Goal: Task Accomplishment & Management: Manage account settings

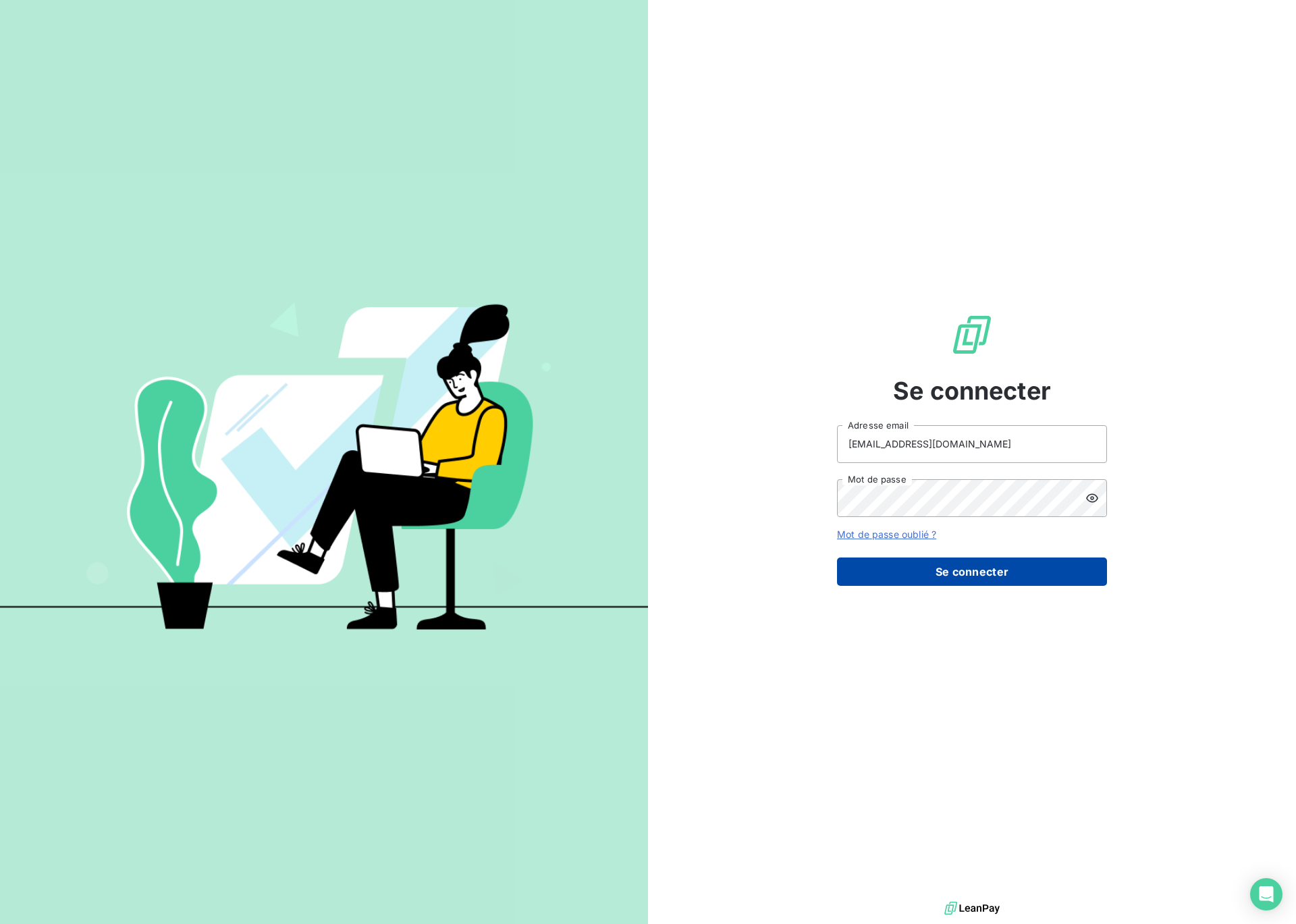
click at [956, 576] on button "Se connecter" at bounding box center [972, 571] width 270 height 28
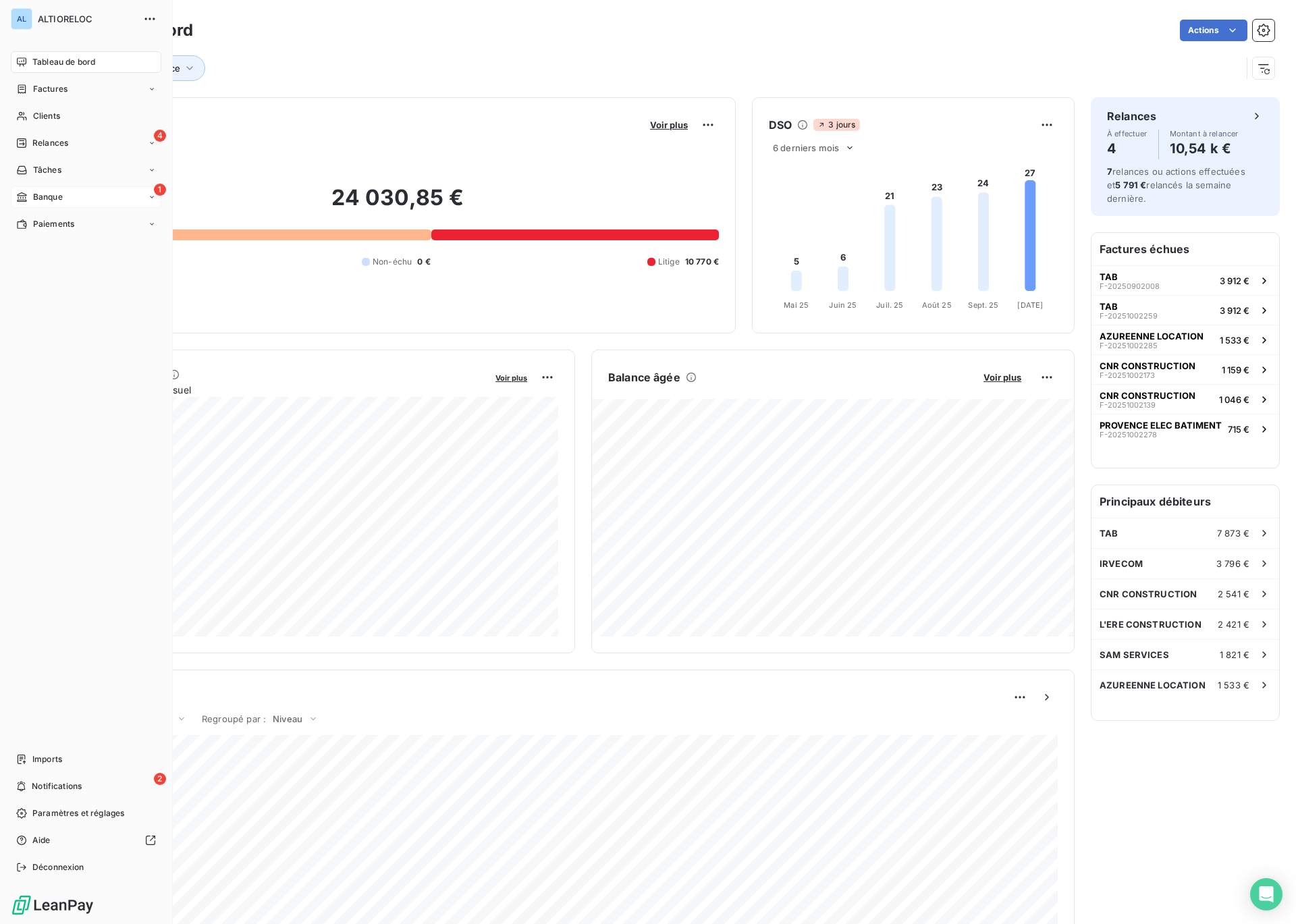
click at [40, 195] on span "Banque" at bounding box center [47, 197] width 29 height 12
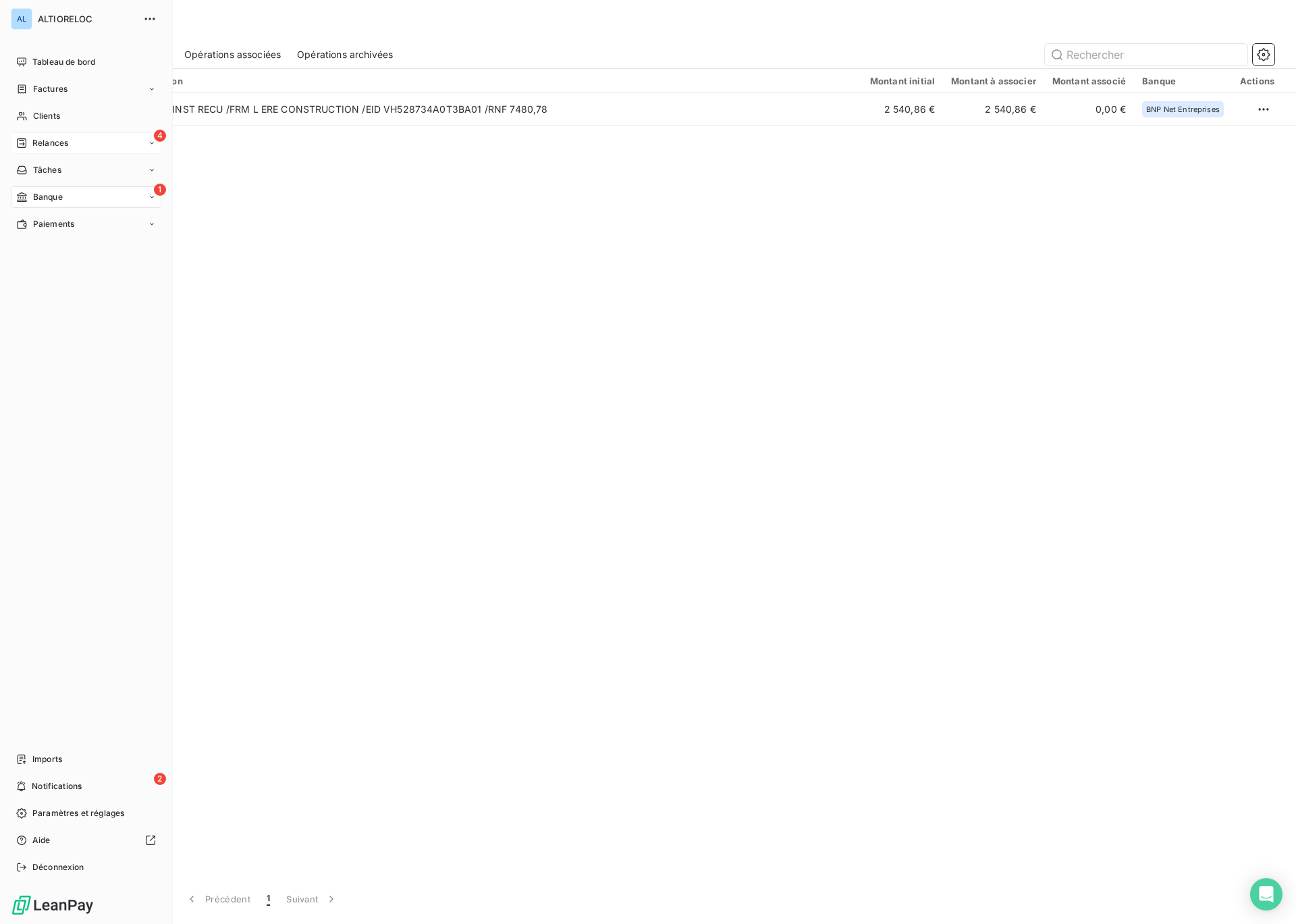
click at [41, 140] on span "Relances" at bounding box center [50, 143] width 35 height 12
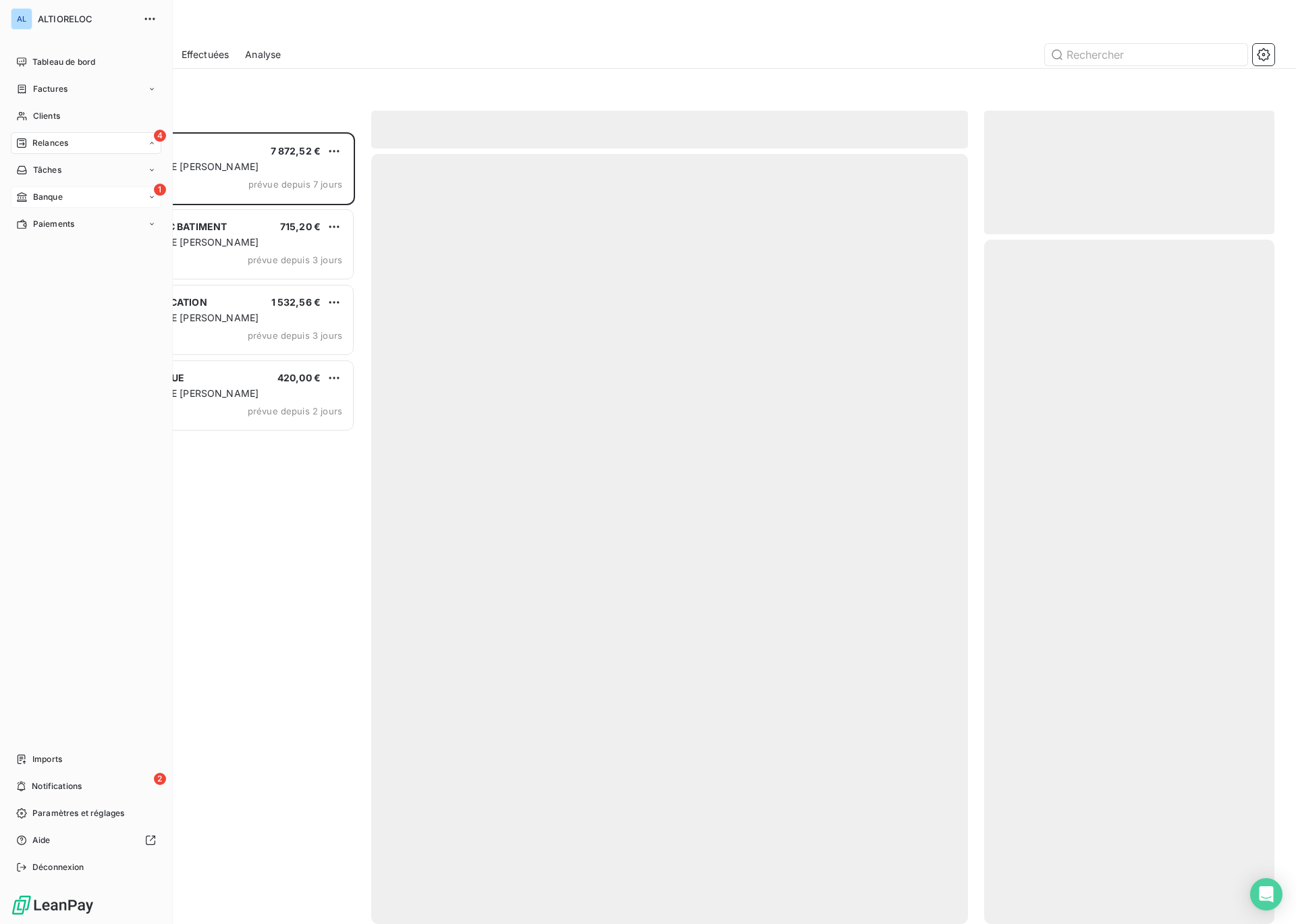
scroll to position [791, 291]
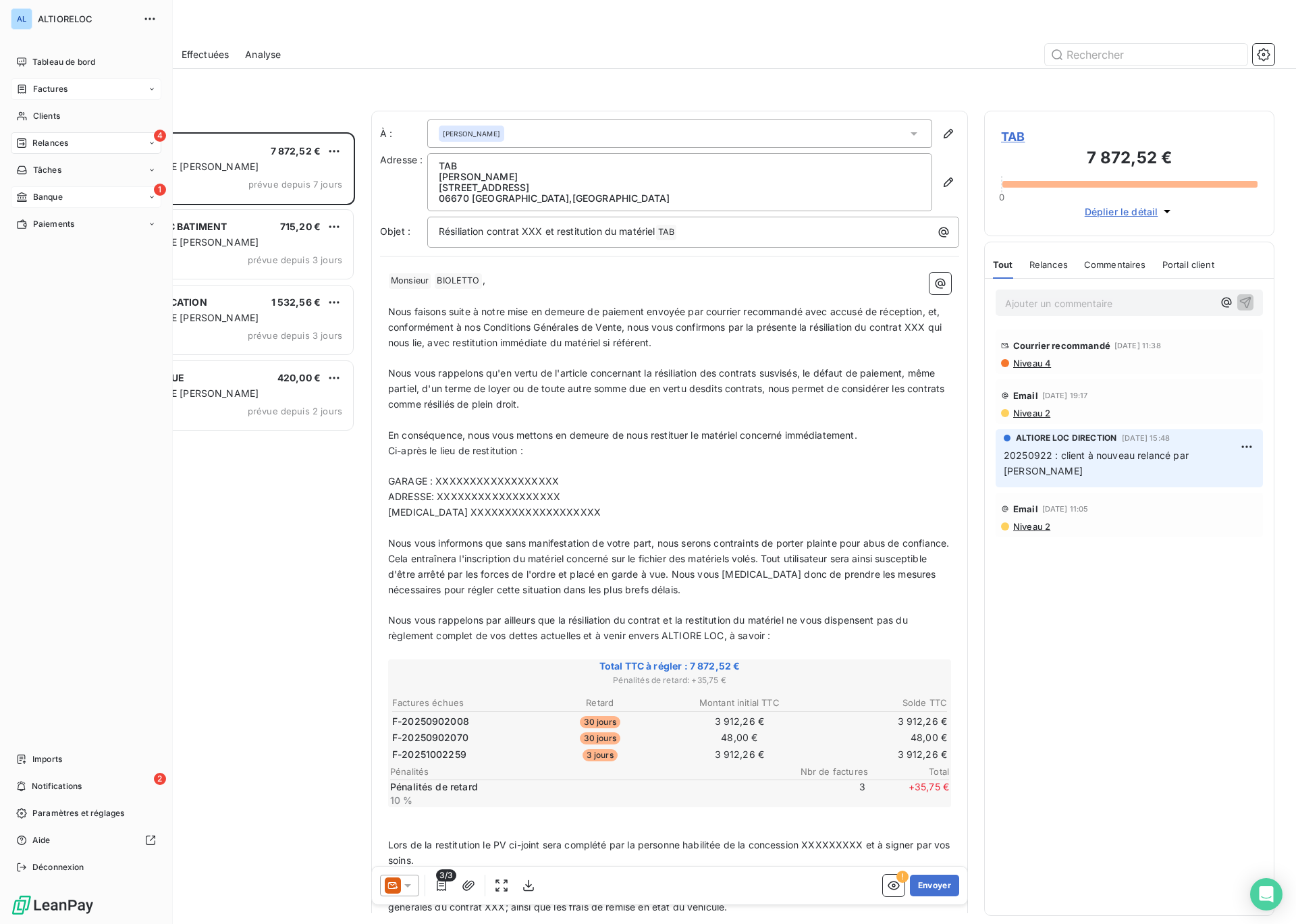
click at [36, 91] on span "Factures" at bounding box center [50, 89] width 34 height 12
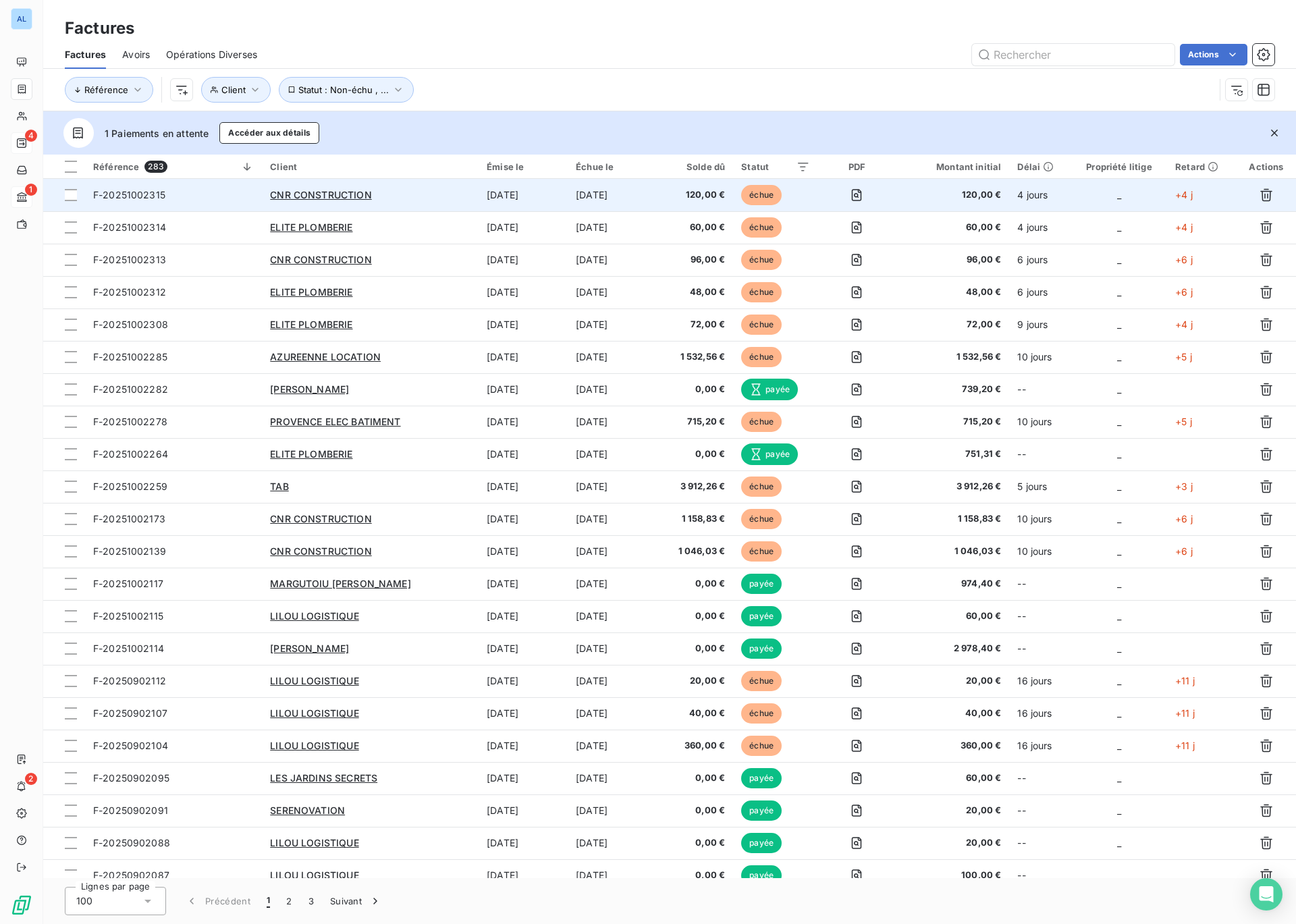
click at [310, 201] on div "CNR CONSTRUCTION" at bounding box center [370, 195] width 201 height 14
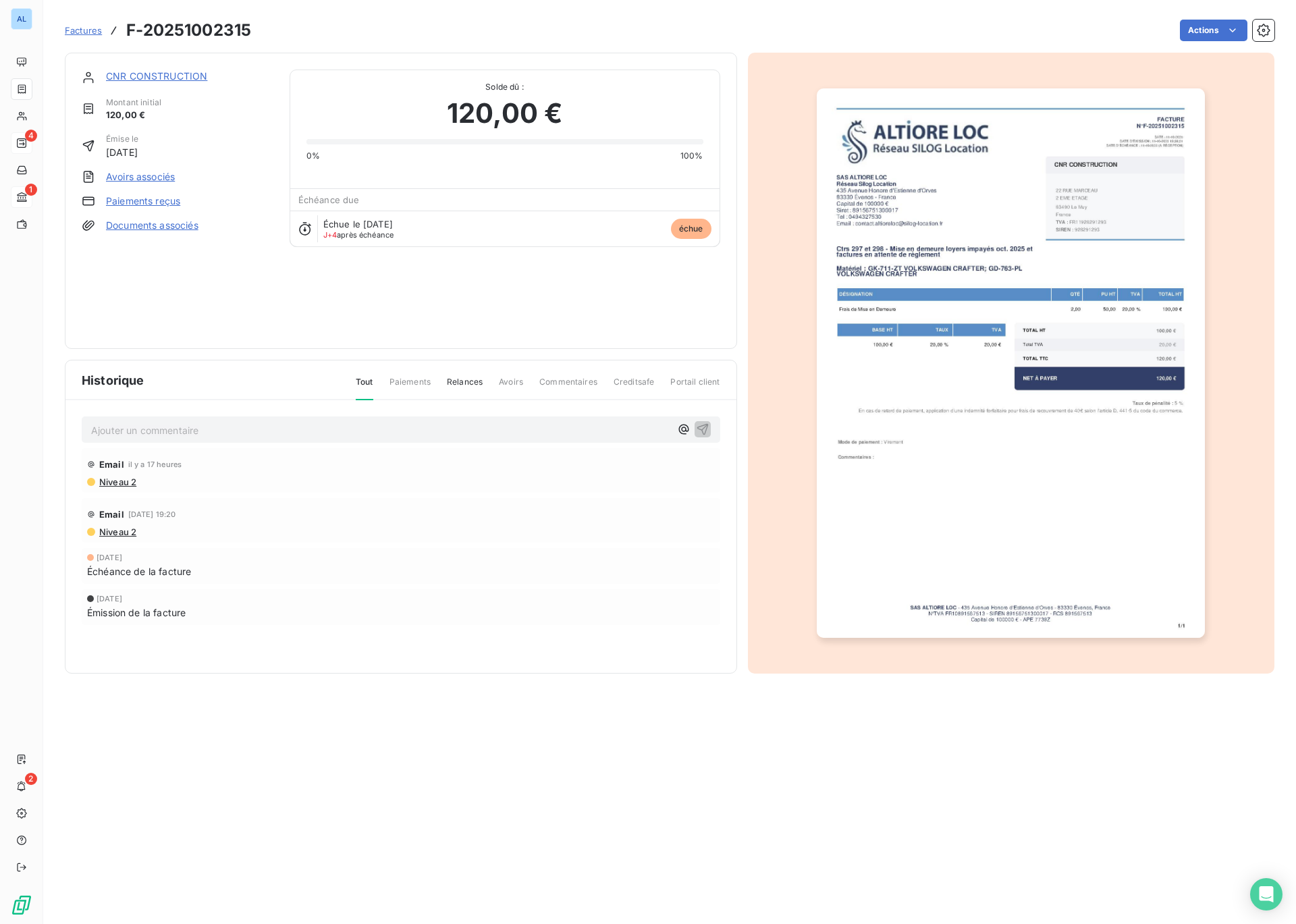
click at [141, 76] on link "CNR CONSTRUCTION" at bounding box center [156, 75] width 101 height 11
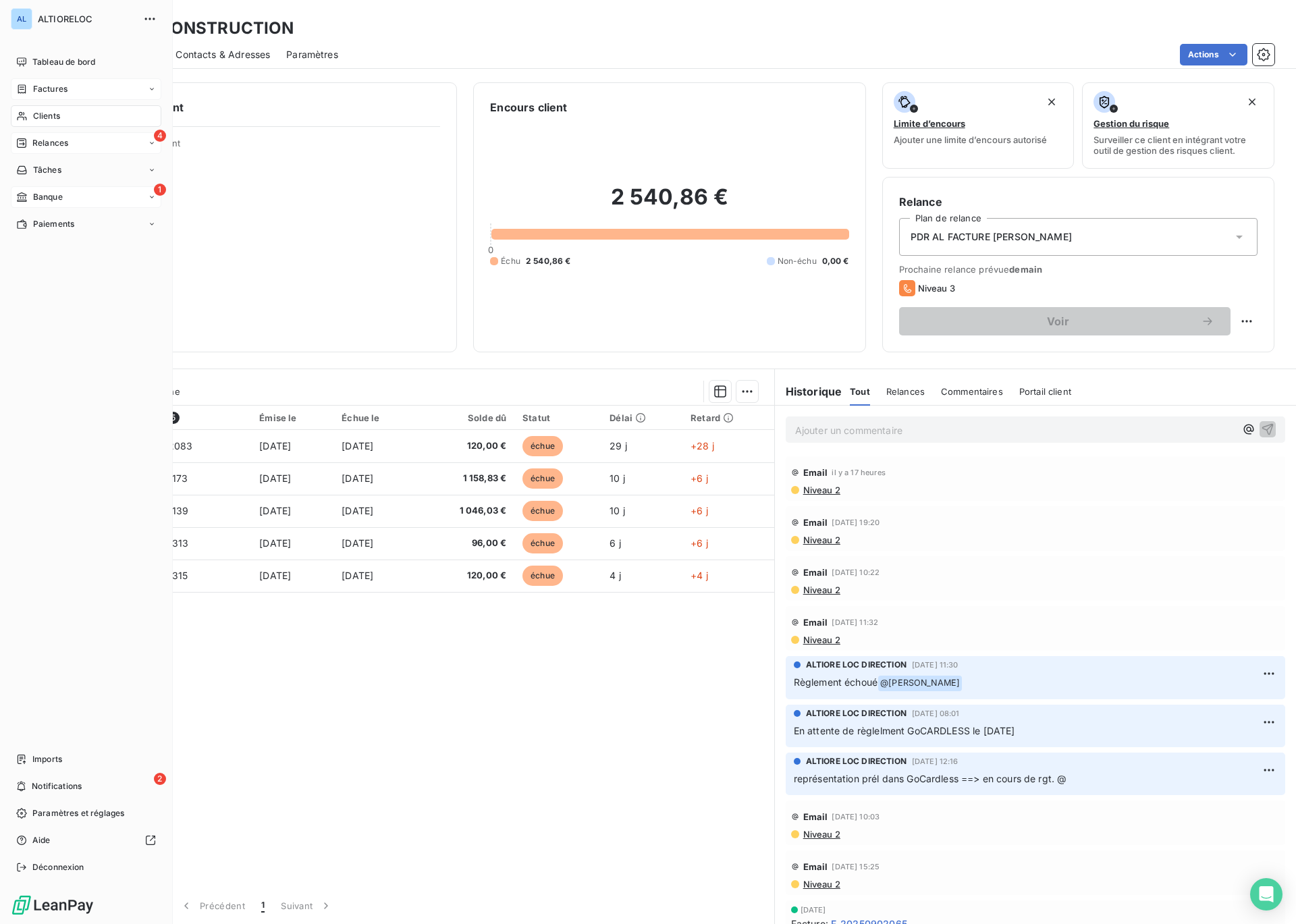
click at [33, 196] on span "Banque" at bounding box center [47, 197] width 29 height 12
click at [25, 203] on div "Banque" at bounding box center [40, 197] width 47 height 12
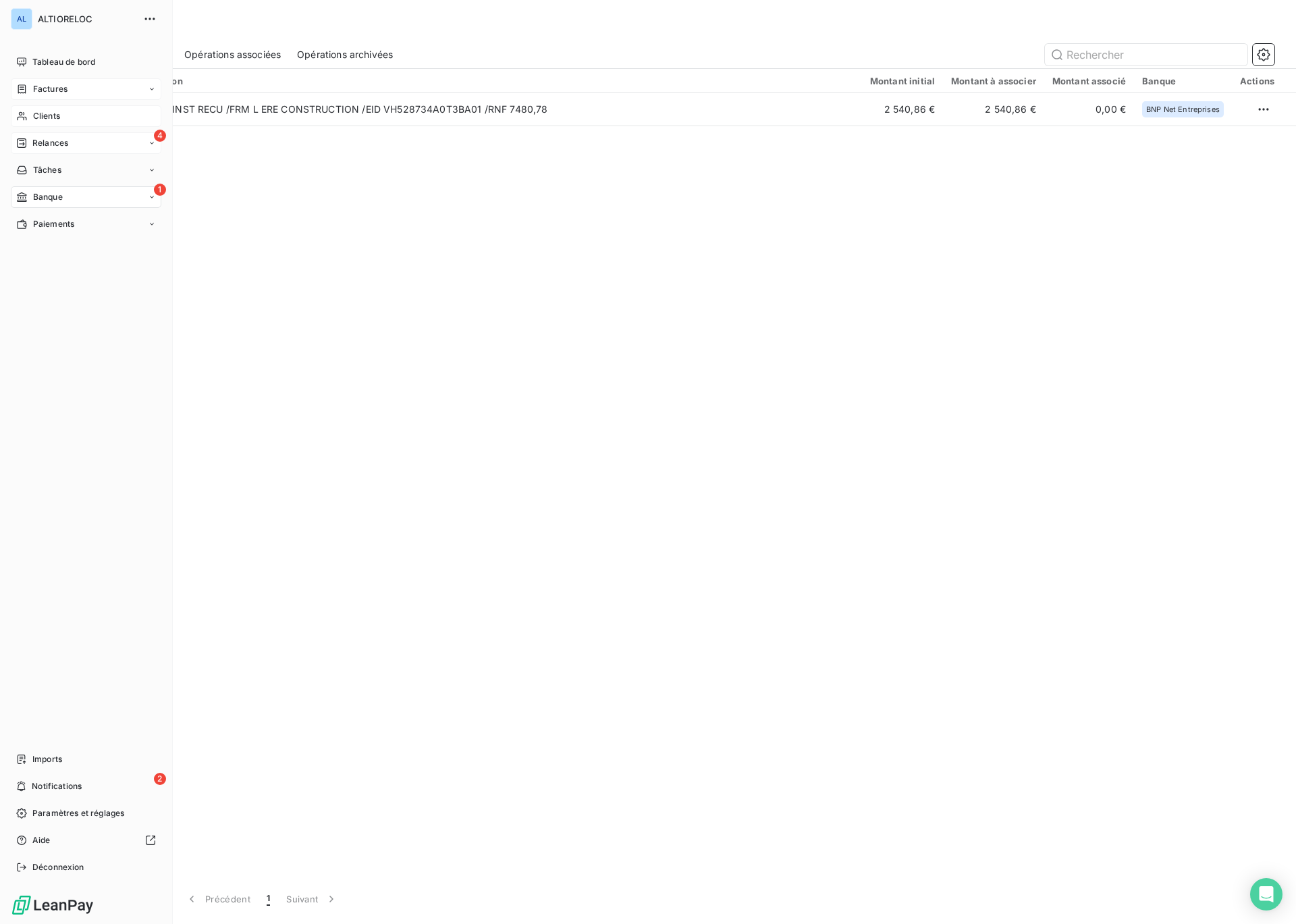
click at [52, 116] on span "Clients" at bounding box center [46, 116] width 27 height 12
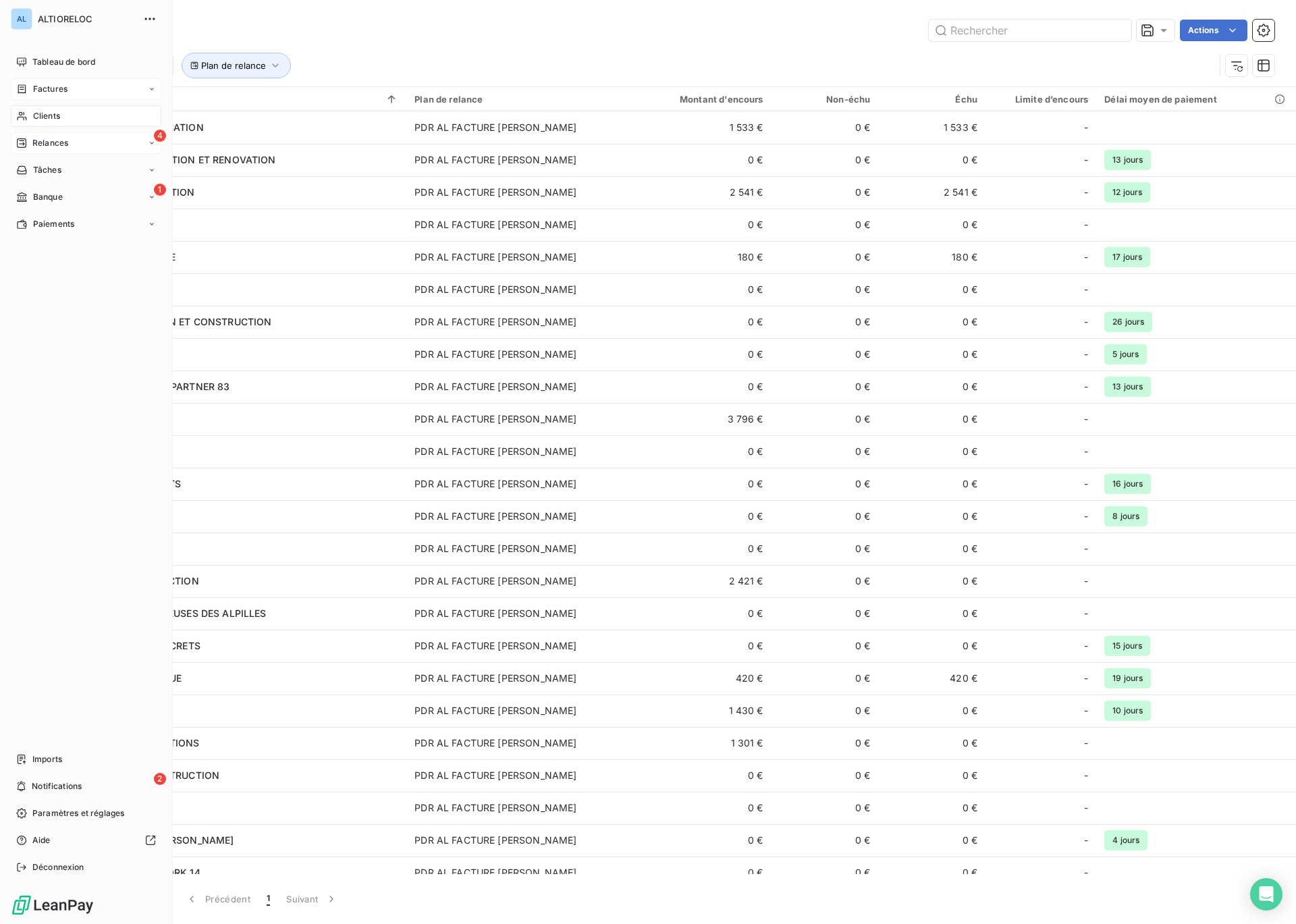
click at [52, 88] on span "Factures" at bounding box center [50, 89] width 34 height 12
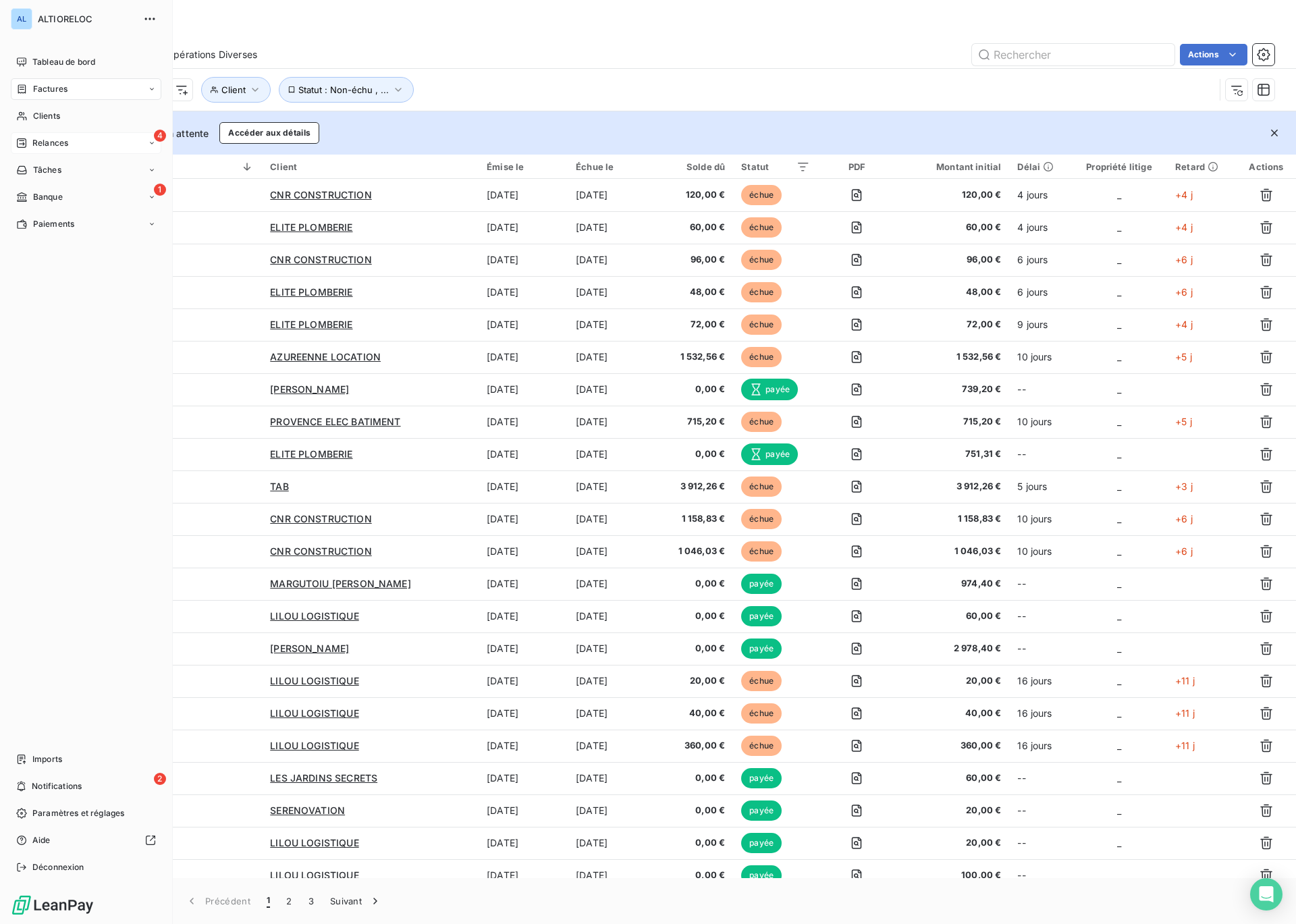
click at [55, 145] on span "Relances" at bounding box center [50, 143] width 35 height 12
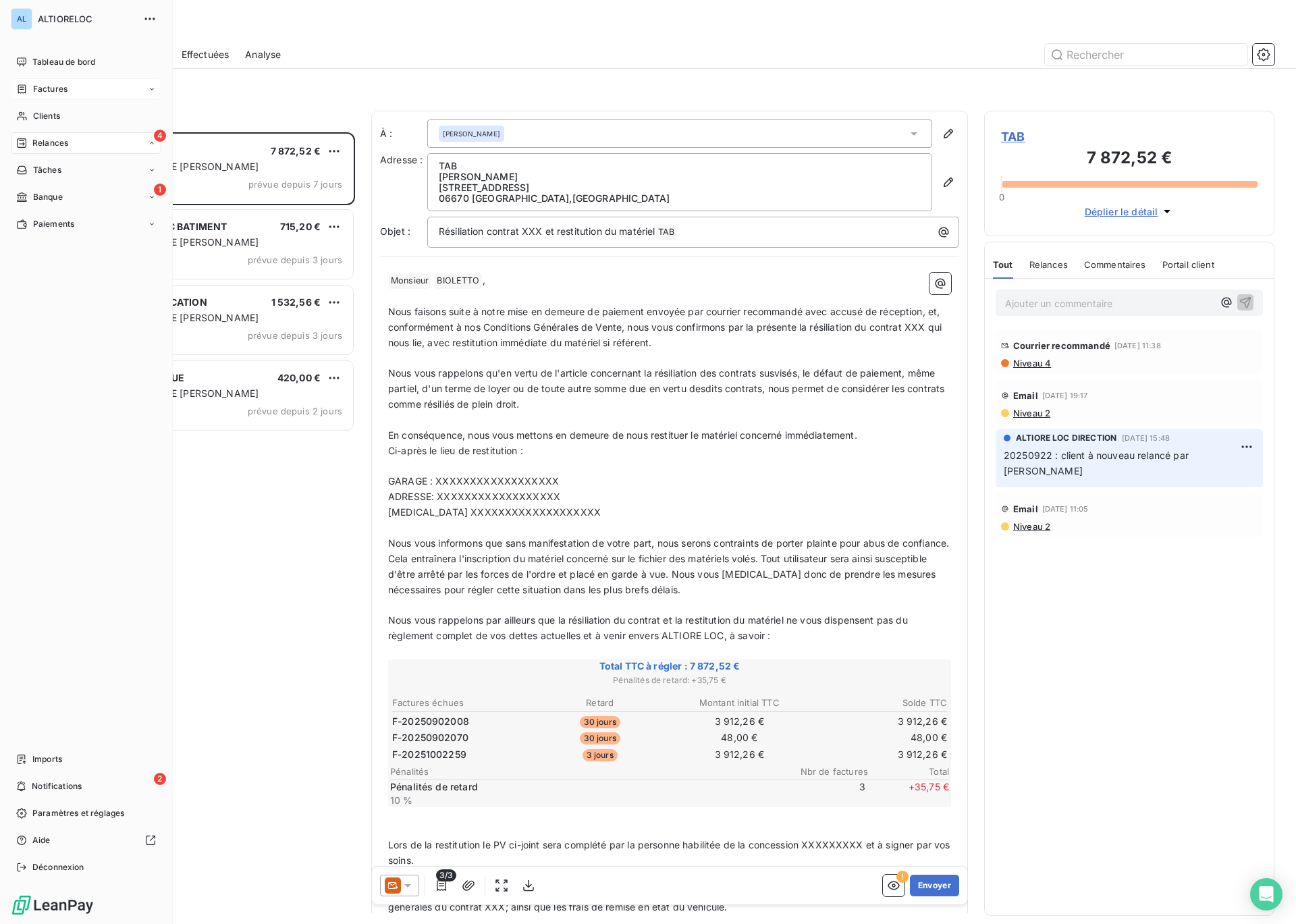
scroll to position [791, 291]
click at [39, 143] on span "Relances" at bounding box center [50, 143] width 35 height 12
click at [53, 113] on span "Clients" at bounding box center [46, 116] width 27 height 12
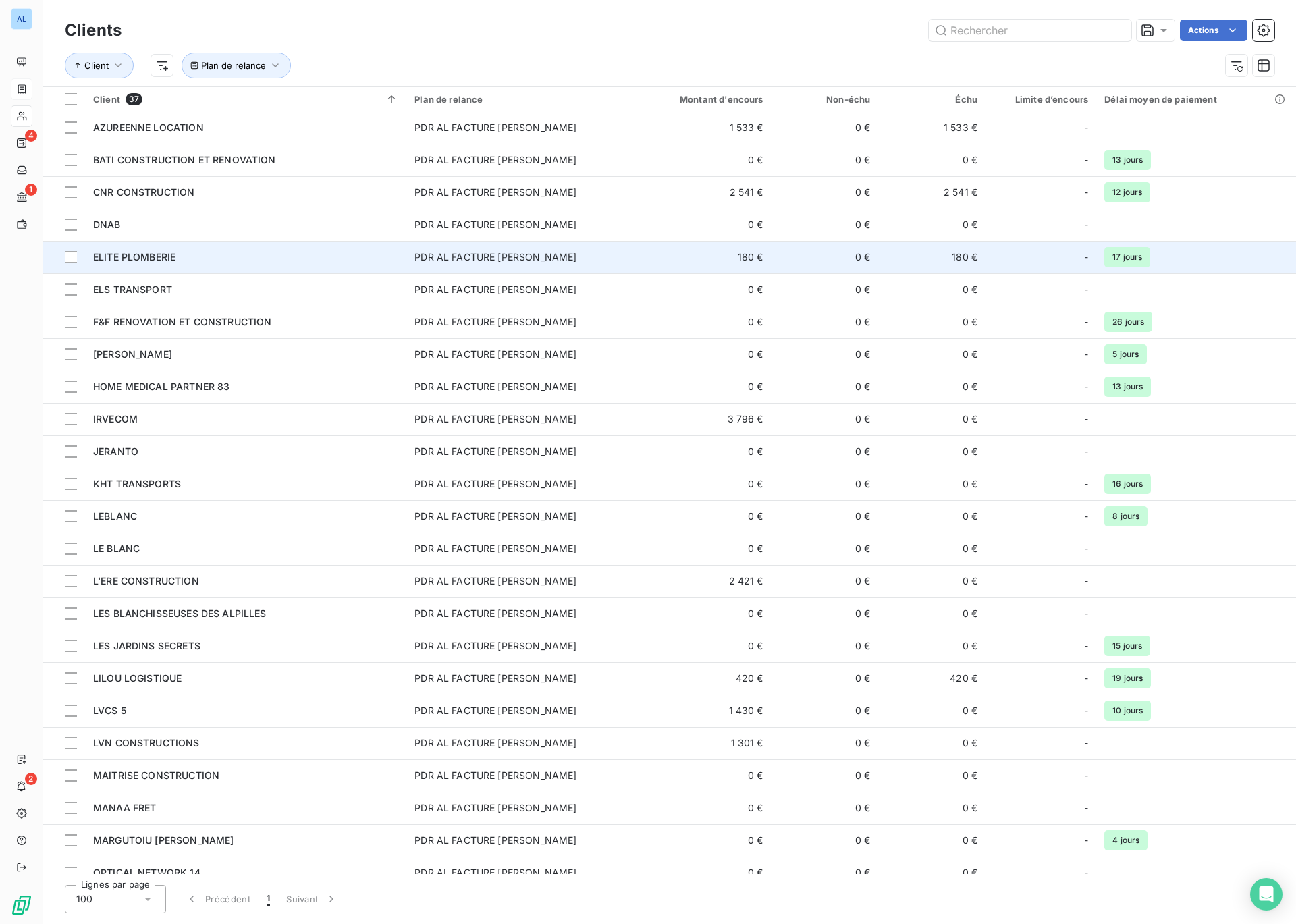
click at [158, 255] on span "ELITE PLOMBERIE" at bounding box center [135, 256] width 83 height 11
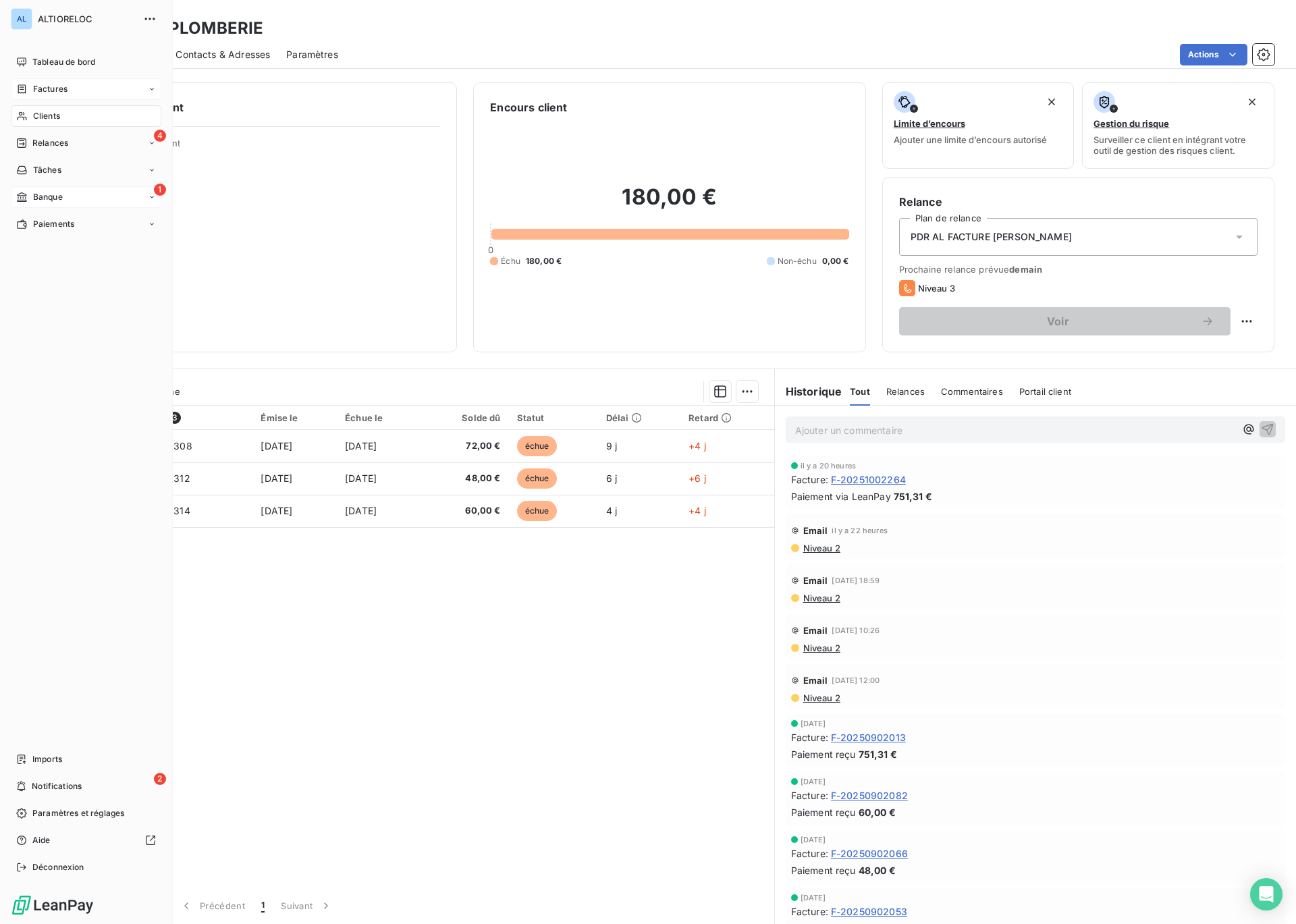
click at [48, 197] on span "Banque" at bounding box center [47, 197] width 29 height 12
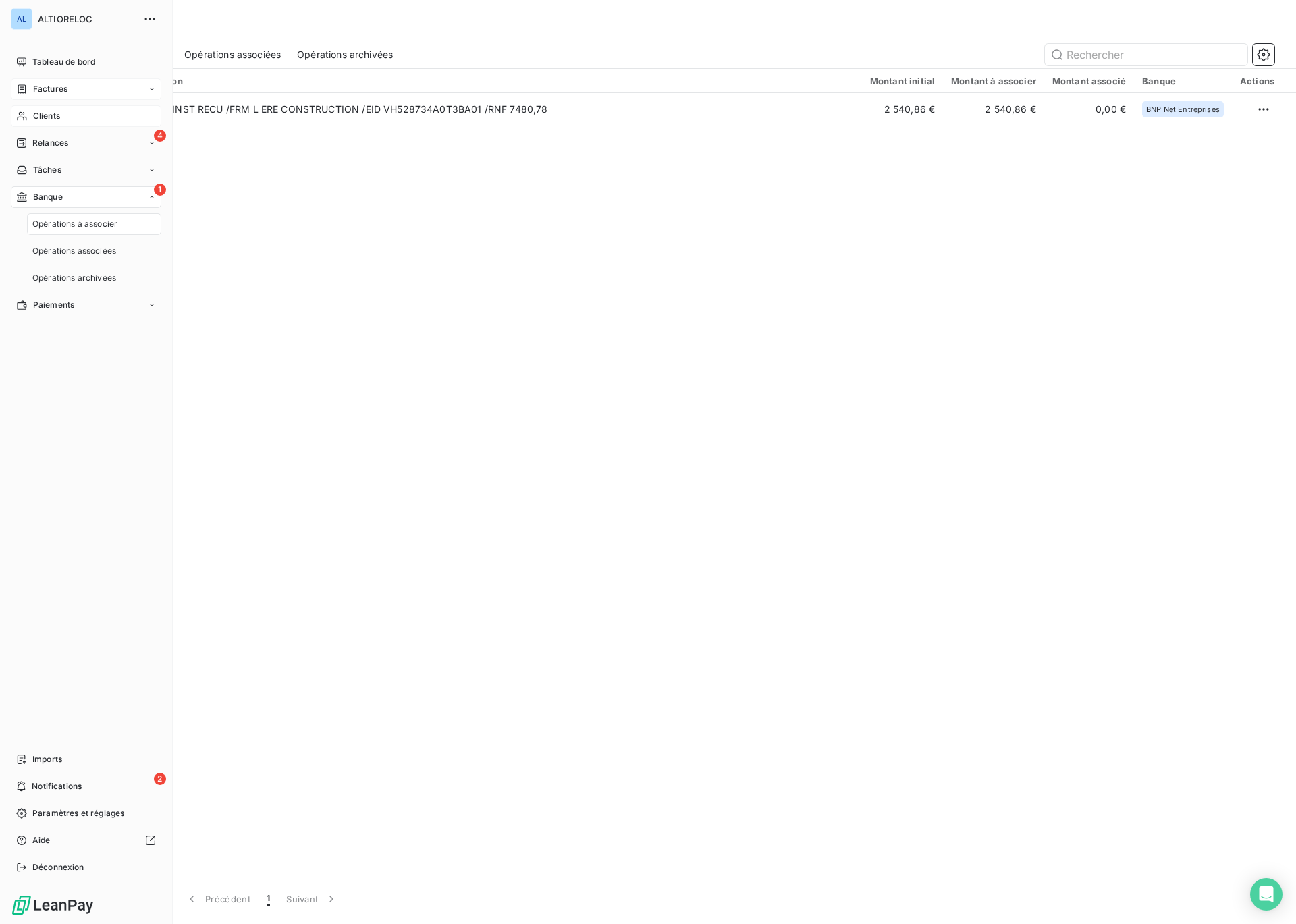
click at [41, 118] on span "Clients" at bounding box center [46, 116] width 27 height 12
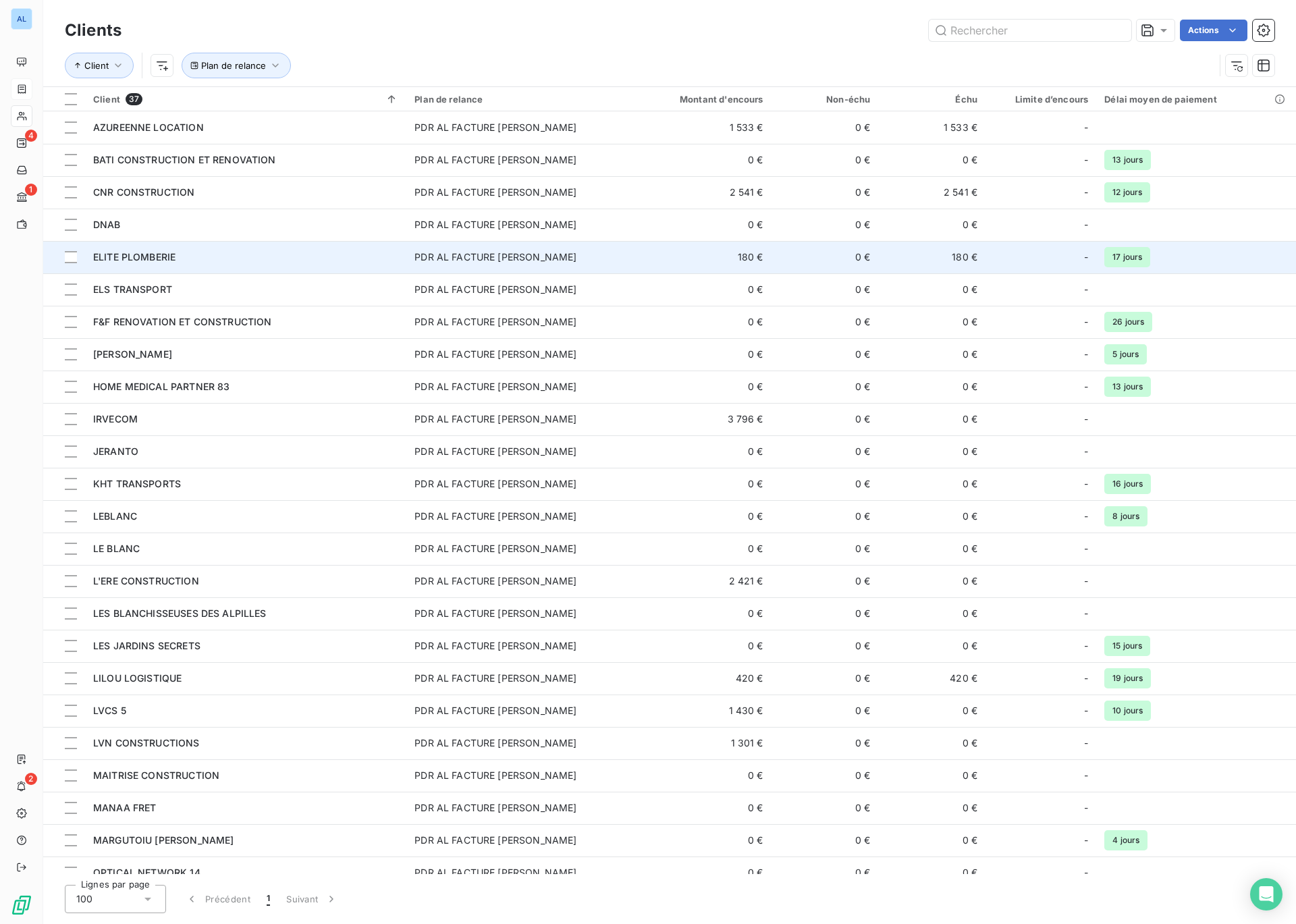
click at [154, 259] on span "ELITE PLOMBERIE" at bounding box center [135, 256] width 83 height 11
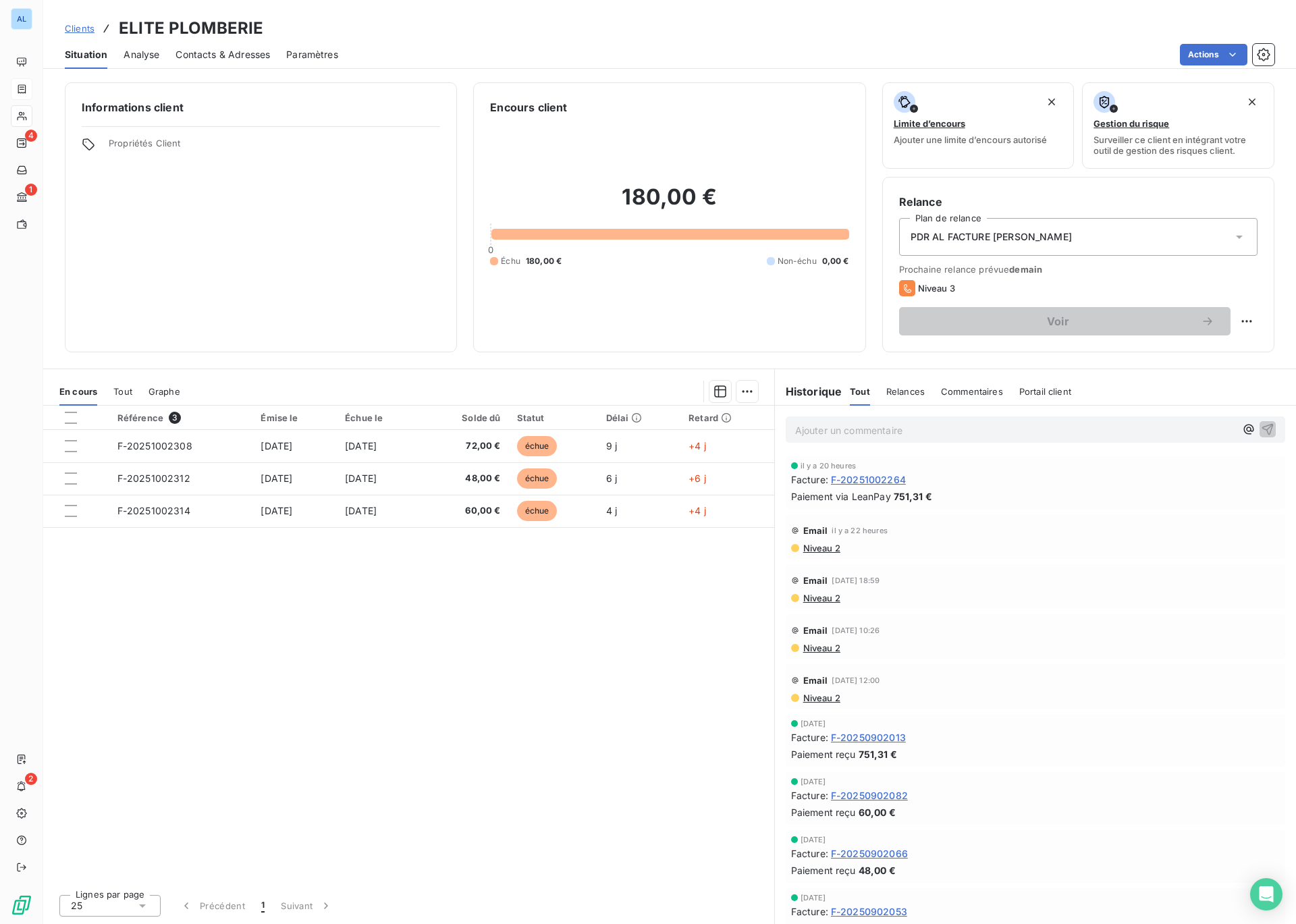
click at [815, 549] on span "Niveau 2" at bounding box center [821, 547] width 39 height 11
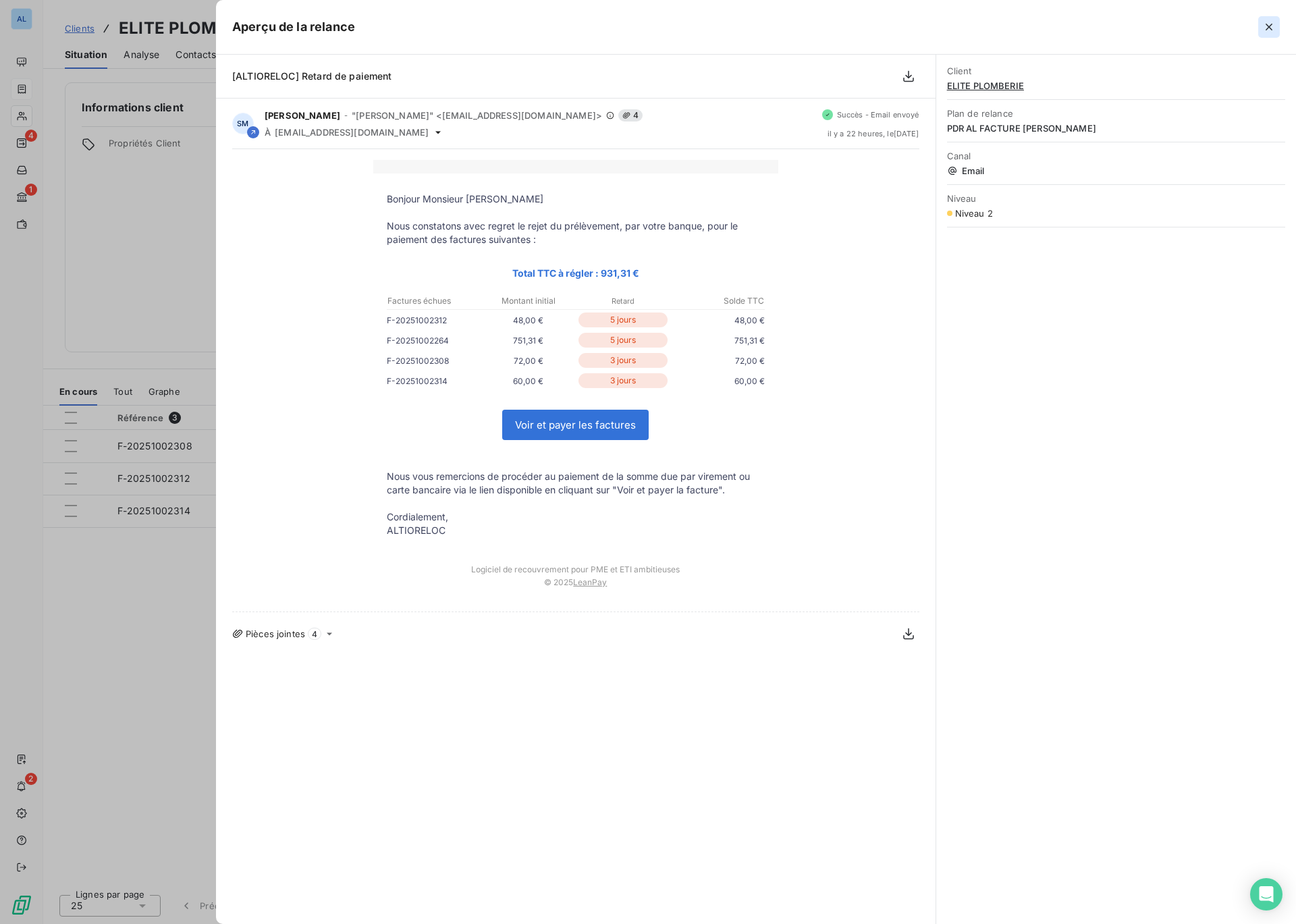
click at [1265, 28] on icon "button" at bounding box center [1269, 27] width 14 height 14
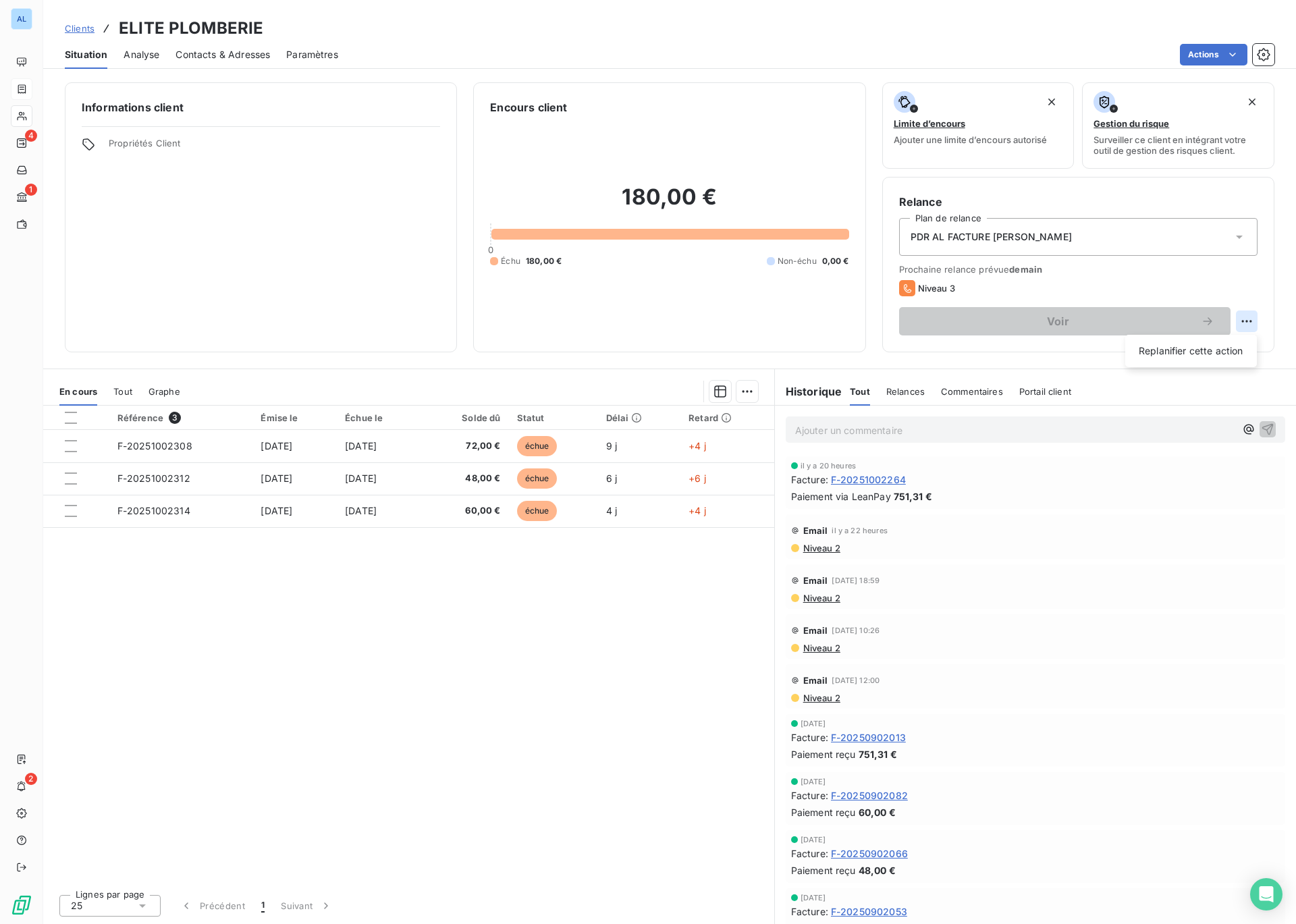
click at [1243, 319] on html "AL 4 1 2 Clients ELITE PLOMBERIE Situation Analyse Contacts & Adresses Paramètr…" at bounding box center [648, 462] width 1296 height 924
click at [176, 449] on html "AL 4 1 2 Clients ELITE PLOMBERIE Situation Analyse Contacts & Adresses Paramètr…" at bounding box center [648, 462] width 1296 height 924
click at [176, 449] on span "F-20251002308" at bounding box center [154, 445] width 75 height 11
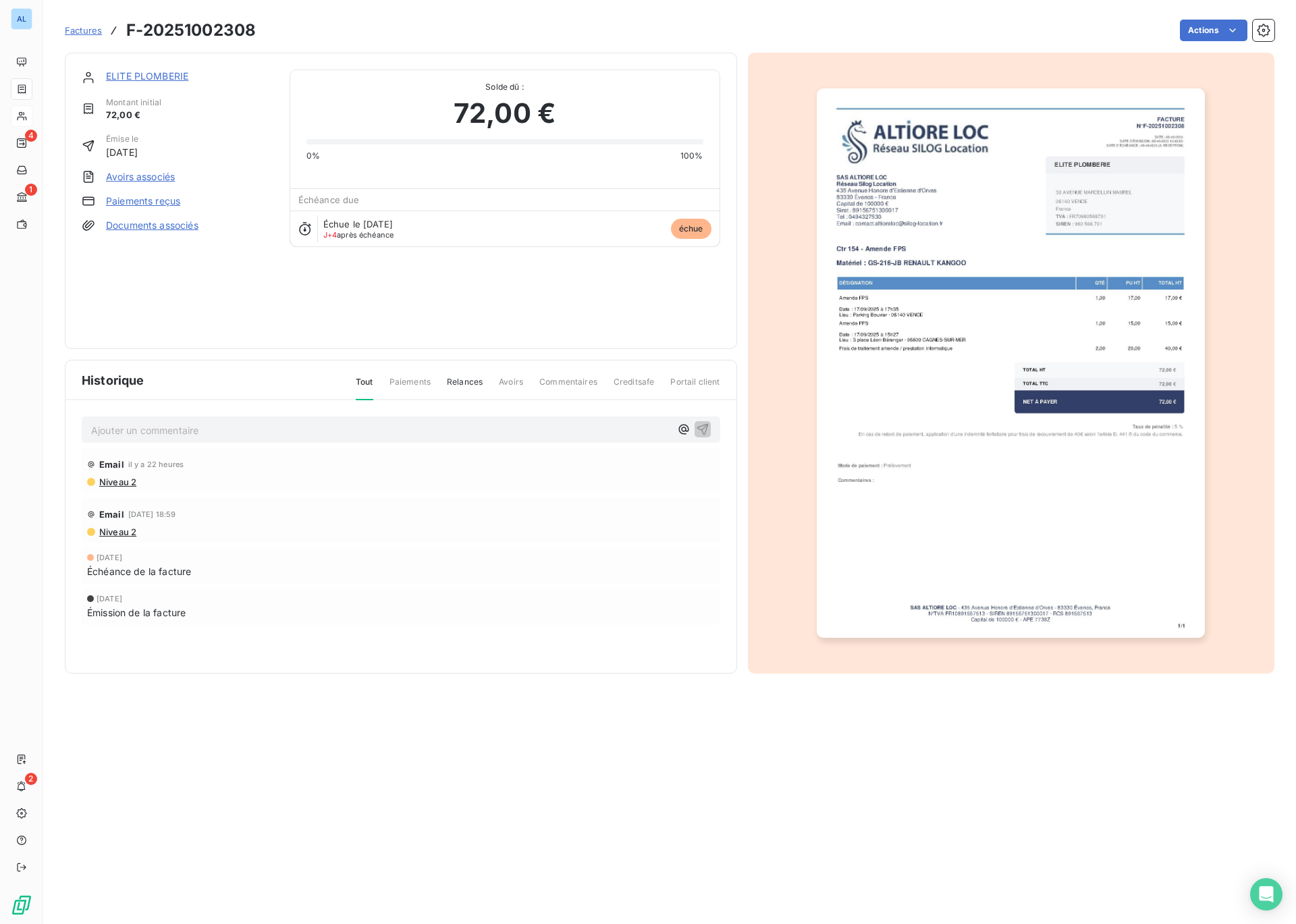
click at [146, 77] on link "ELITE PLOMBERIE" at bounding box center [147, 75] width 83 height 11
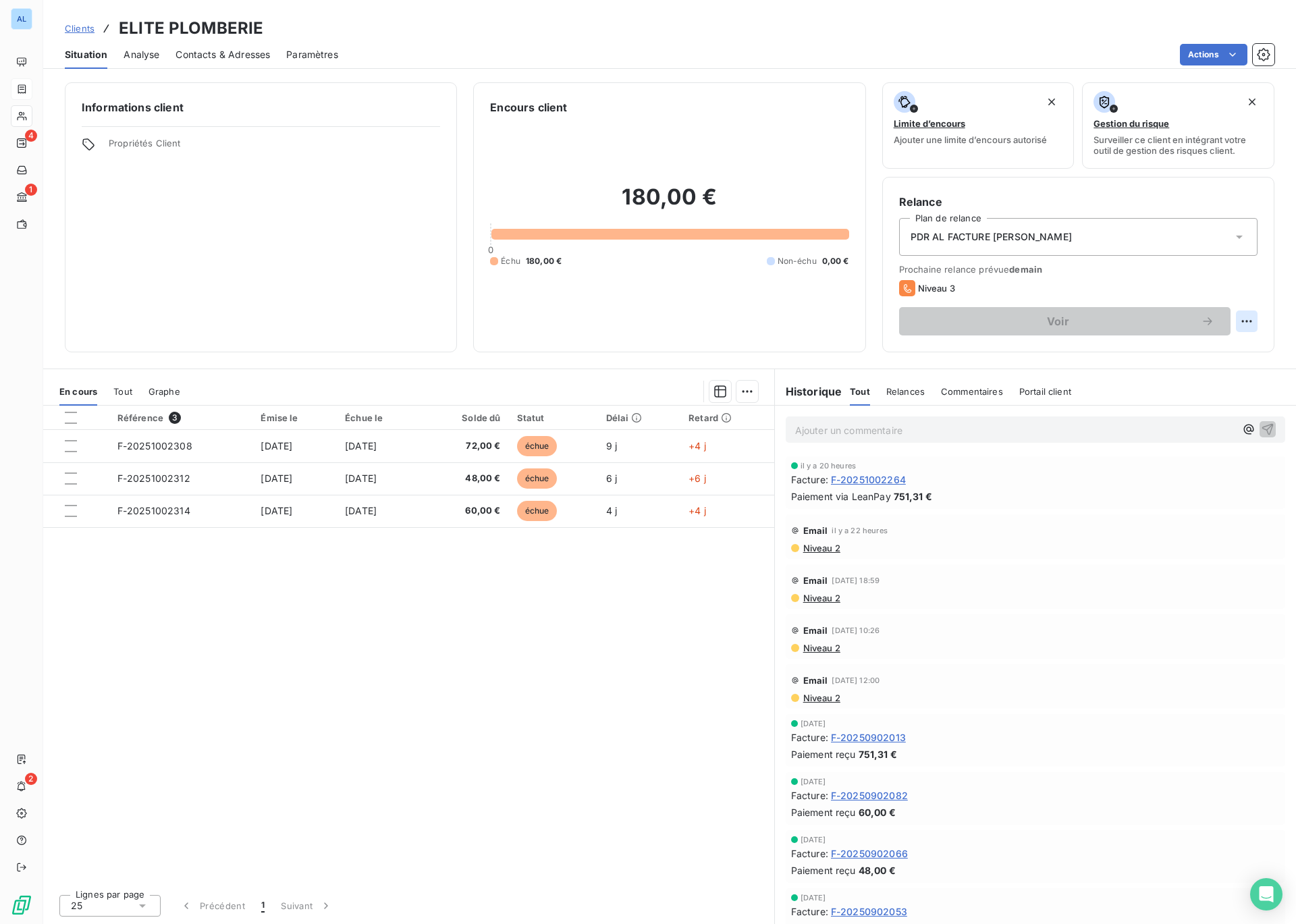
click at [1243, 322] on html "AL 4 1 2 Clients ELITE PLOMBERIE Situation Analyse Contacts & Adresses Paramètr…" at bounding box center [648, 462] width 1296 height 924
click at [1200, 357] on div "Replanifier cette action" at bounding box center [1191, 351] width 121 height 22
select select "9"
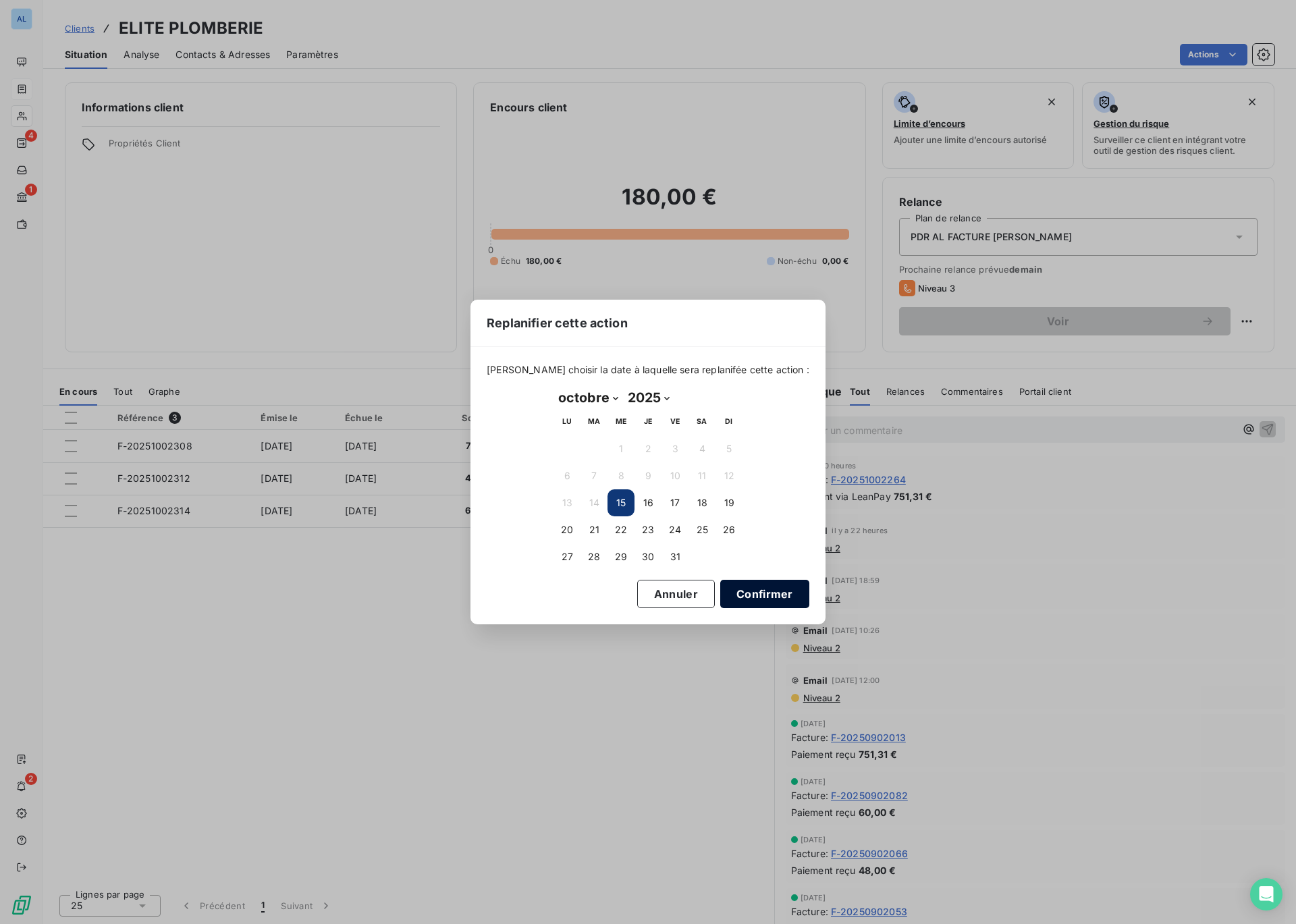
click at [737, 590] on button "Confirmer" at bounding box center [764, 594] width 89 height 28
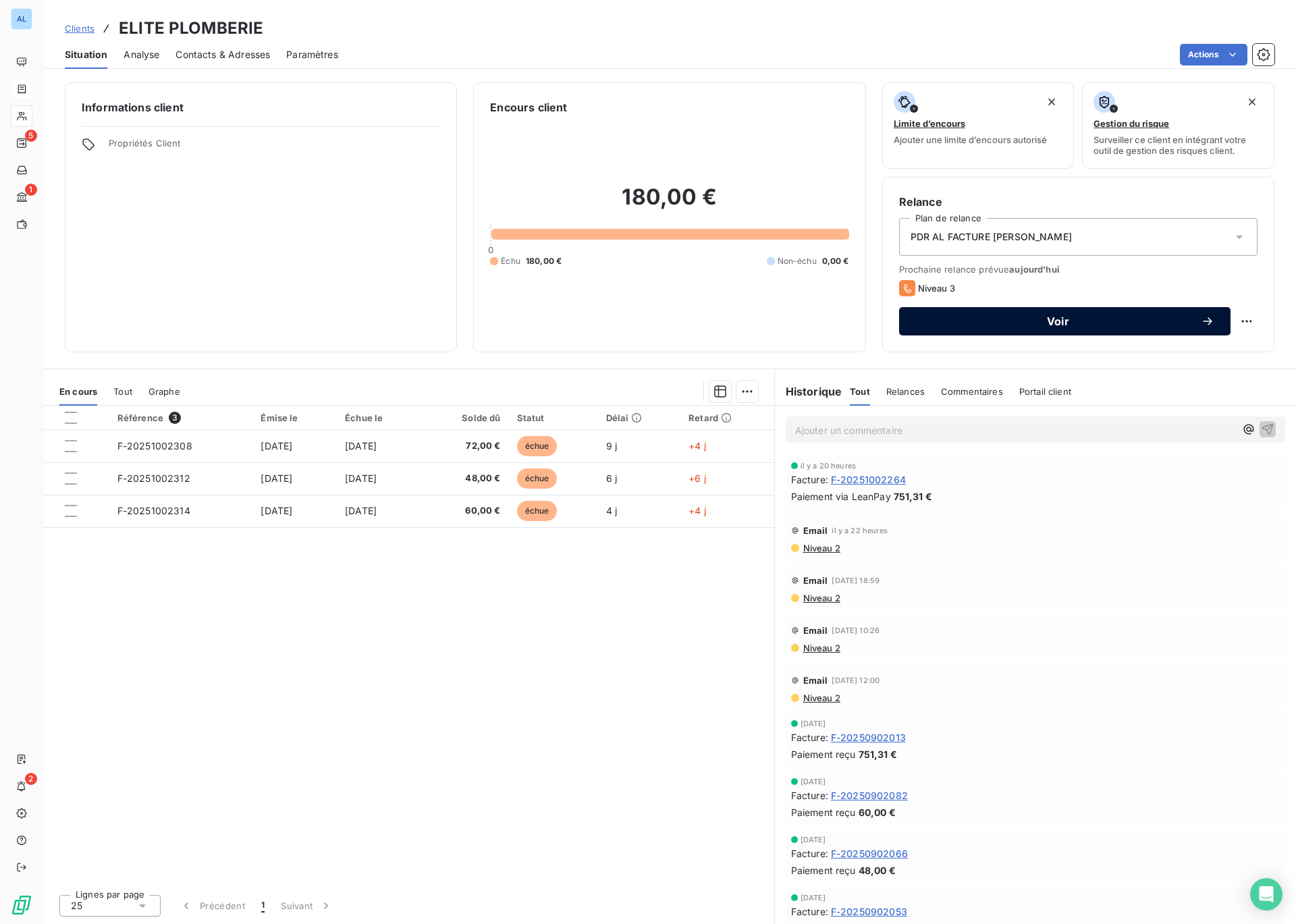
click at [1070, 316] on span "Voir" at bounding box center [1058, 321] width 285 height 11
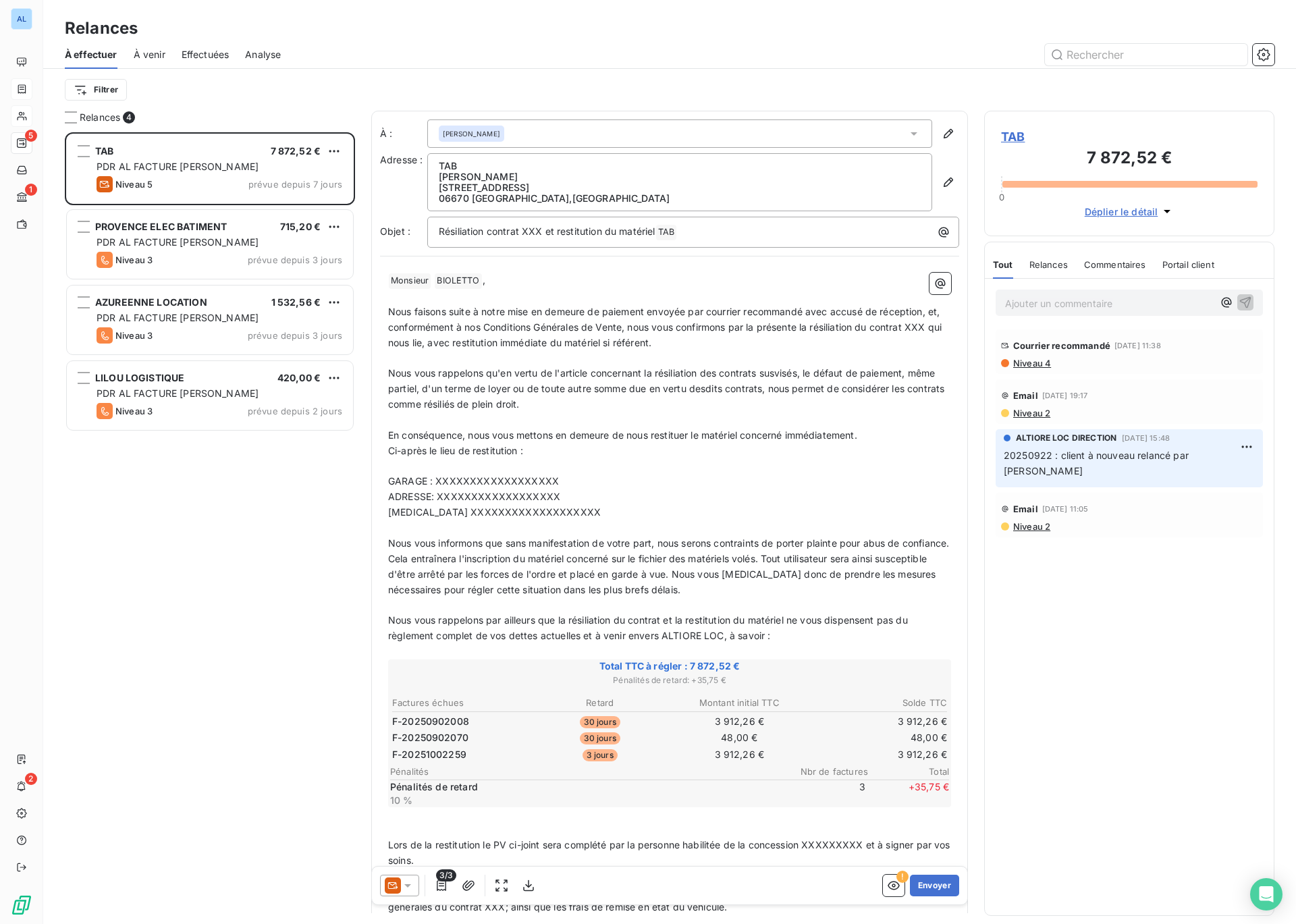
scroll to position [791, 291]
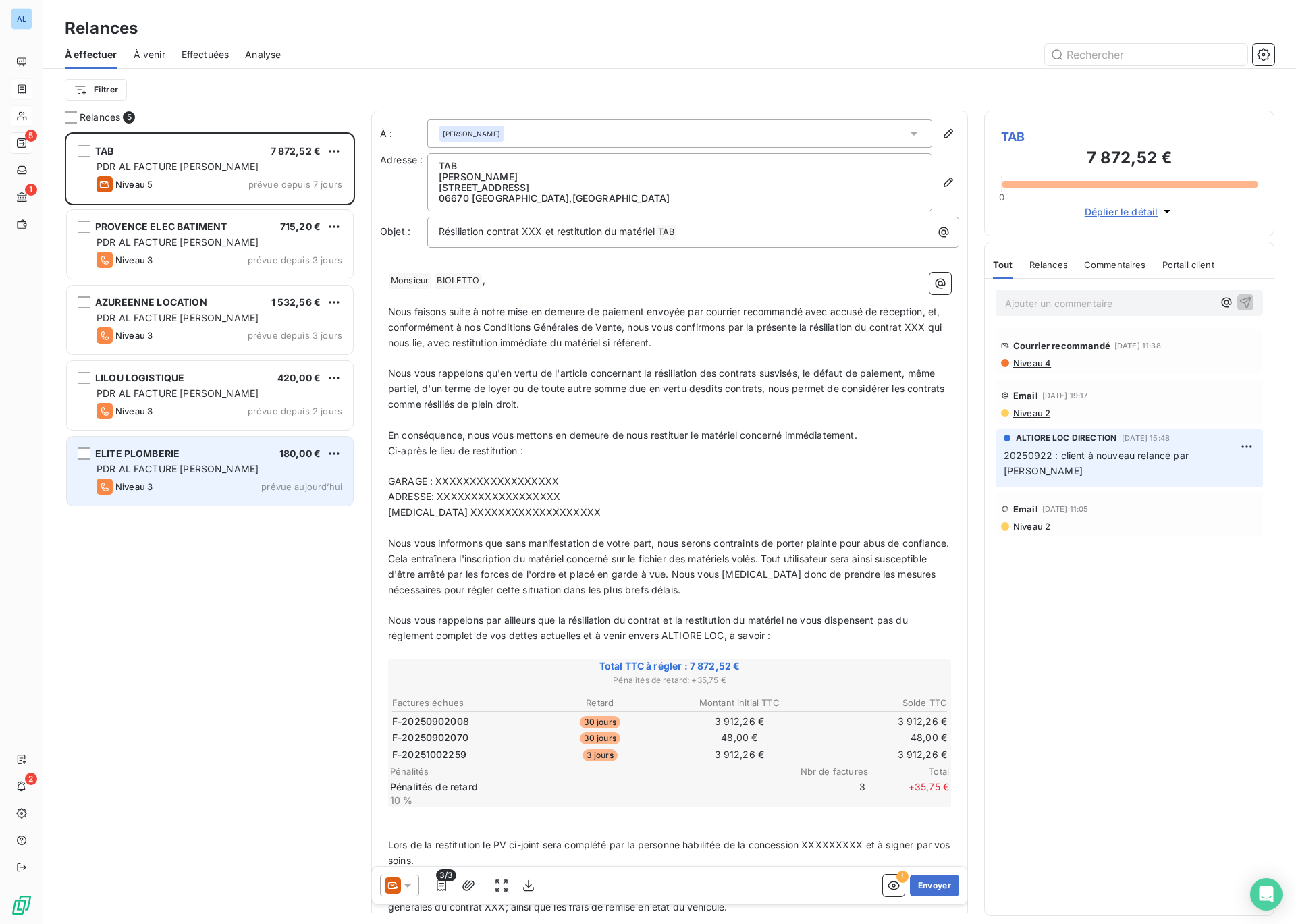
click at [145, 469] on span "PDR AL FACTURE [PERSON_NAME]" at bounding box center [178, 468] width 162 height 11
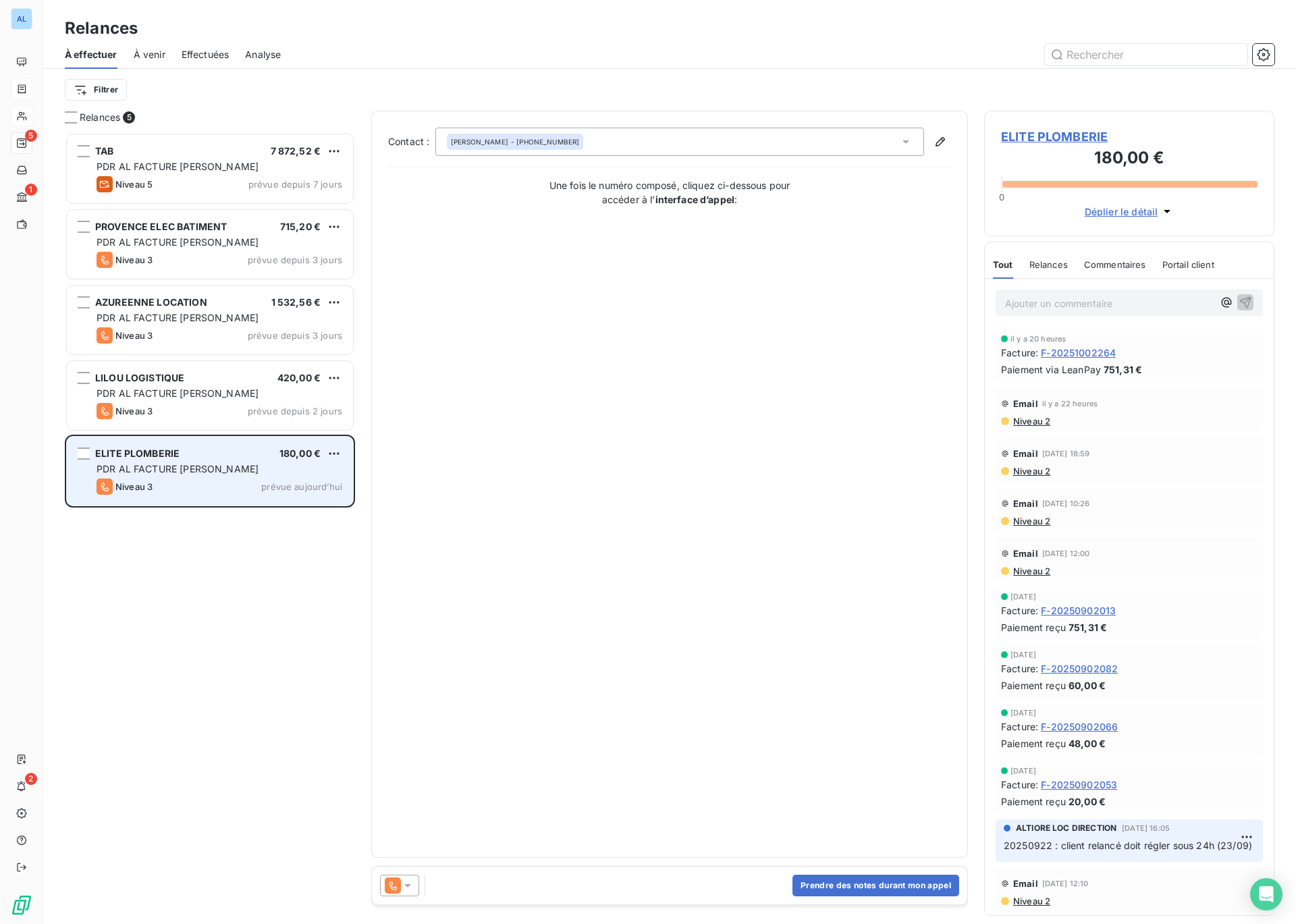
click at [180, 460] on div "ELITE PLOMBERIE 180,00 € PDR AL FACTURE LOYER Niveau 3 prévue [DATE]" at bounding box center [210, 471] width 286 height 69
click at [198, 446] on div "ELITE PLOMBERIE 180,00 € PDR AL FACTURE LOYER Niveau 3 prévue [DATE]" at bounding box center [210, 471] width 286 height 69
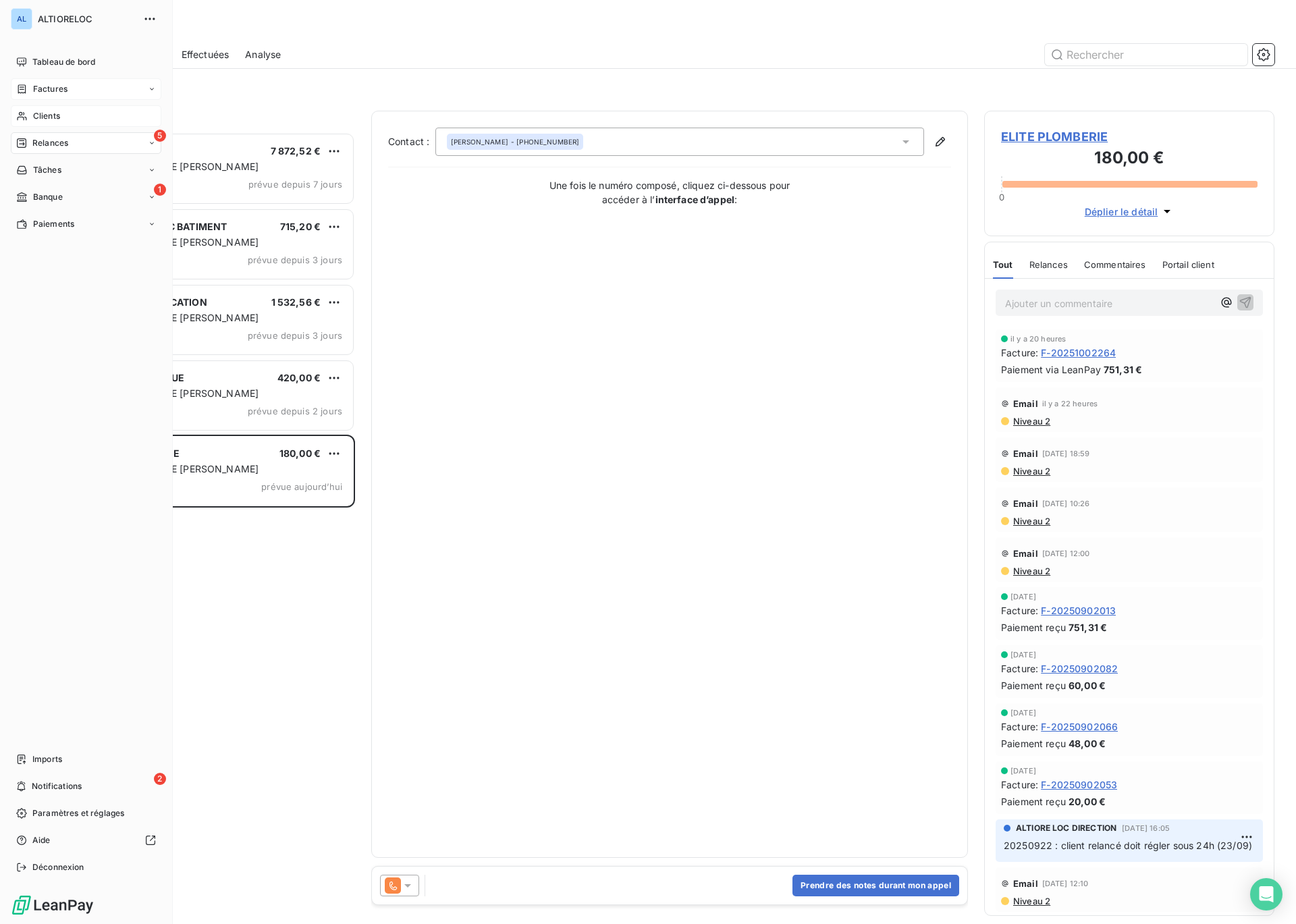
click at [46, 116] on span "Clients" at bounding box center [46, 116] width 27 height 12
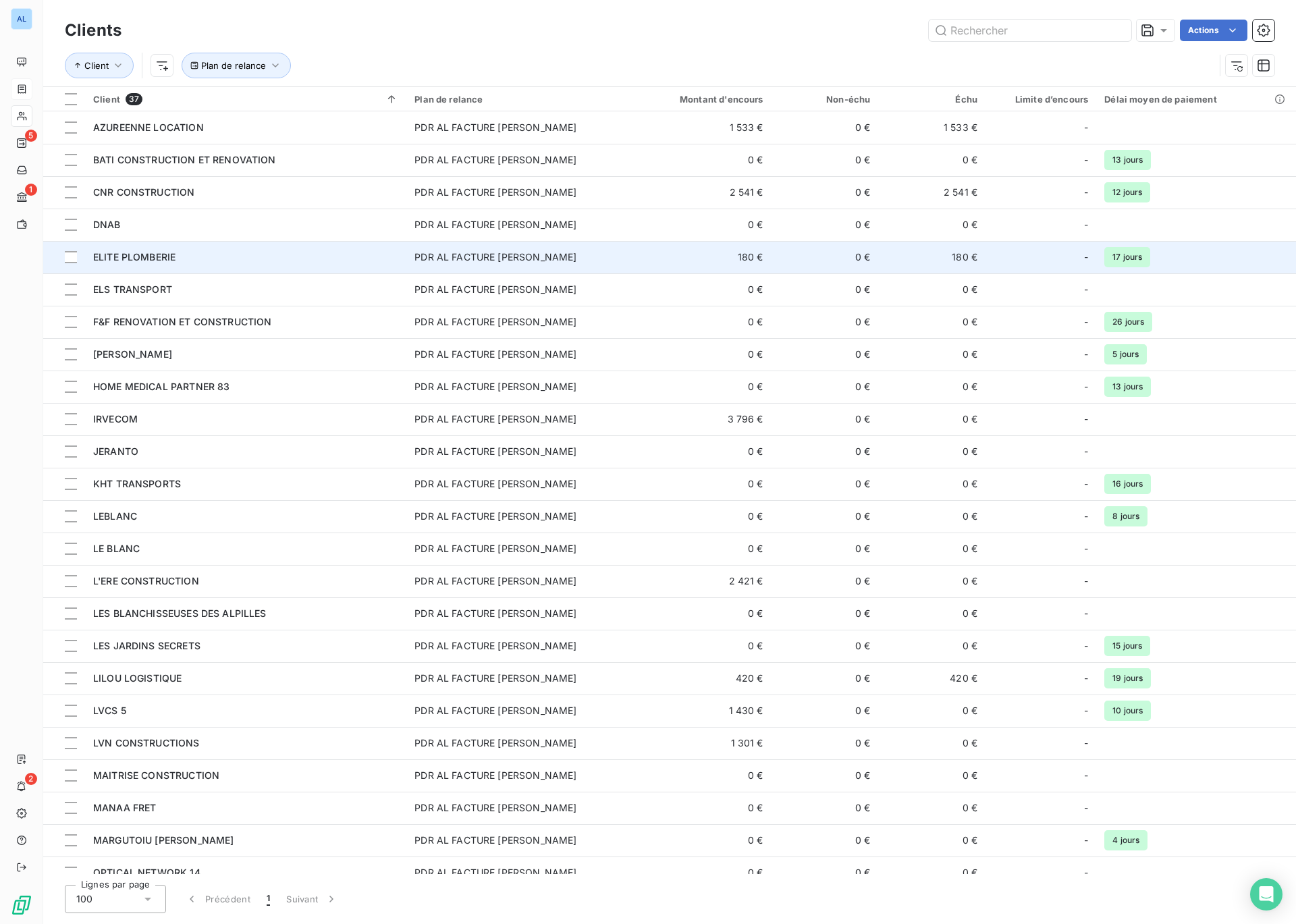
click at [145, 261] on span "ELITE PLOMBERIE" at bounding box center [135, 256] width 83 height 11
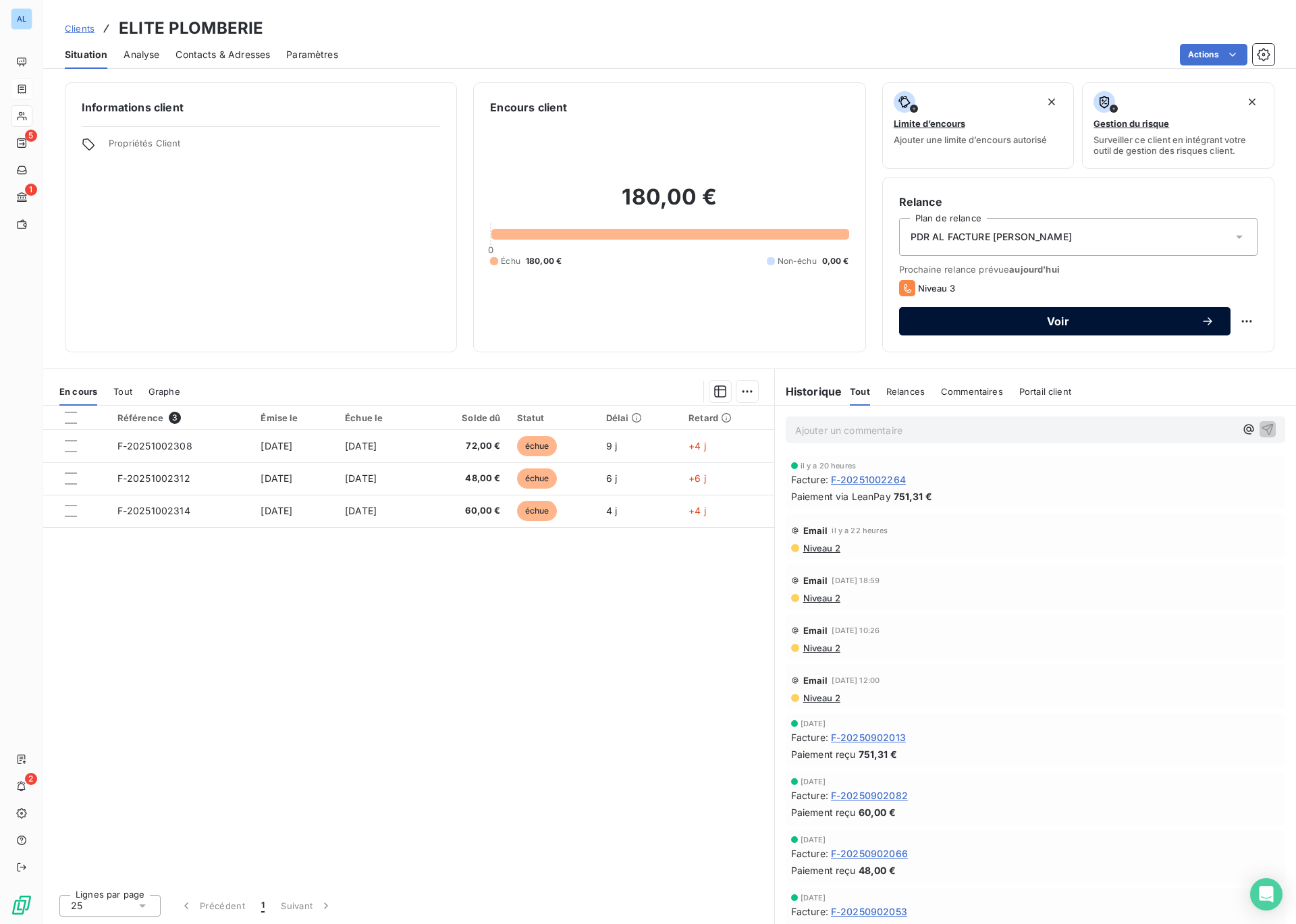
click at [1059, 330] on button "Voir" at bounding box center [1065, 321] width 331 height 28
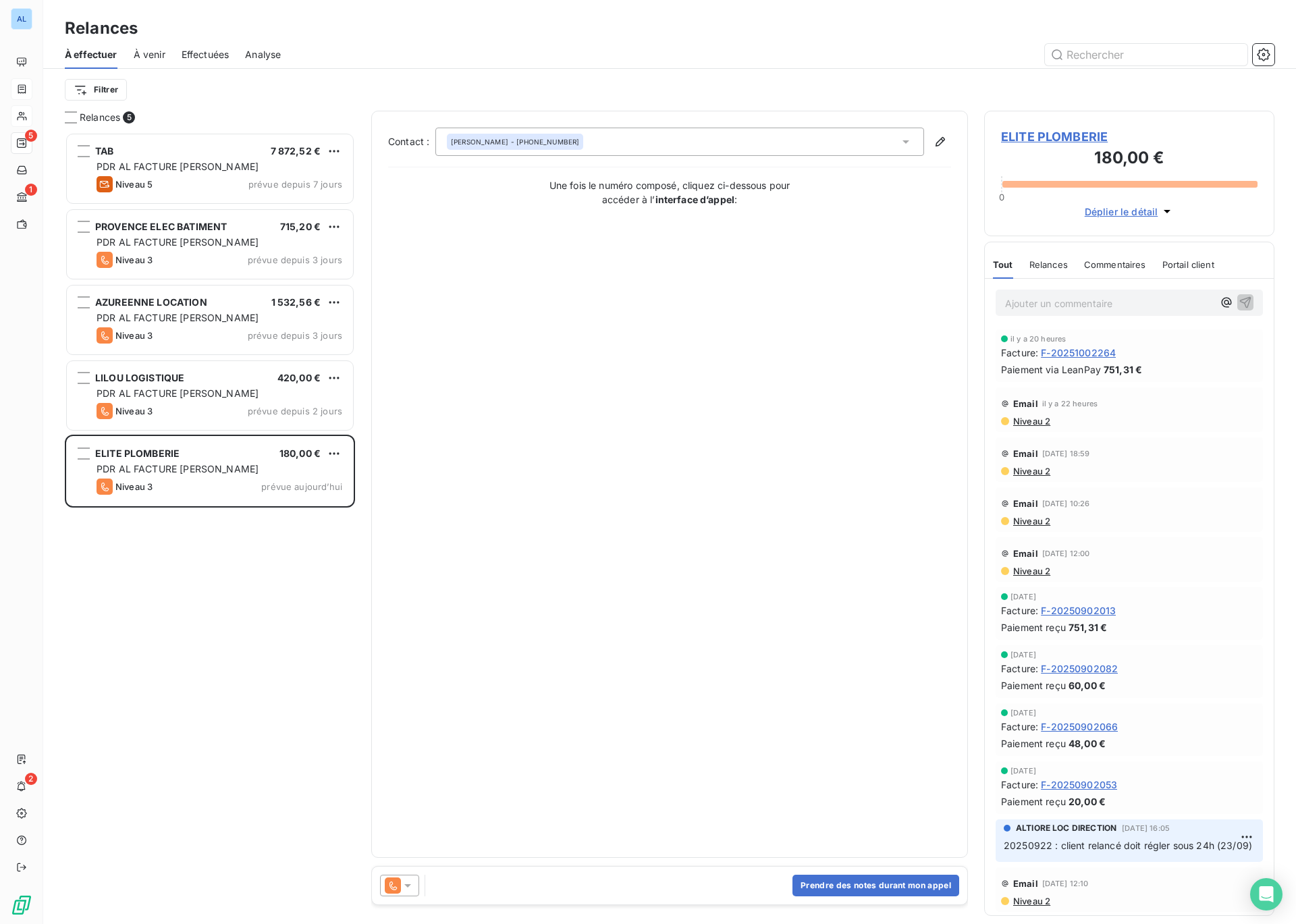
scroll to position [791, 291]
click at [417, 882] on div at bounding box center [399, 885] width 39 height 22
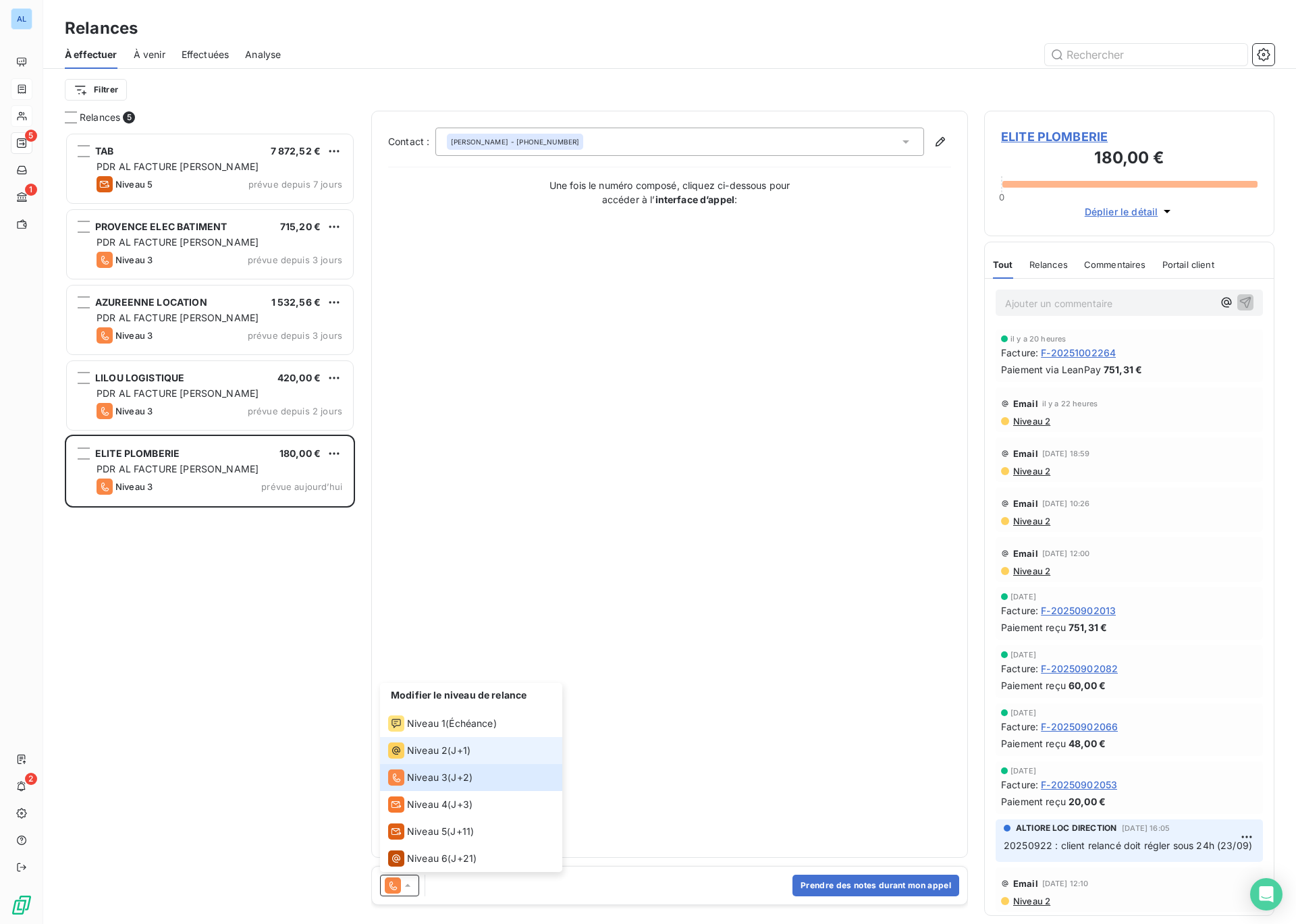
click at [423, 753] on span "Niveau 2" at bounding box center [427, 751] width 41 height 14
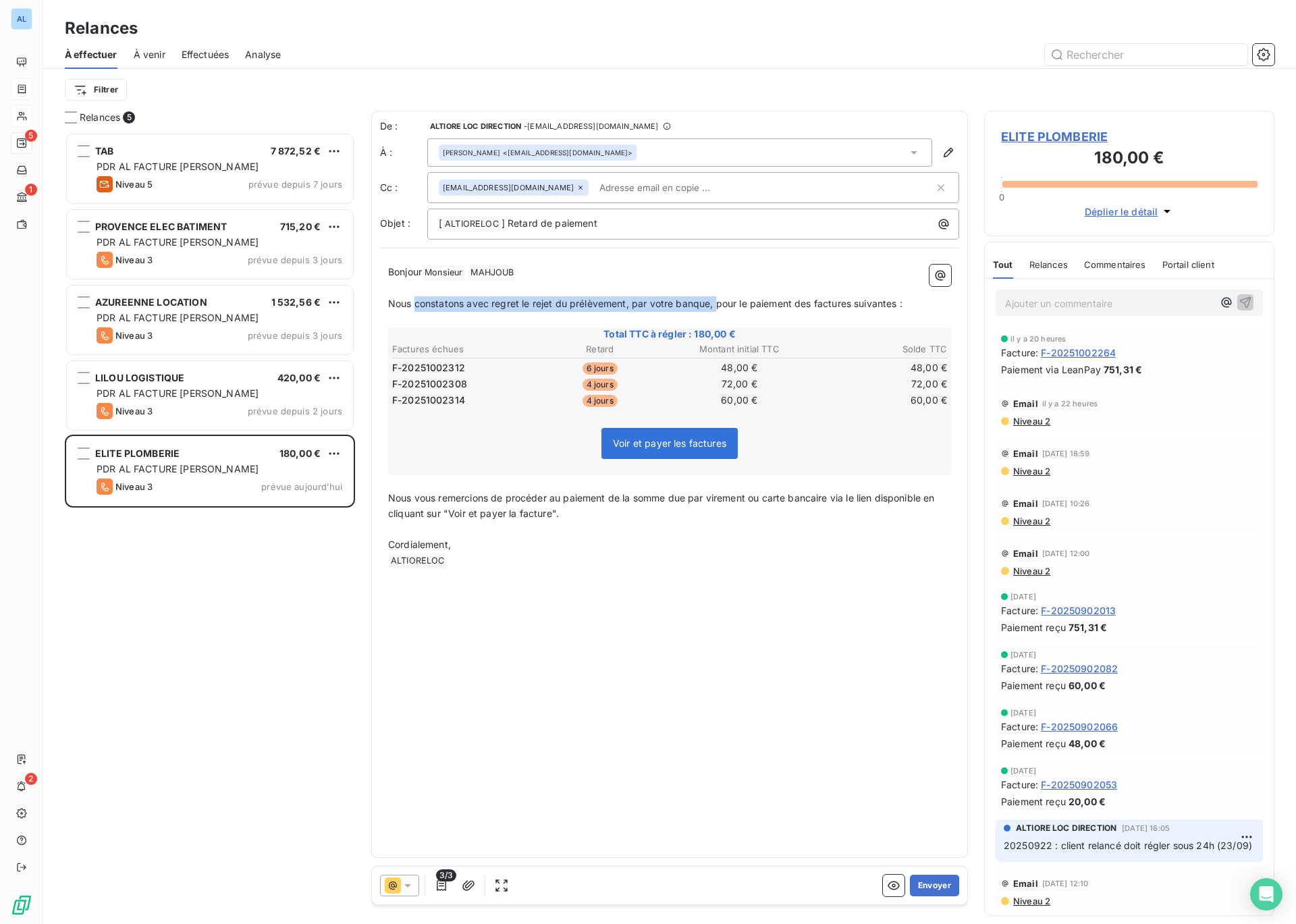
drag, startPoint x: 416, startPoint y: 305, endPoint x: 717, endPoint y: 303, distance: 301.0
click at [717, 303] on span "Nous constatons avec regret le rejet du prélèvement, par votre banque, pour le …" at bounding box center [645, 303] width 515 height 11
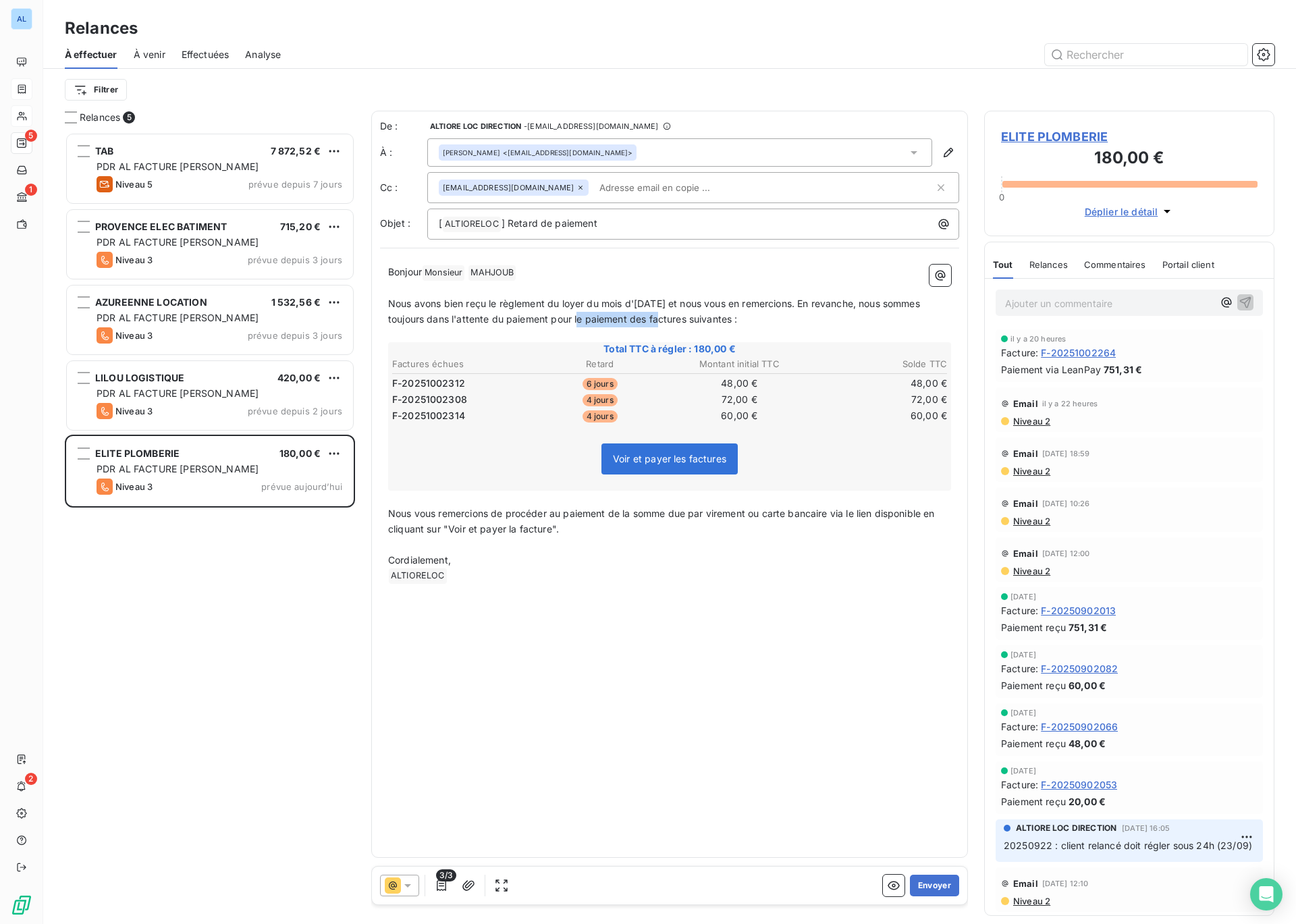
drag, startPoint x: 673, startPoint y: 320, endPoint x: 595, endPoint y: 320, distance: 78.0
click at [595, 320] on span "Nous avons bien reçu le règlement du loyer du mois d'[DATE] et nous vous en rem…" at bounding box center [655, 310] width 535 height 27
click at [631, 226] on p "[ ALTIORELOC ﻿ ] Retard de paiement" at bounding box center [697, 224] width 516 height 16
click at [639, 225] on span "] Retard de paiement factures URGENT" at bounding box center [591, 222] width 178 height 11
click at [628, 190] on input "text" at bounding box center [672, 187] width 156 height 20
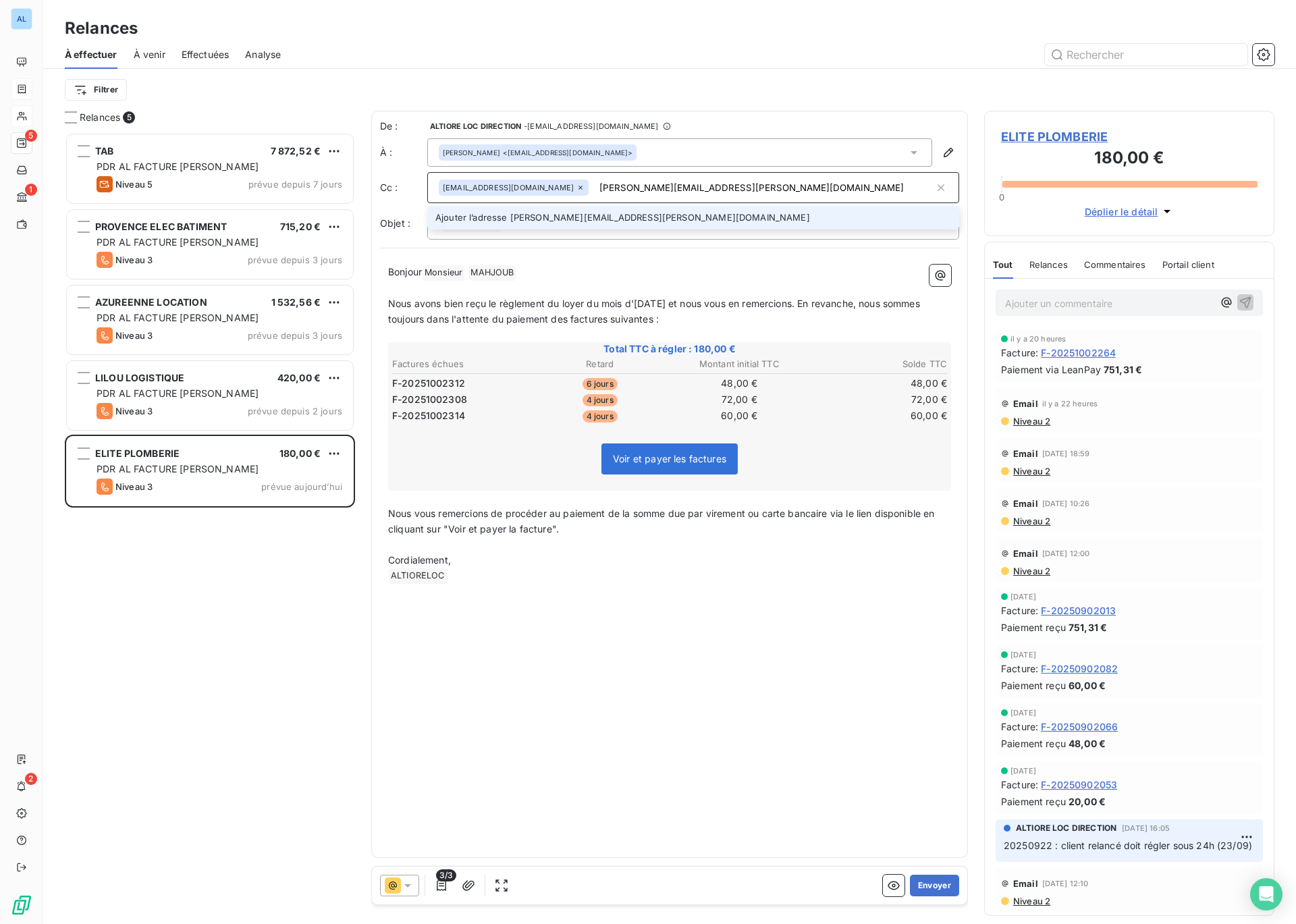
type input "[PERSON_NAME][EMAIL_ADDRESS][PERSON_NAME][DOMAIN_NAME]"
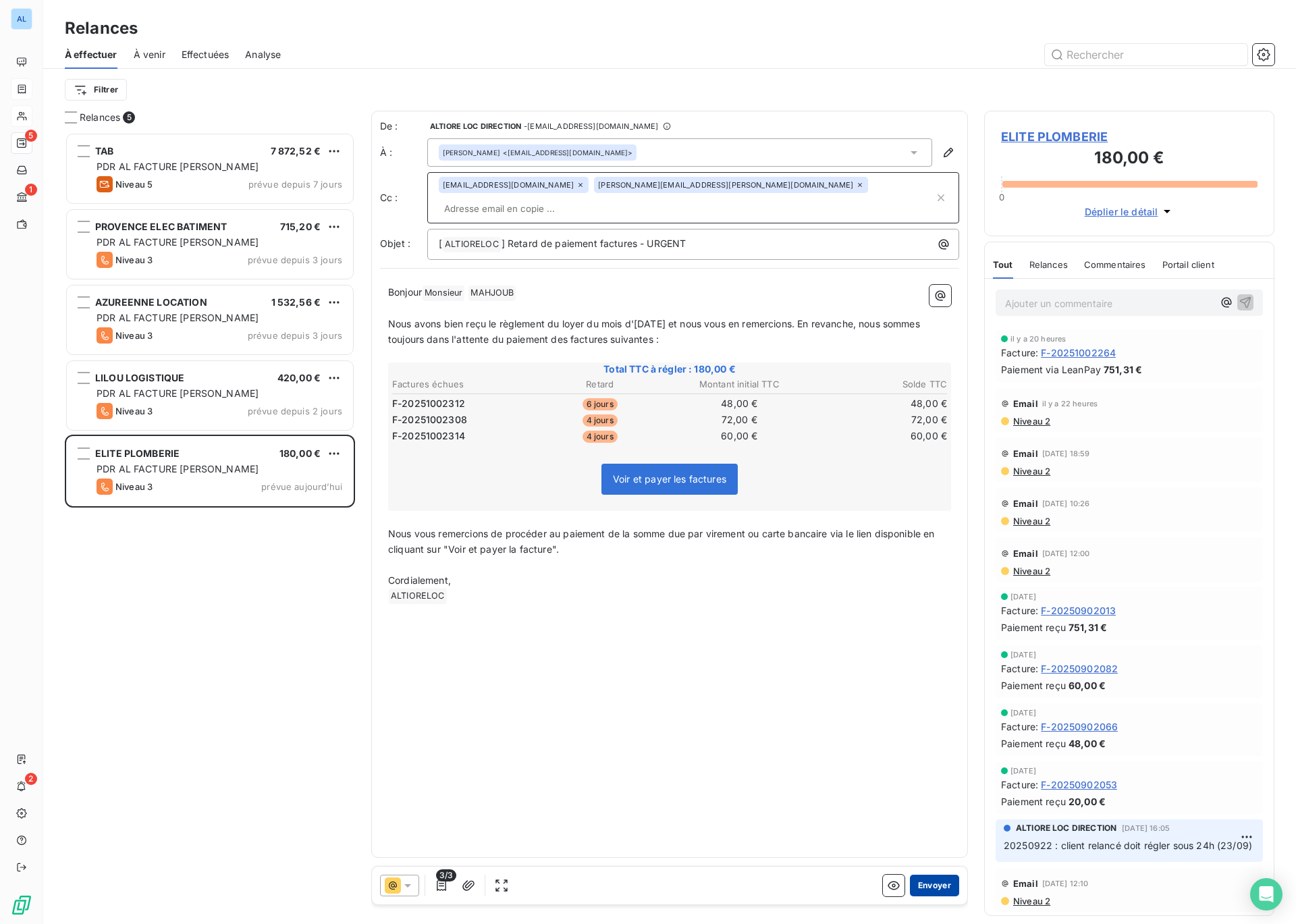
click at [936, 885] on button "Envoyer" at bounding box center [934, 885] width 49 height 22
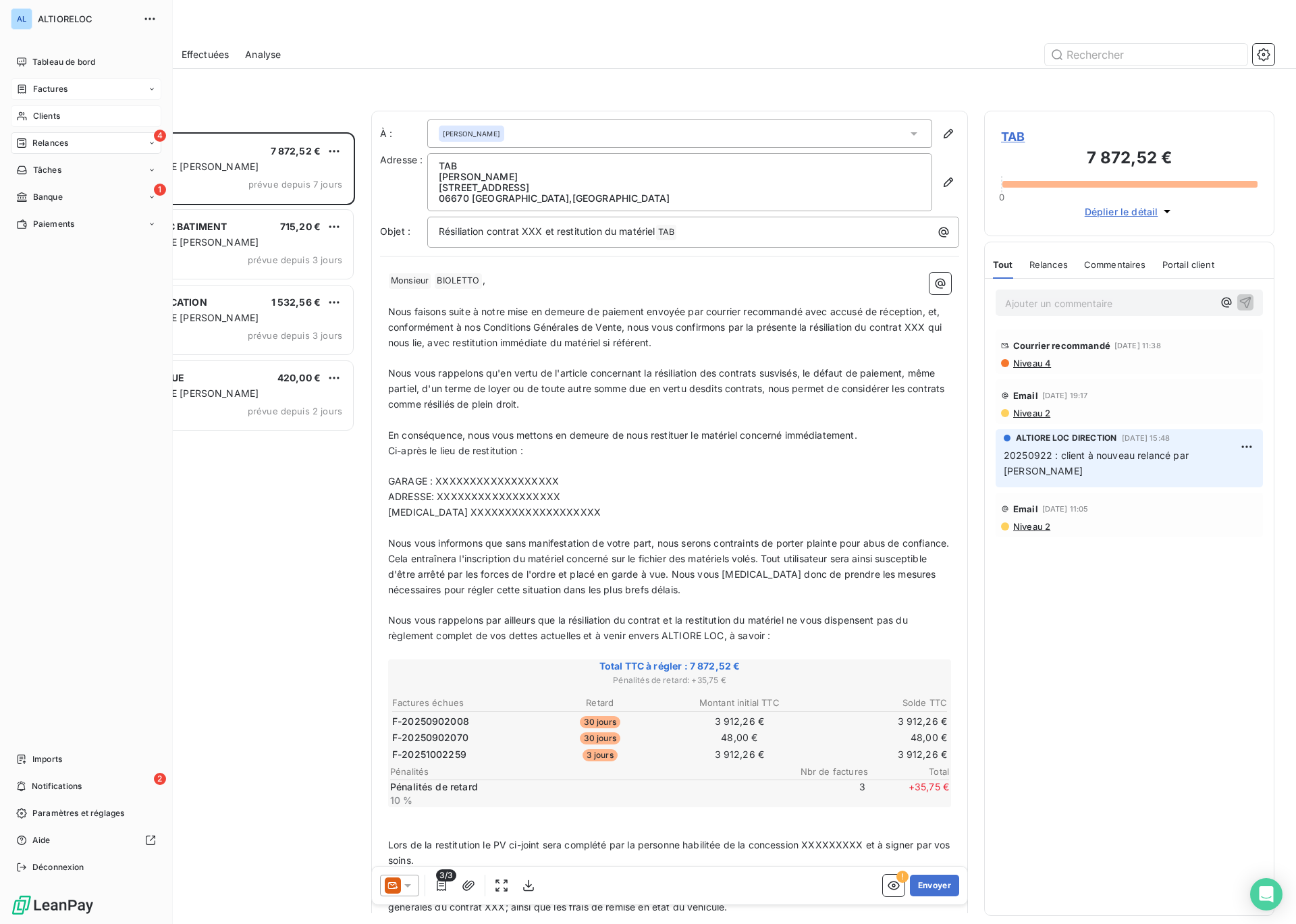
click at [35, 92] on span "Factures" at bounding box center [50, 89] width 34 height 12
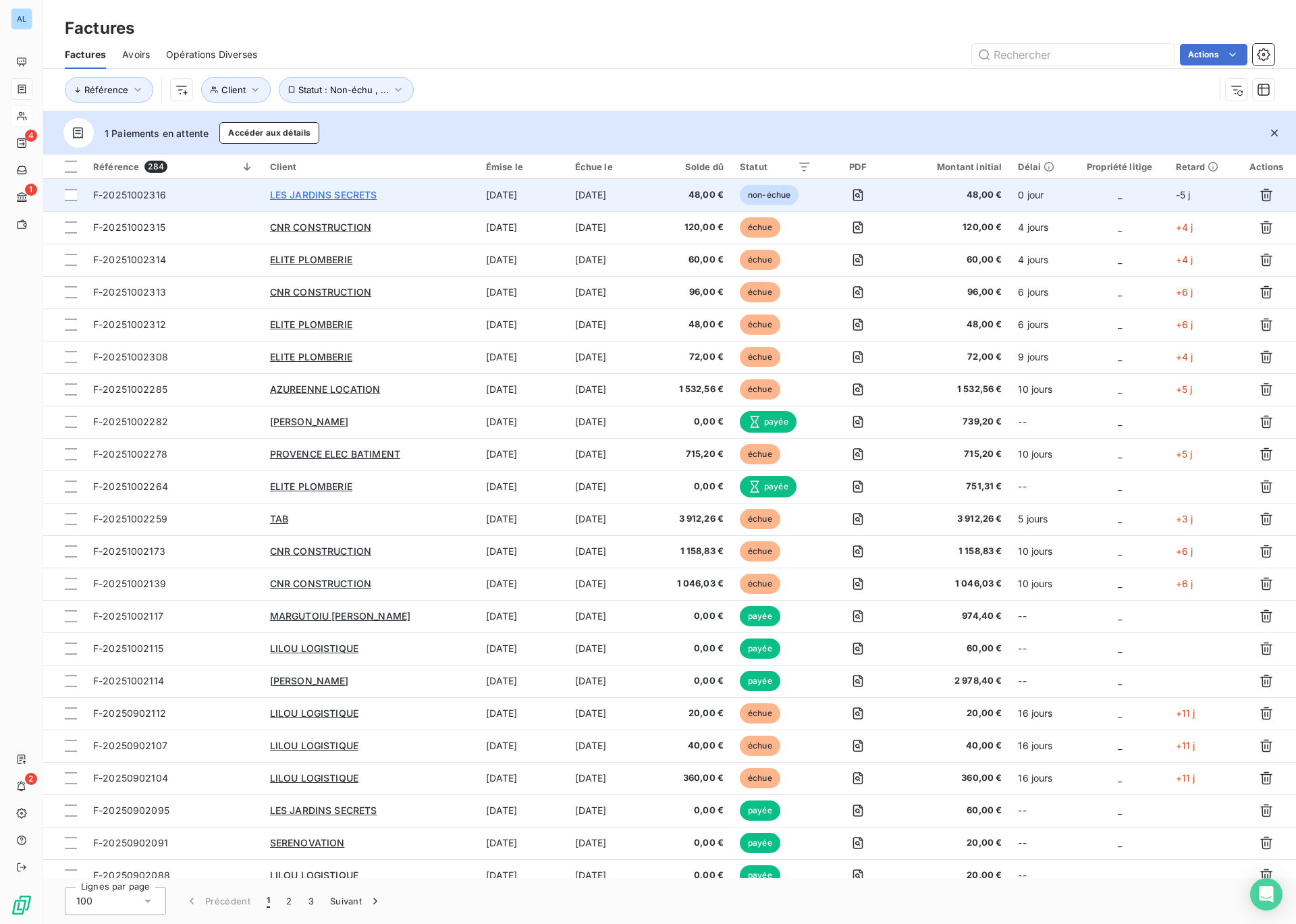
click at [298, 195] on span "LES JARDINS SECRETS" at bounding box center [323, 194] width 107 height 11
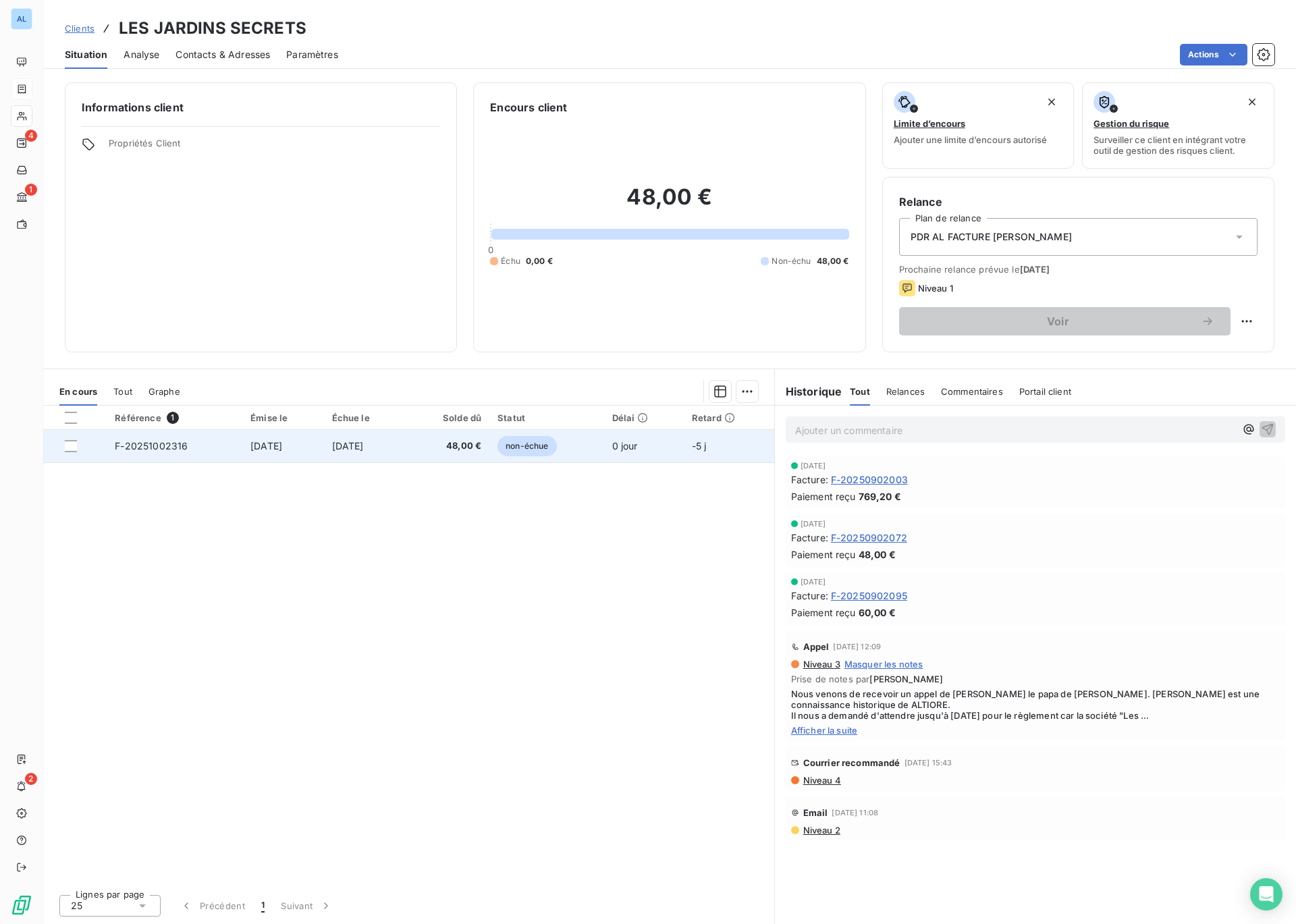
click at [147, 448] on span "F-20251002316" at bounding box center [151, 445] width 73 height 11
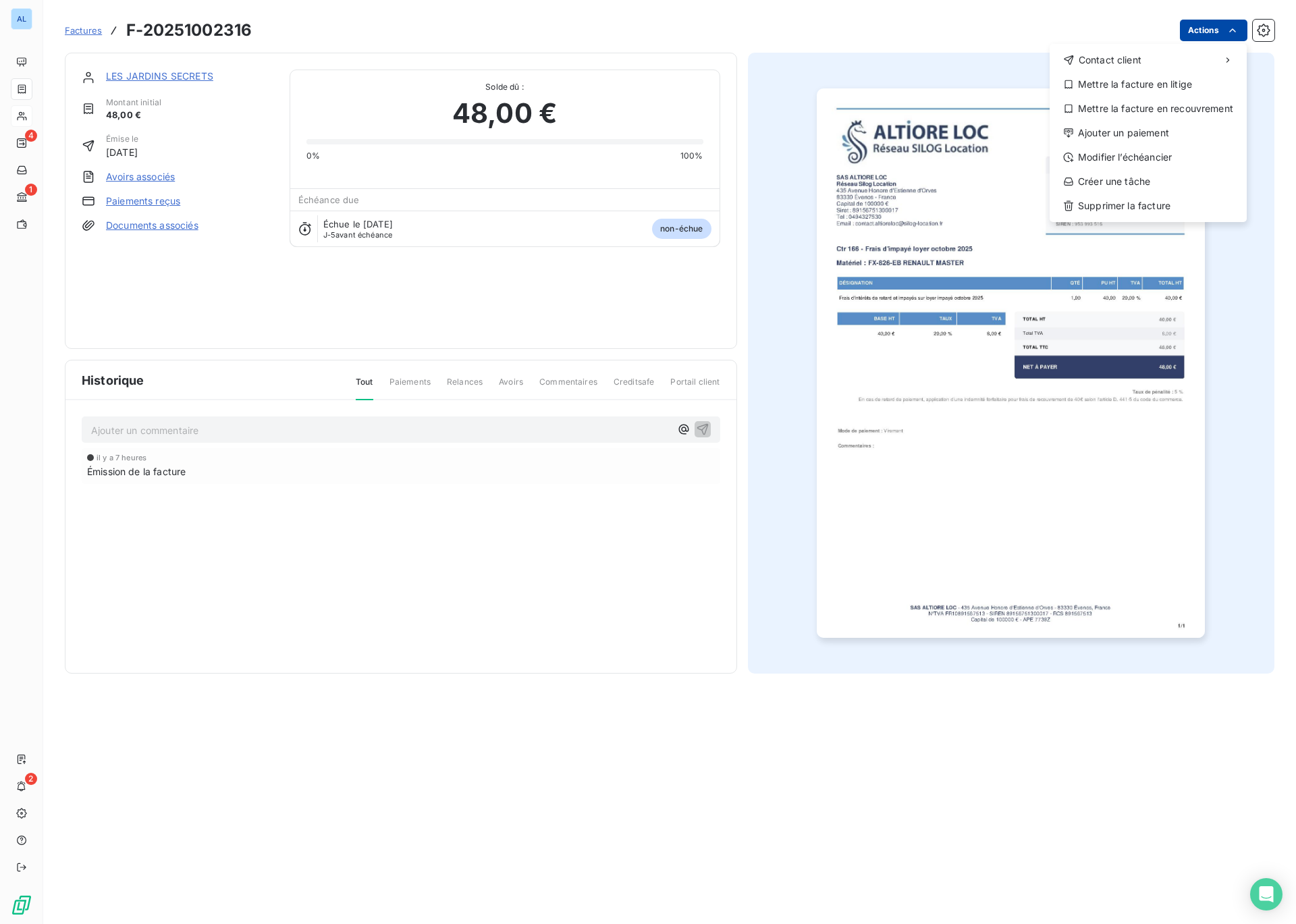
click at [1191, 27] on html "AL 4 1 2 Factures F-20251002316 Actions Contact client Mettre la facture en lit…" at bounding box center [648, 462] width 1296 height 924
click at [1117, 157] on div "Modifier l’échéancier" at bounding box center [1149, 157] width 186 height 22
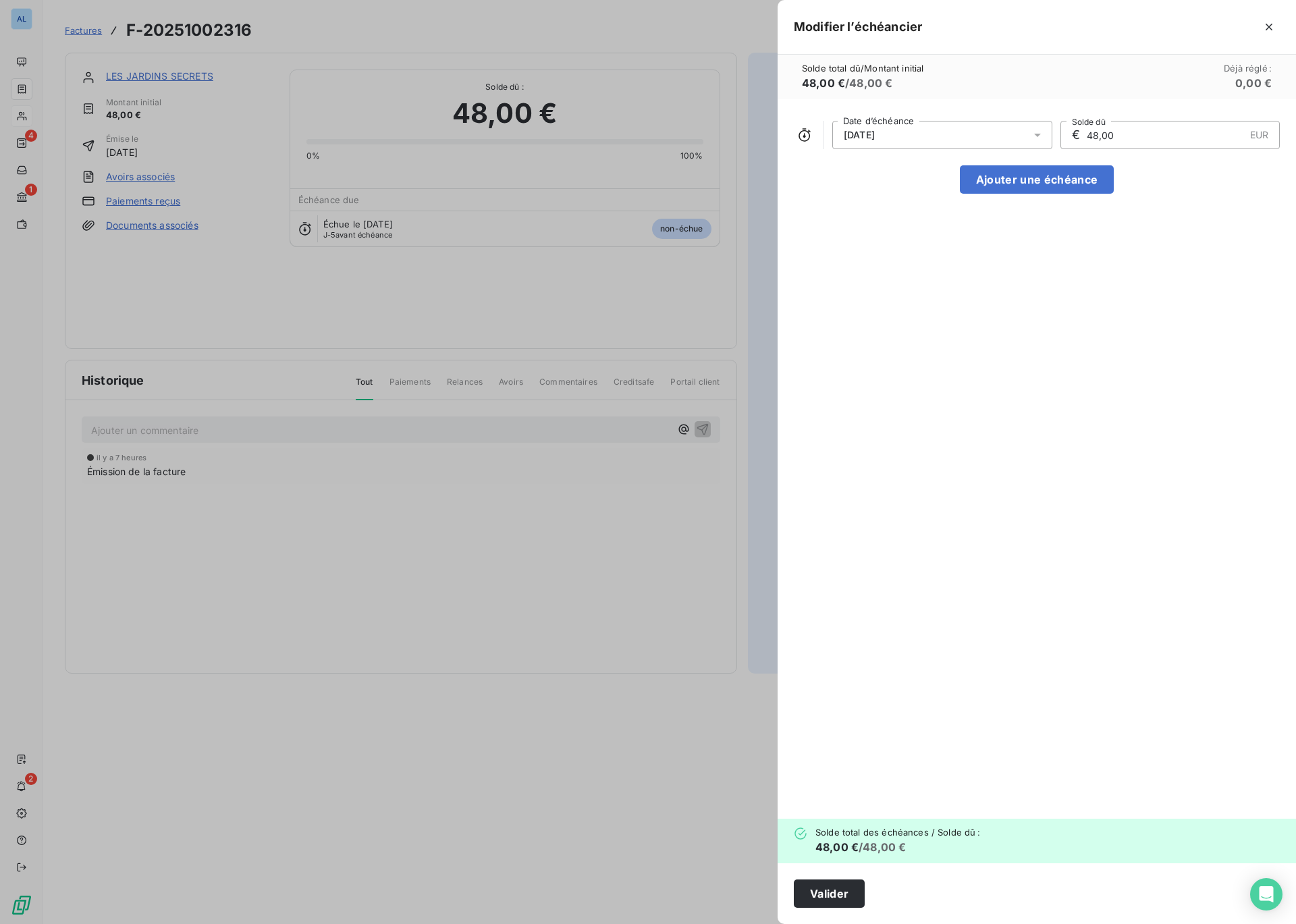
click at [940, 131] on div "[DATE]" at bounding box center [942, 134] width 220 height 28
click at [916, 302] on button "15" at bounding box center [915, 296] width 27 height 27
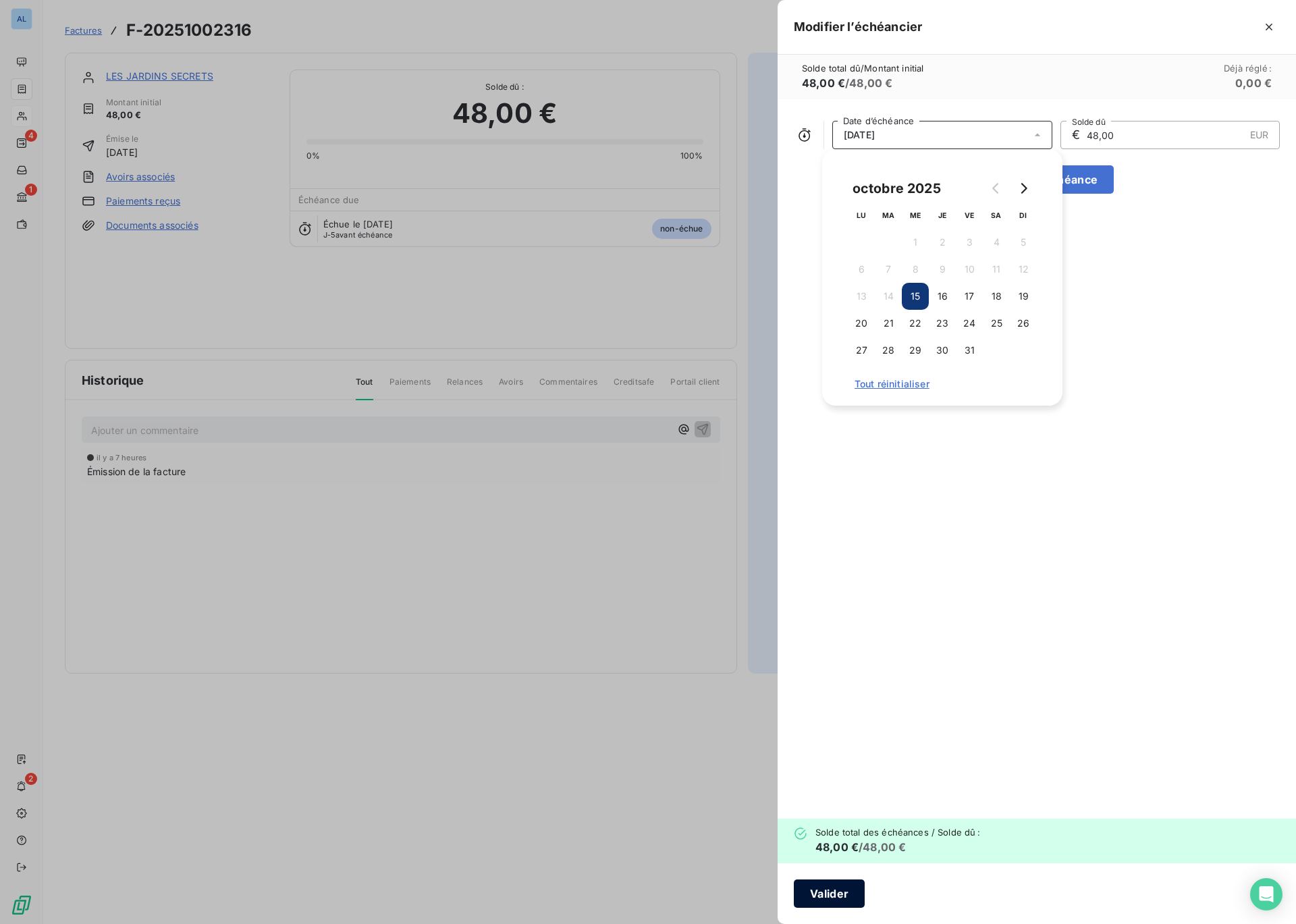
click at [829, 896] on button "Valider" at bounding box center [830, 893] width 71 height 28
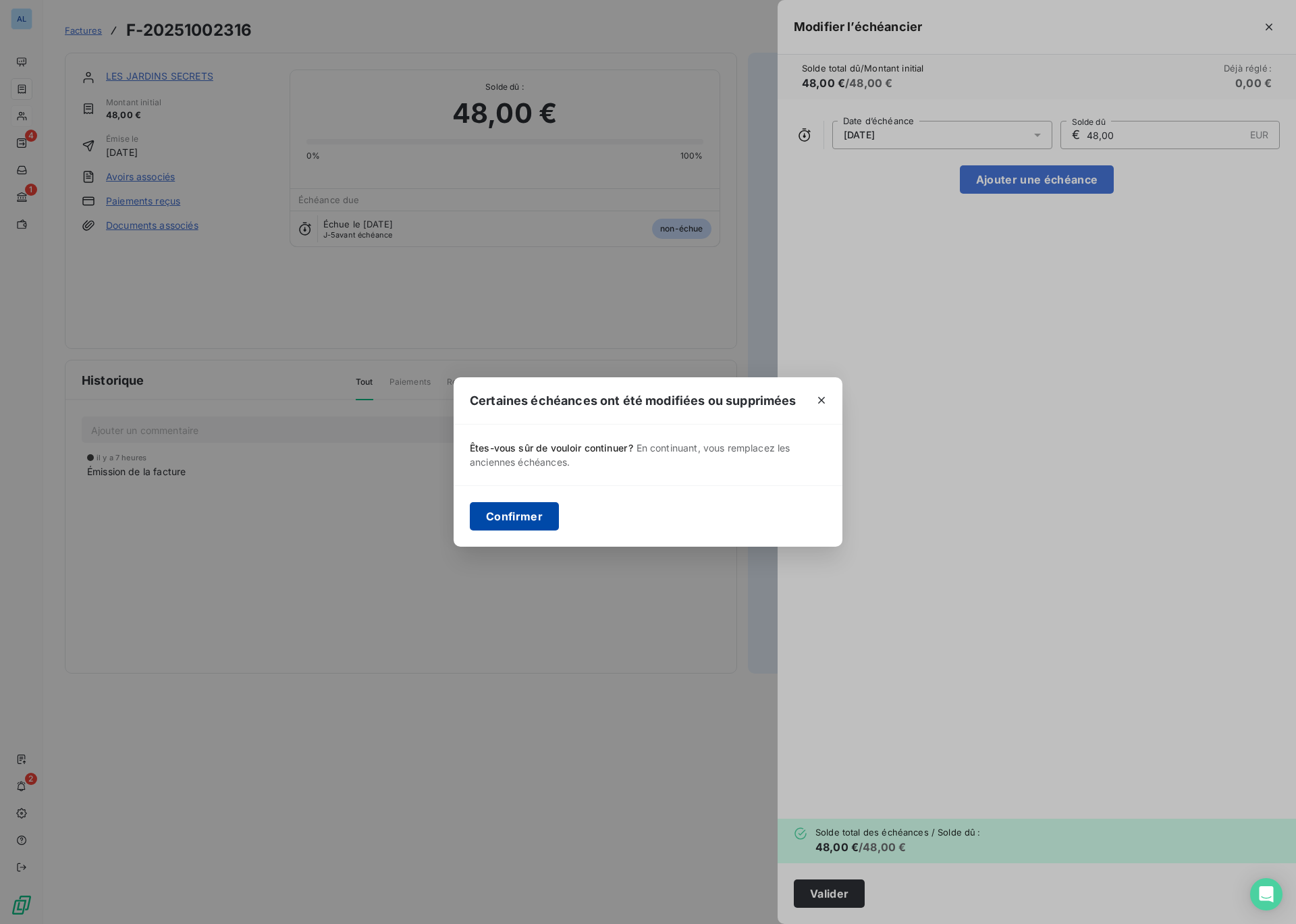
click at [508, 521] on button "Confirmer" at bounding box center [514, 515] width 89 height 28
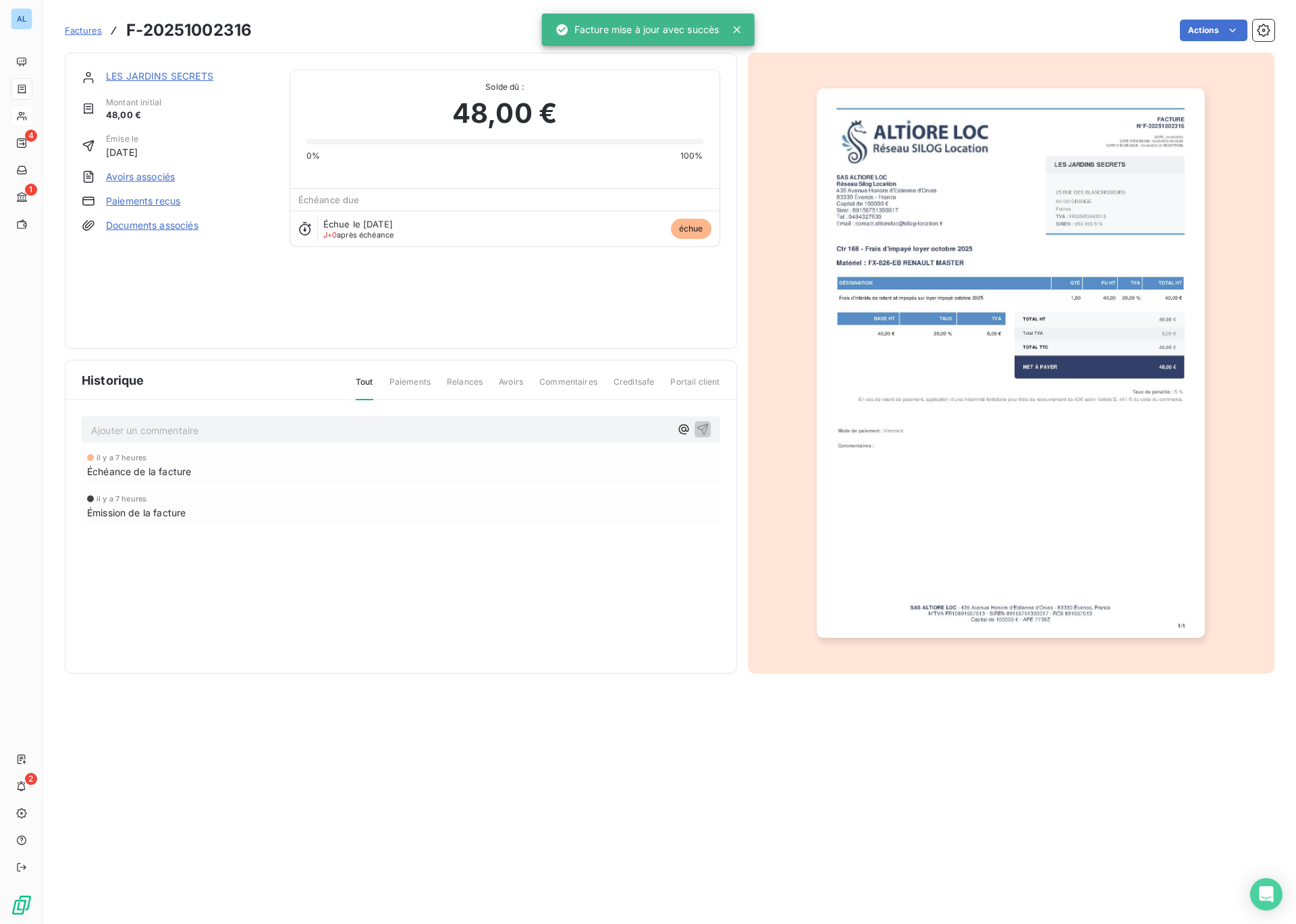
click at [120, 76] on link "LES JARDINS SECRETS" at bounding box center [160, 75] width 107 height 11
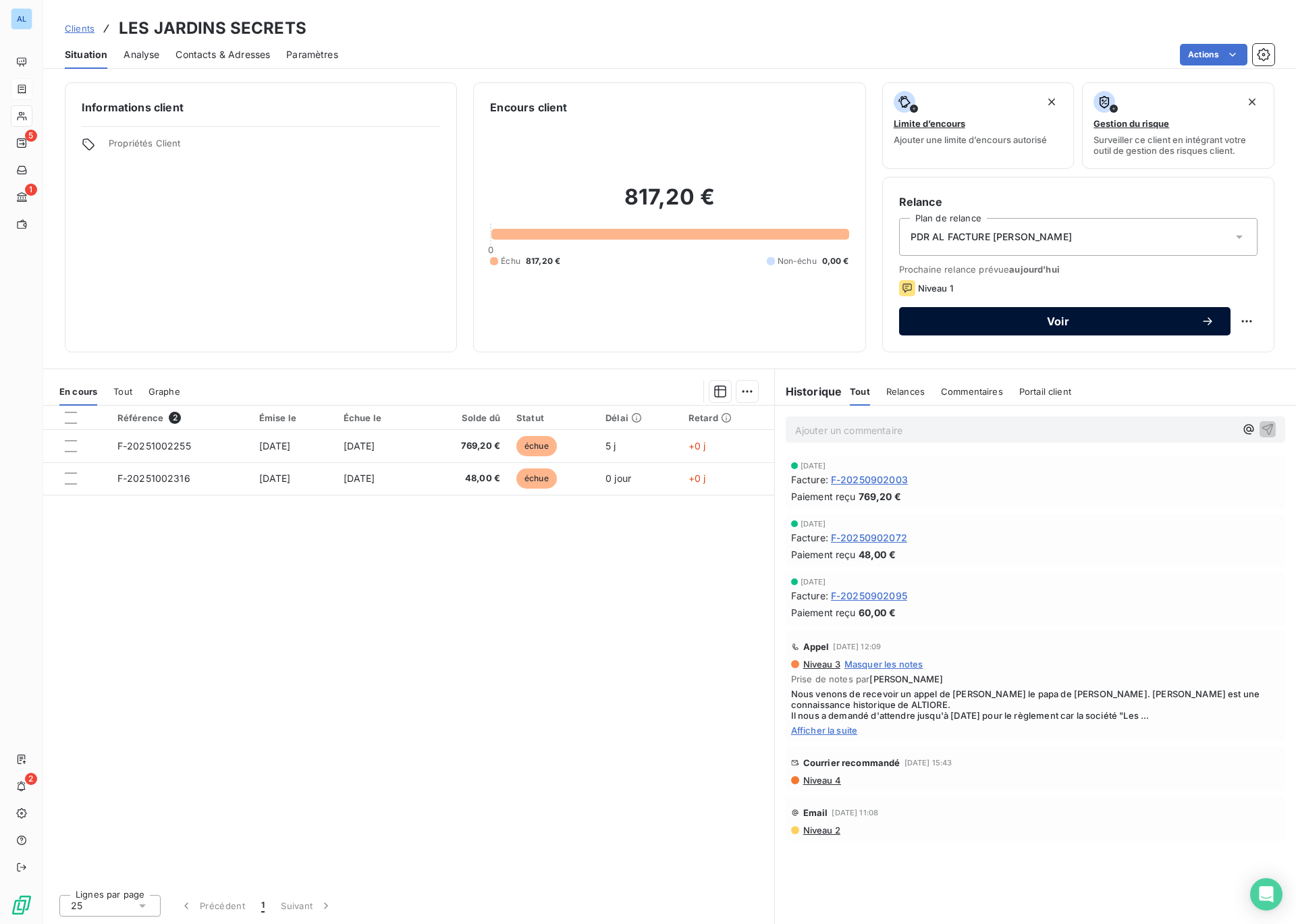
click at [1130, 329] on button "Voir" at bounding box center [1065, 321] width 331 height 28
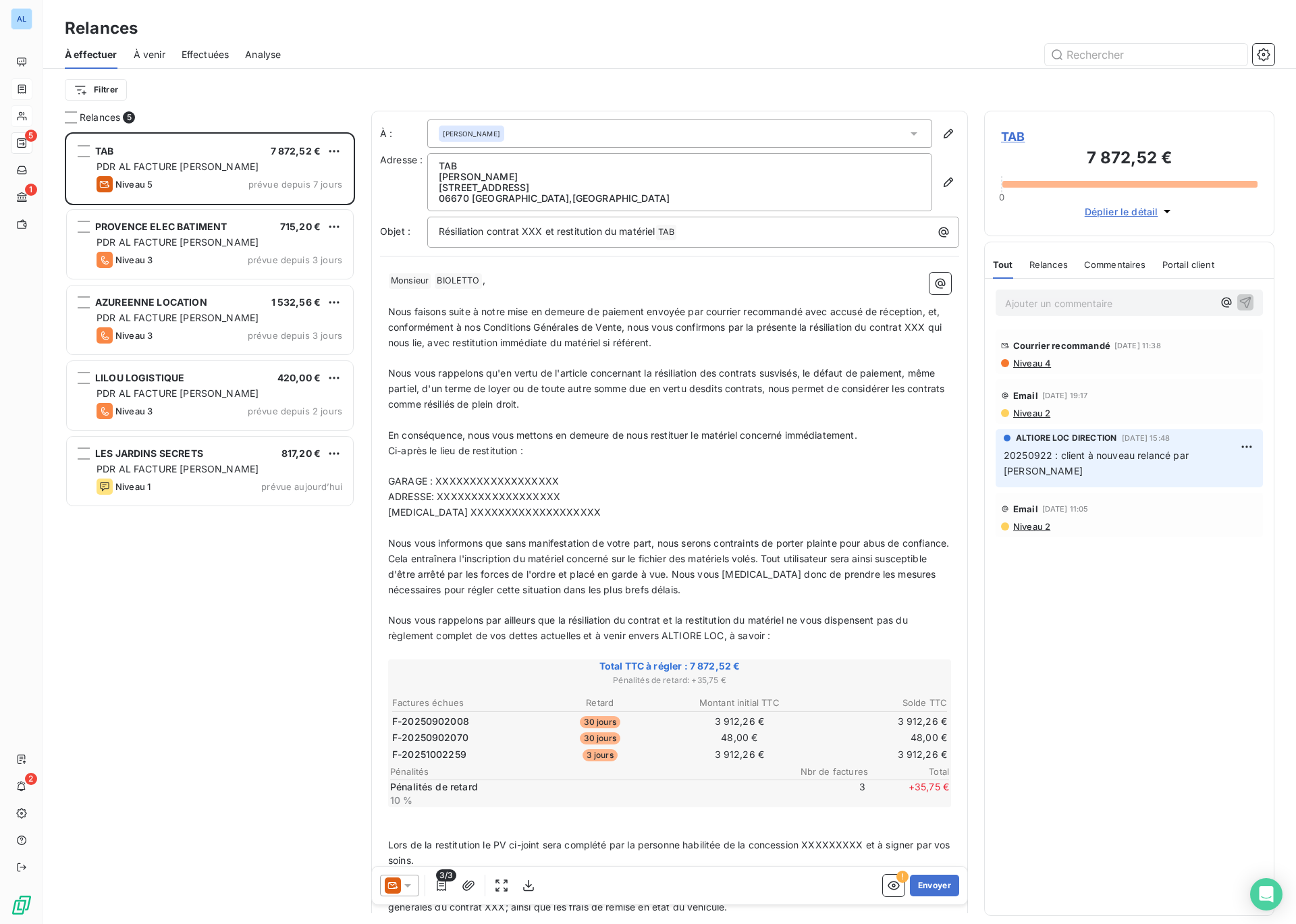
scroll to position [791, 291]
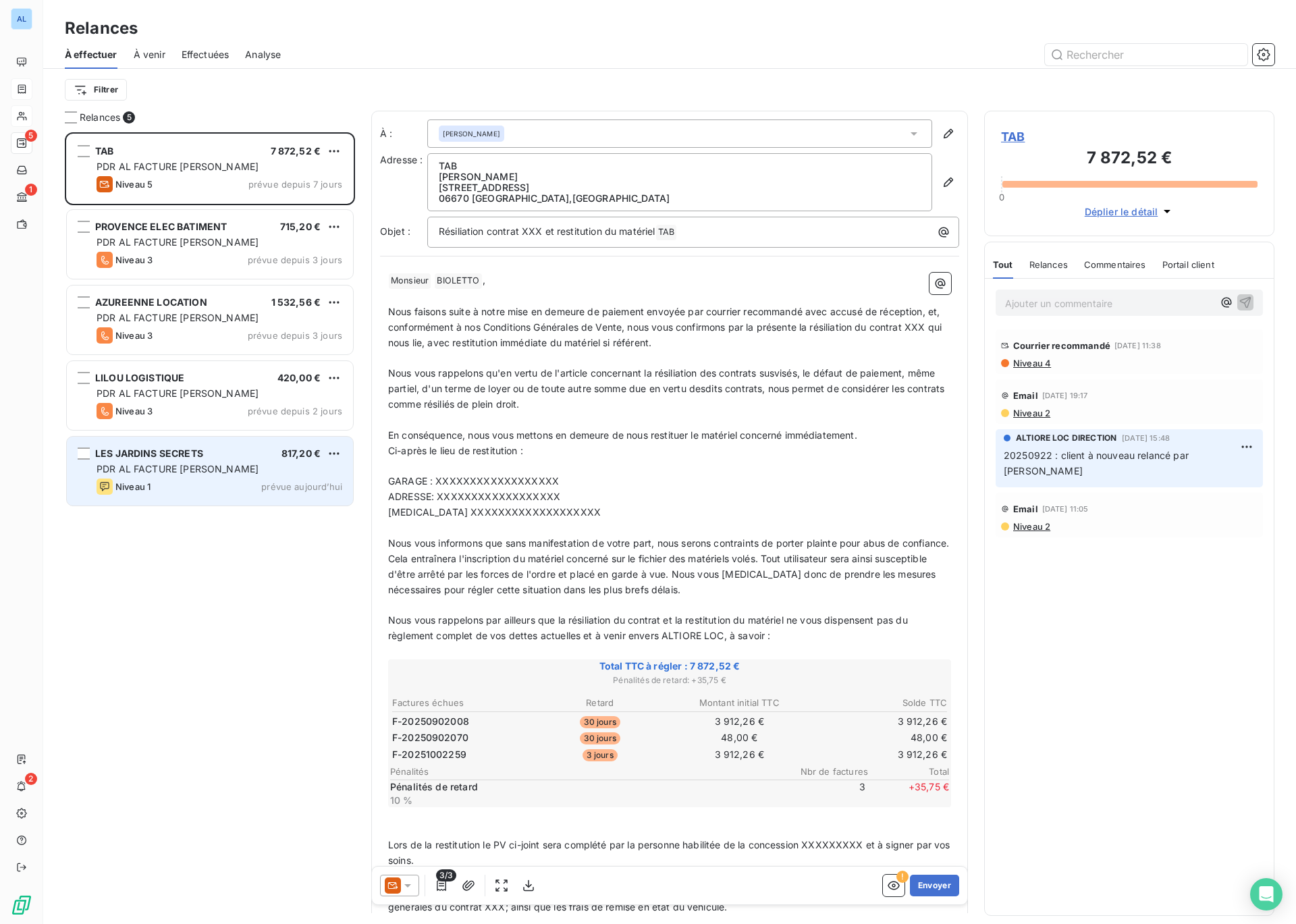
click at [190, 465] on span "PDR AL FACTURE [PERSON_NAME]" at bounding box center [178, 468] width 162 height 11
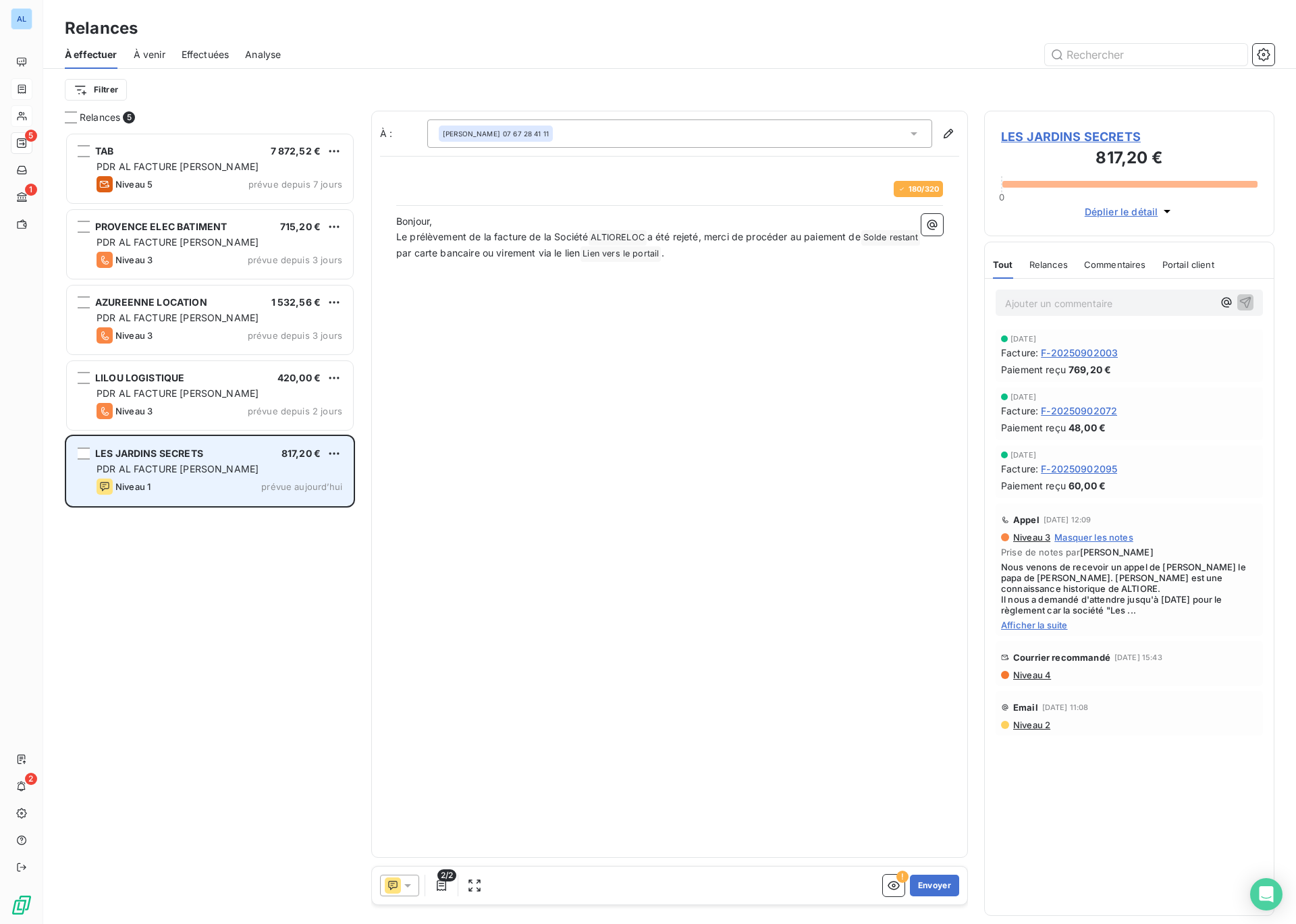
scroll to position [791, 291]
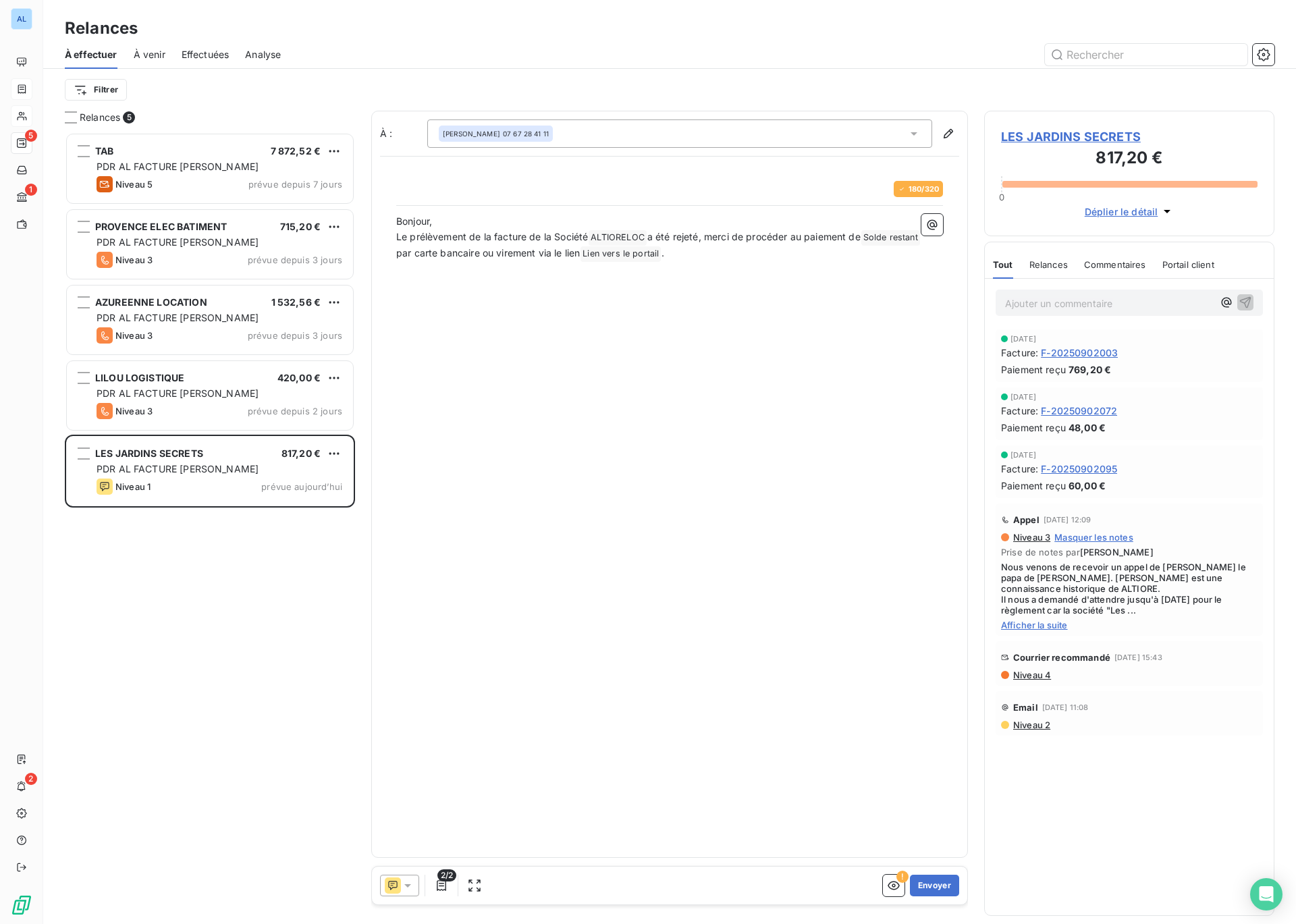
click at [408, 890] on icon at bounding box center [408, 885] width 14 height 14
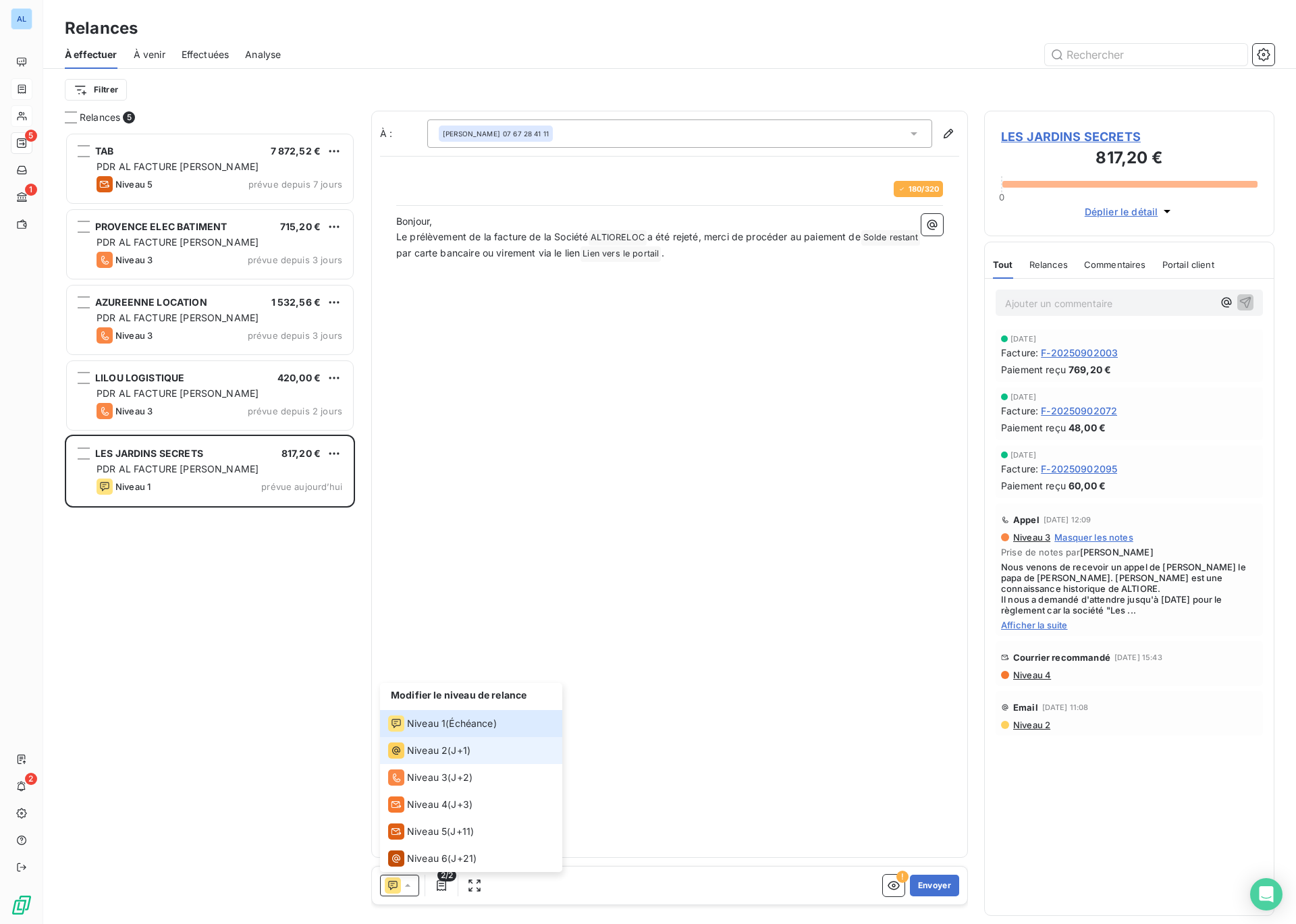
click at [415, 749] on span "Niveau 2" at bounding box center [427, 751] width 41 height 14
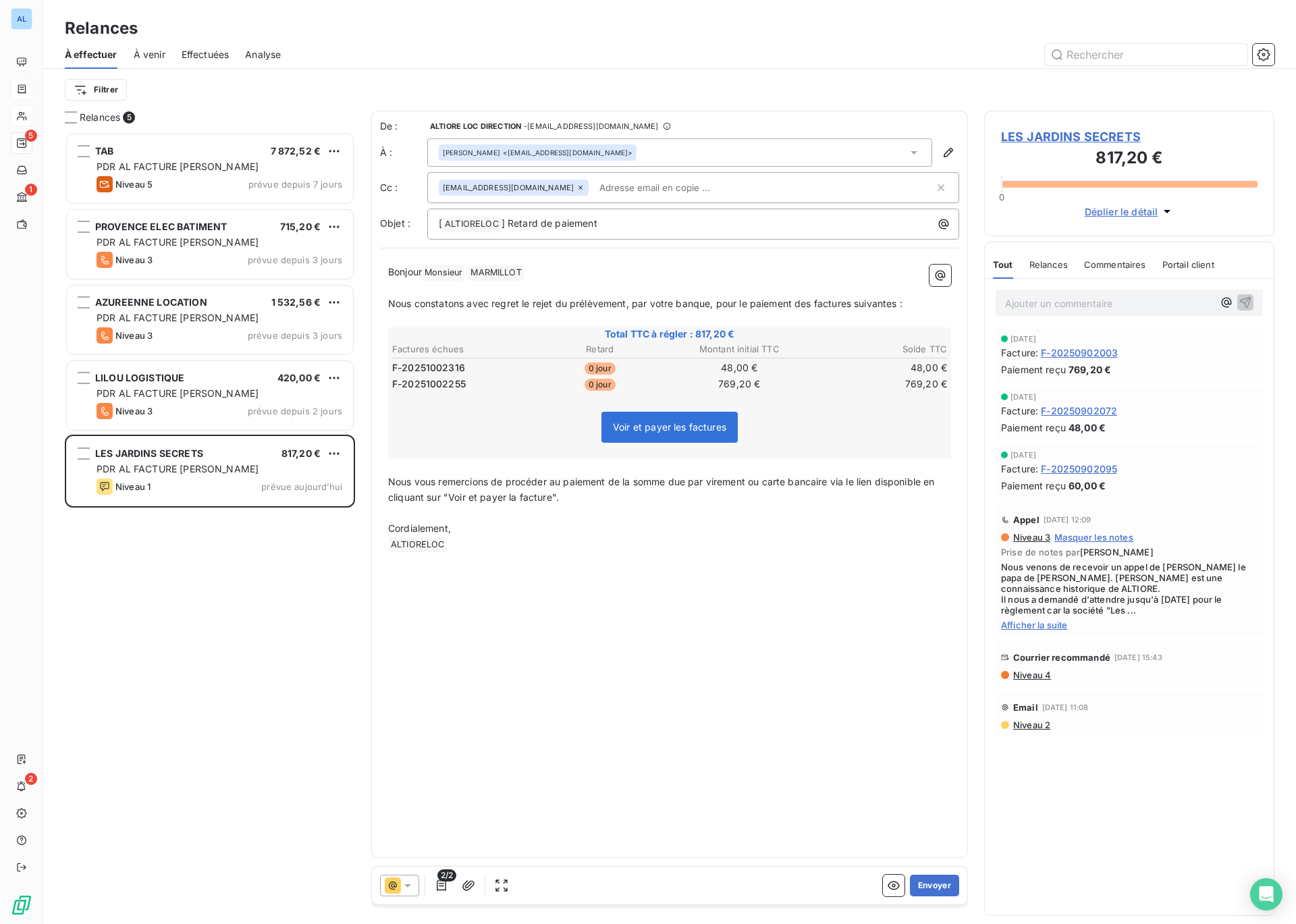
click at [615, 188] on input "text" at bounding box center [672, 187] width 156 height 20
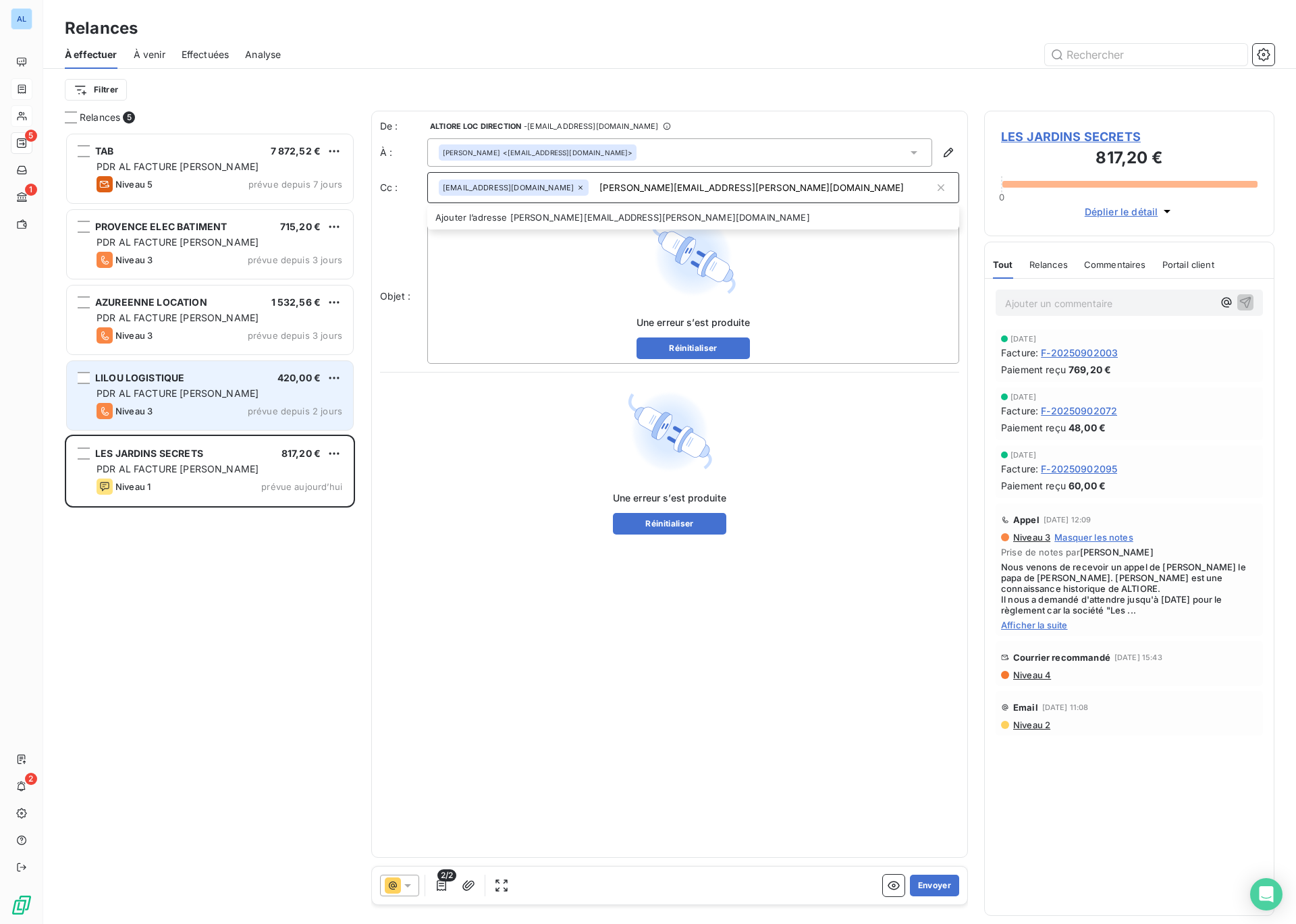
type input "[PERSON_NAME][EMAIL_ADDRESS][PERSON_NAME][DOMAIN_NAME]"
click at [166, 384] on div "LILOU LOGISTIQUE 420,00 € PDR AL FACTURE LOYER Niveau 3 prévue depuis 2 jours" at bounding box center [210, 396] width 286 height 69
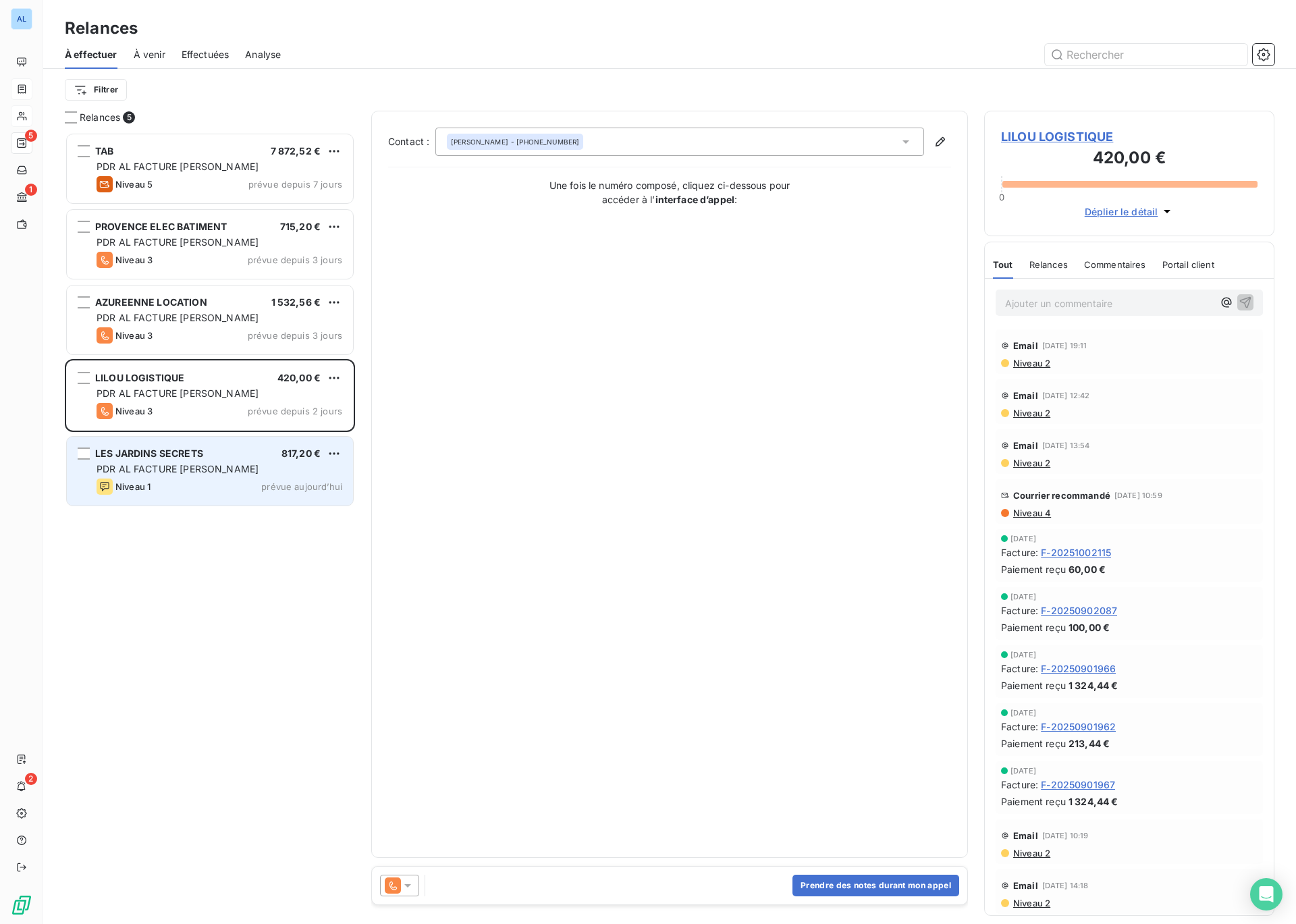
click at [172, 464] on span "PDR AL FACTURE [PERSON_NAME]" at bounding box center [178, 468] width 162 height 11
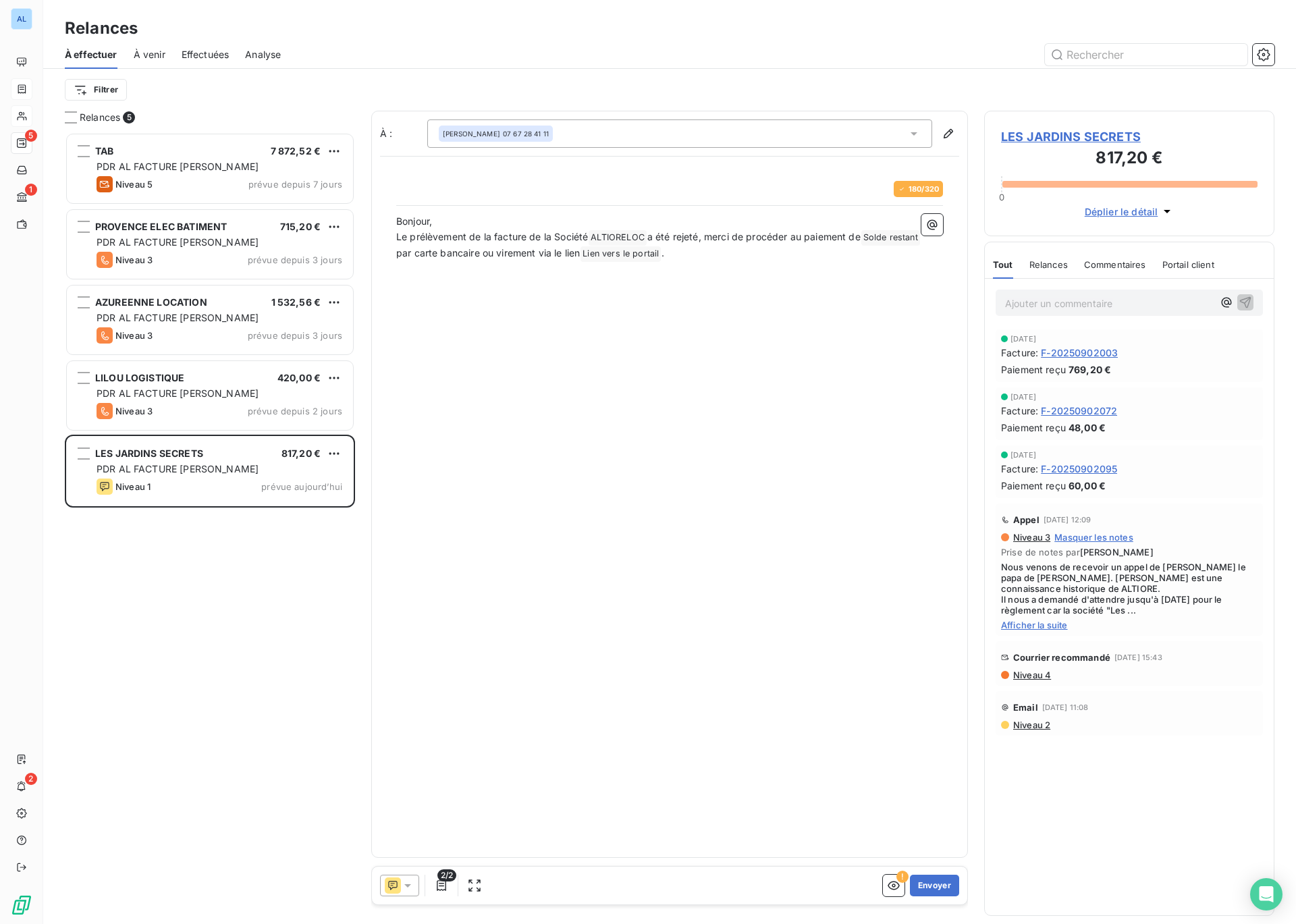
click at [410, 884] on icon at bounding box center [408, 885] width 14 height 14
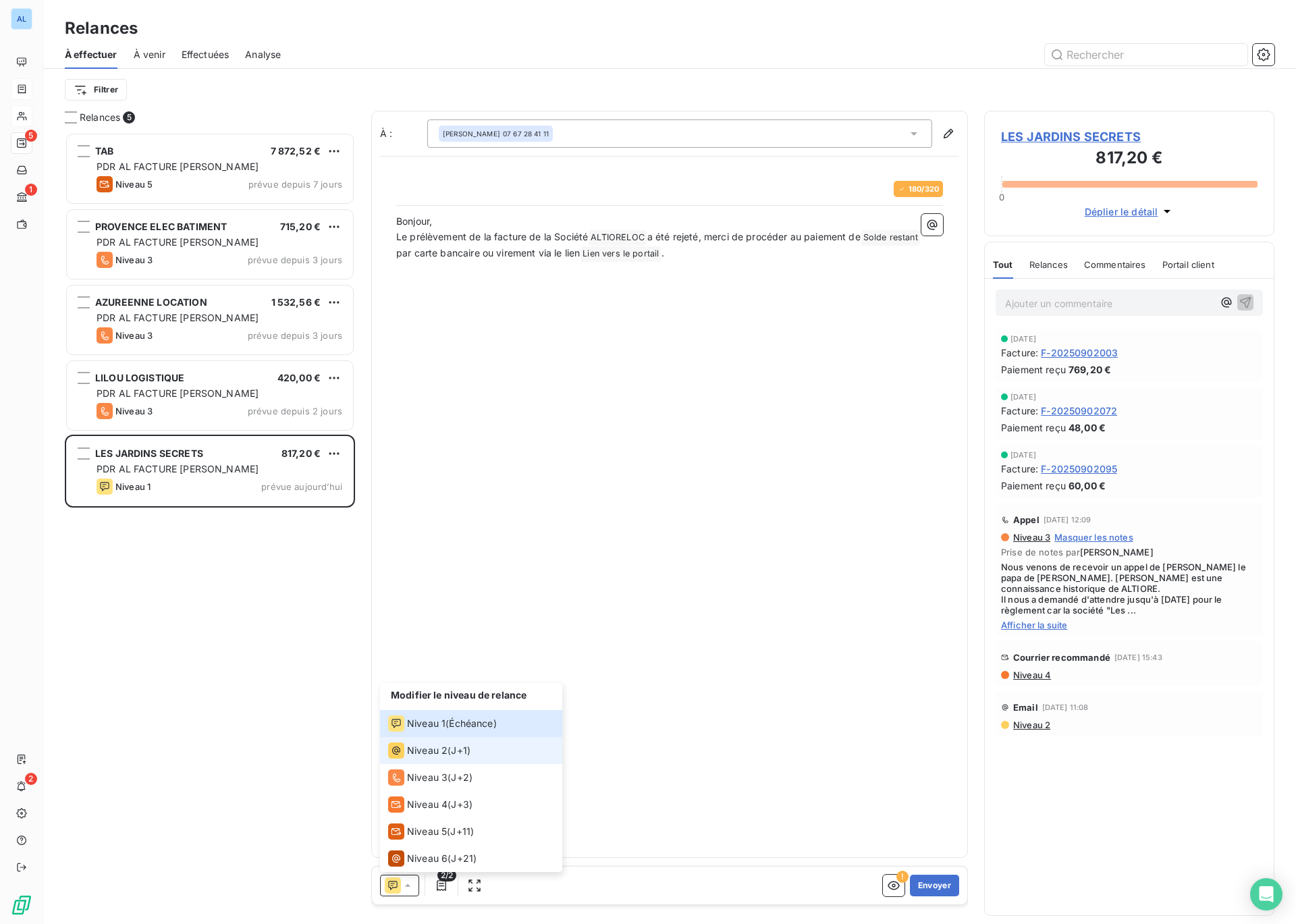
click at [437, 753] on span "Niveau 2" at bounding box center [427, 751] width 41 height 14
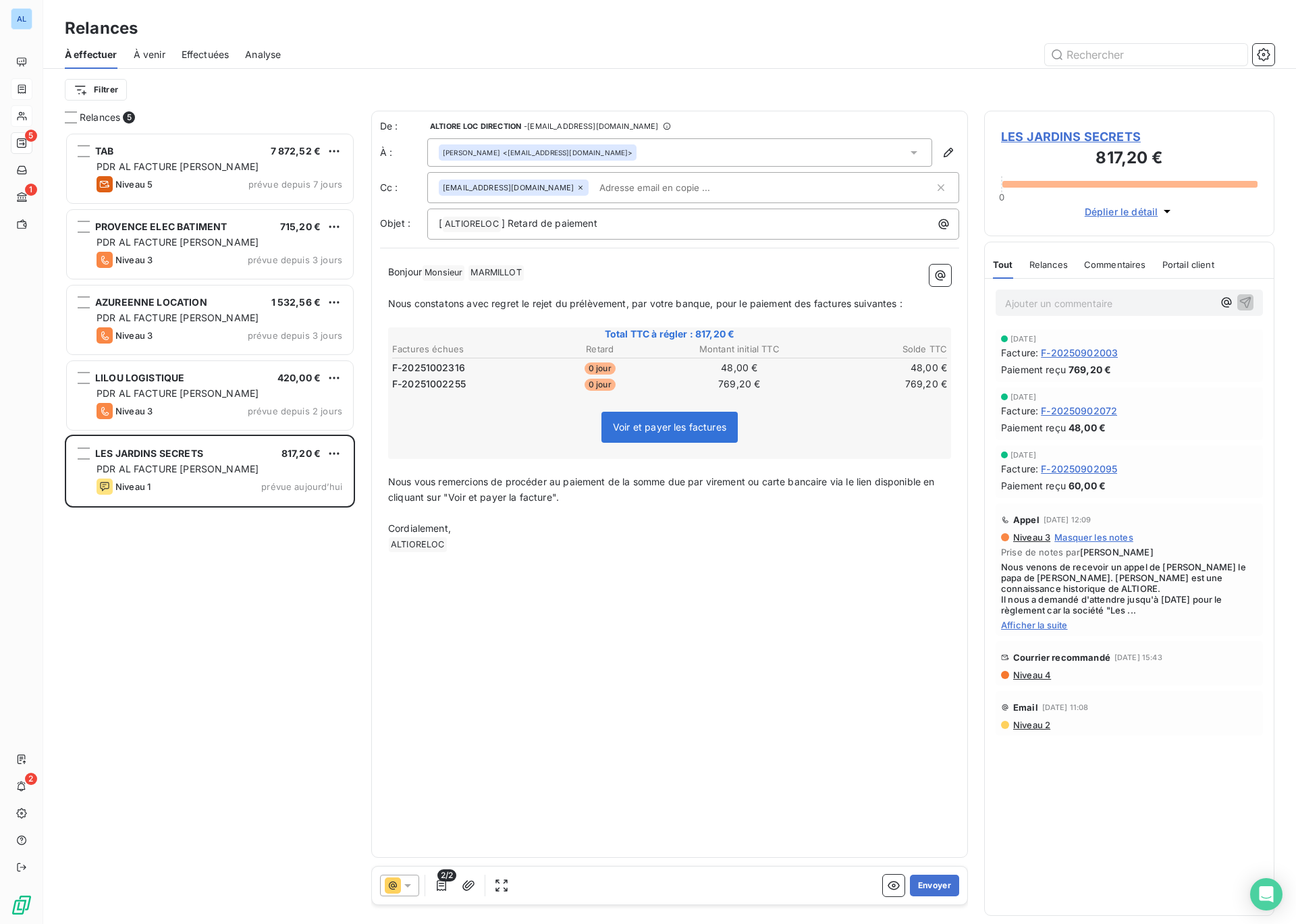
click at [616, 190] on input "text" at bounding box center [672, 187] width 156 height 20
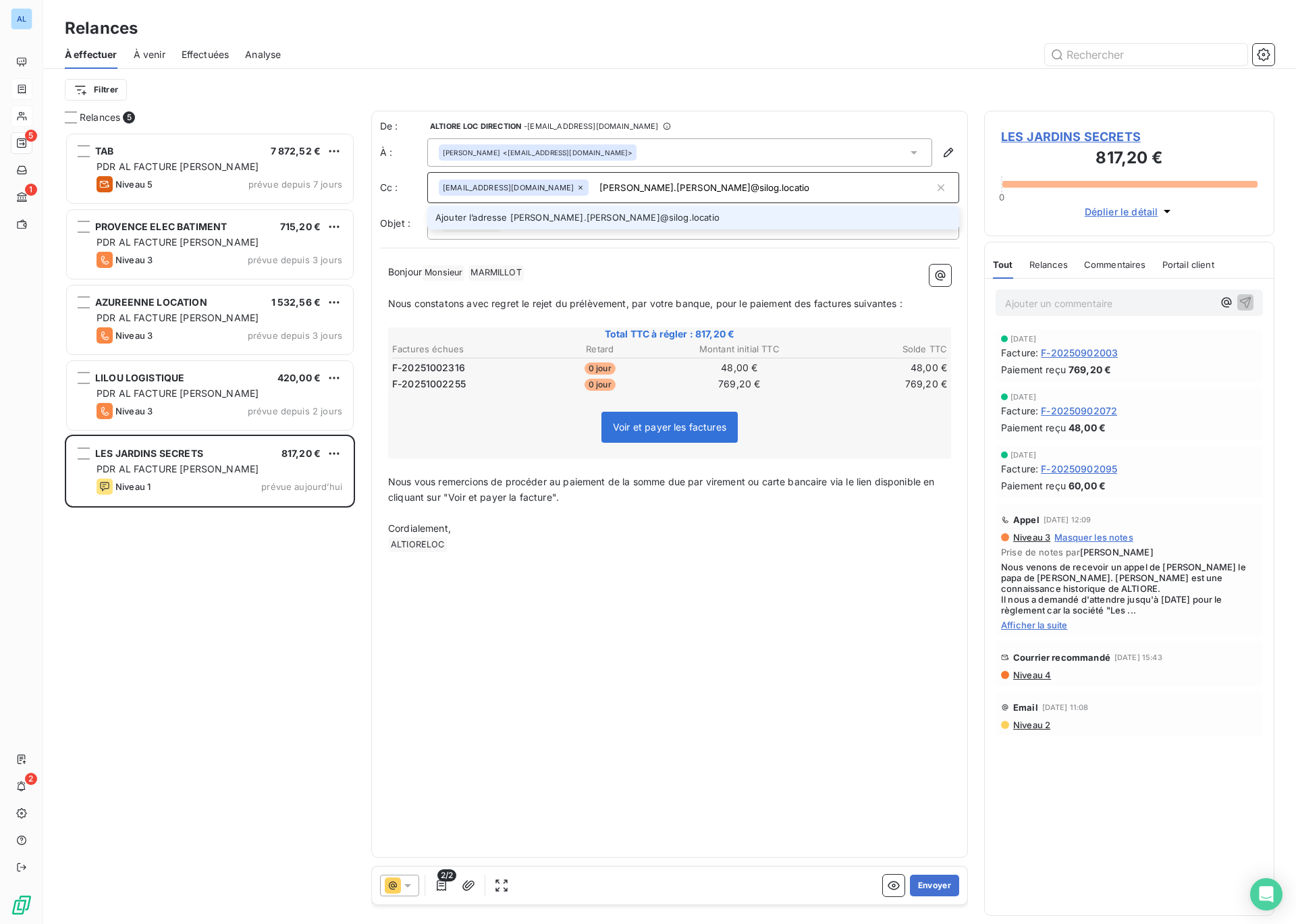
type input "[PERSON_NAME].[PERSON_NAME]@silog.locatio"
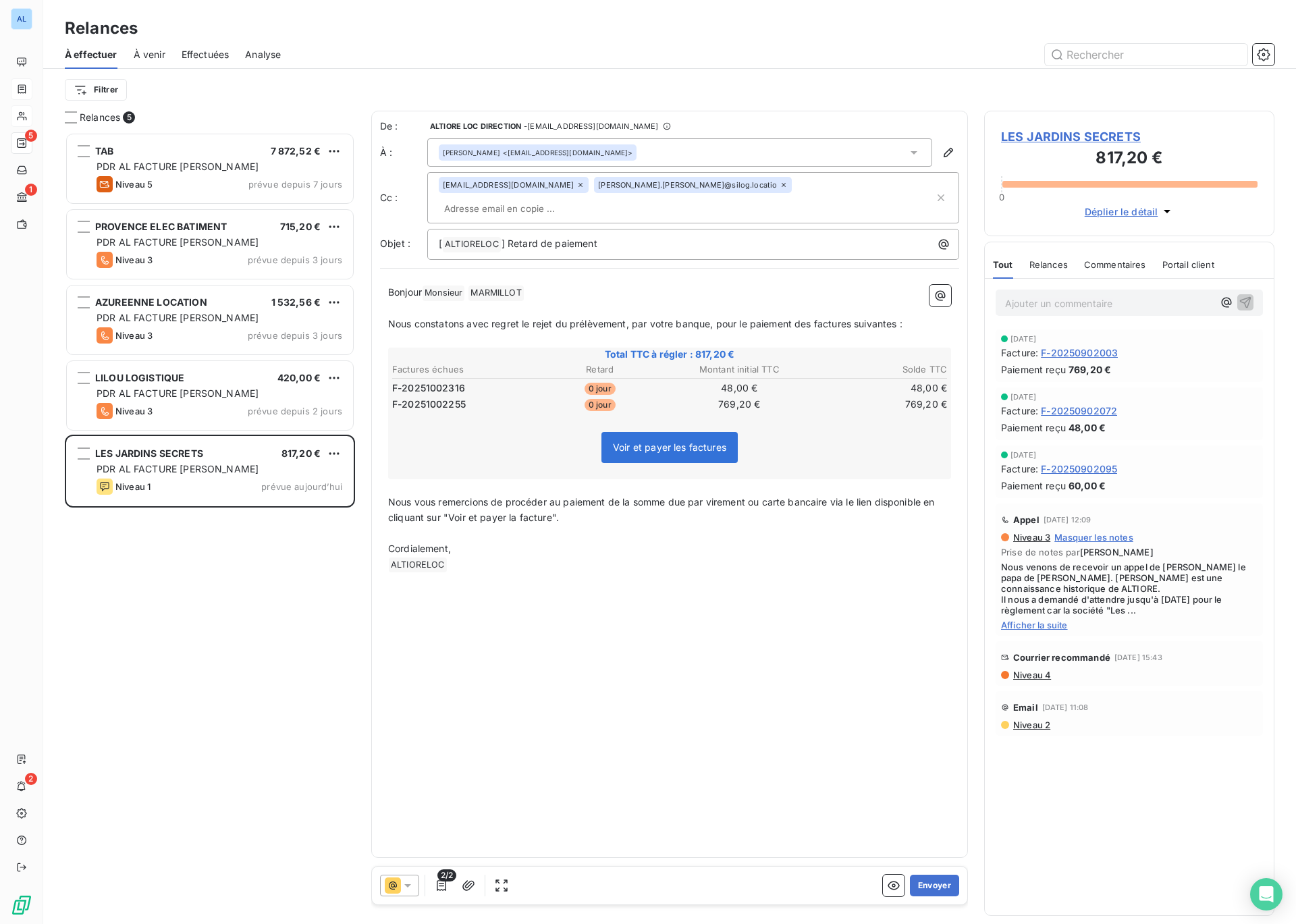
click at [782, 187] on icon at bounding box center [784, 184] width 4 height 4
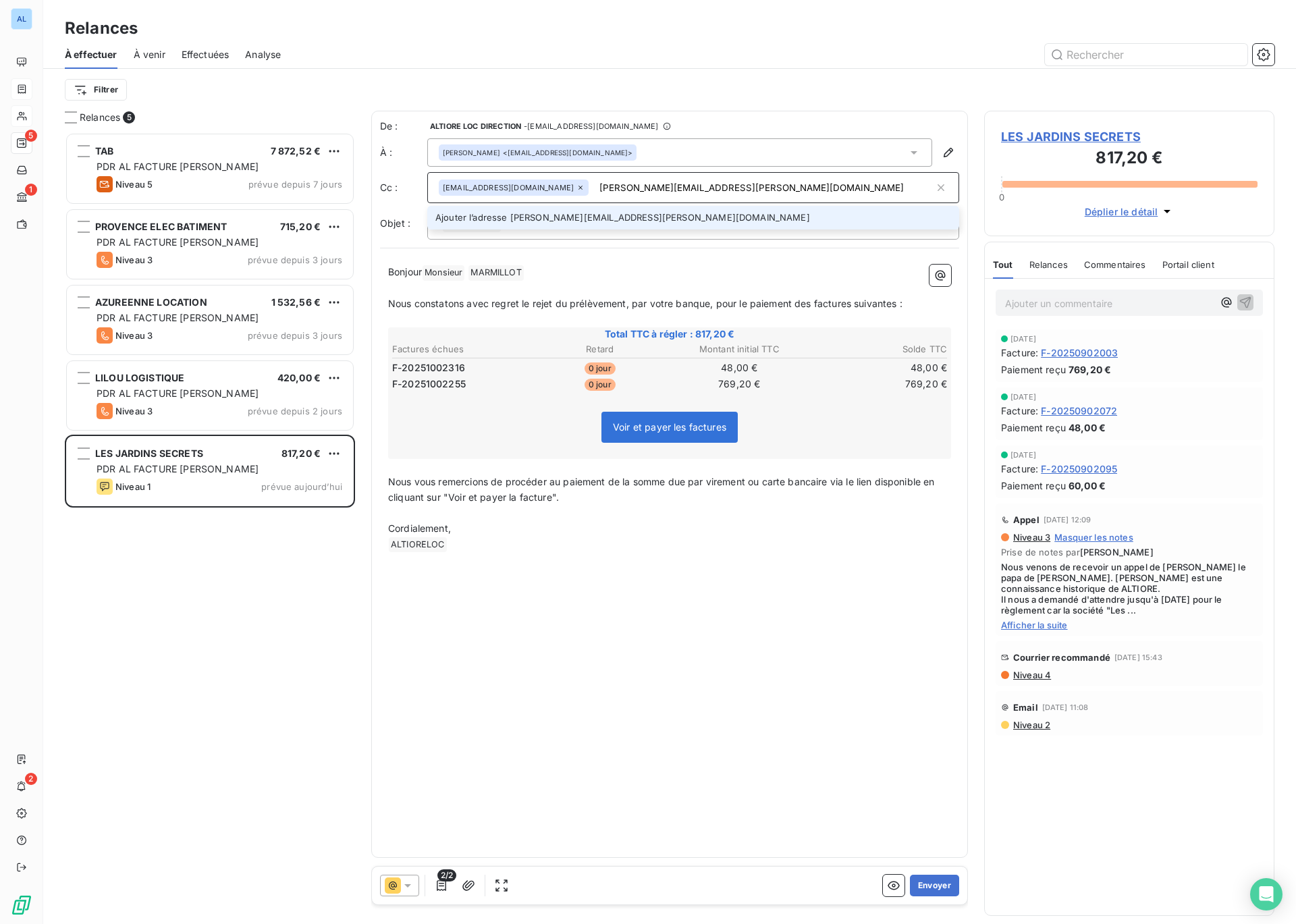
type input "[PERSON_NAME][EMAIL_ADDRESS][PERSON_NAME][DOMAIN_NAME]"
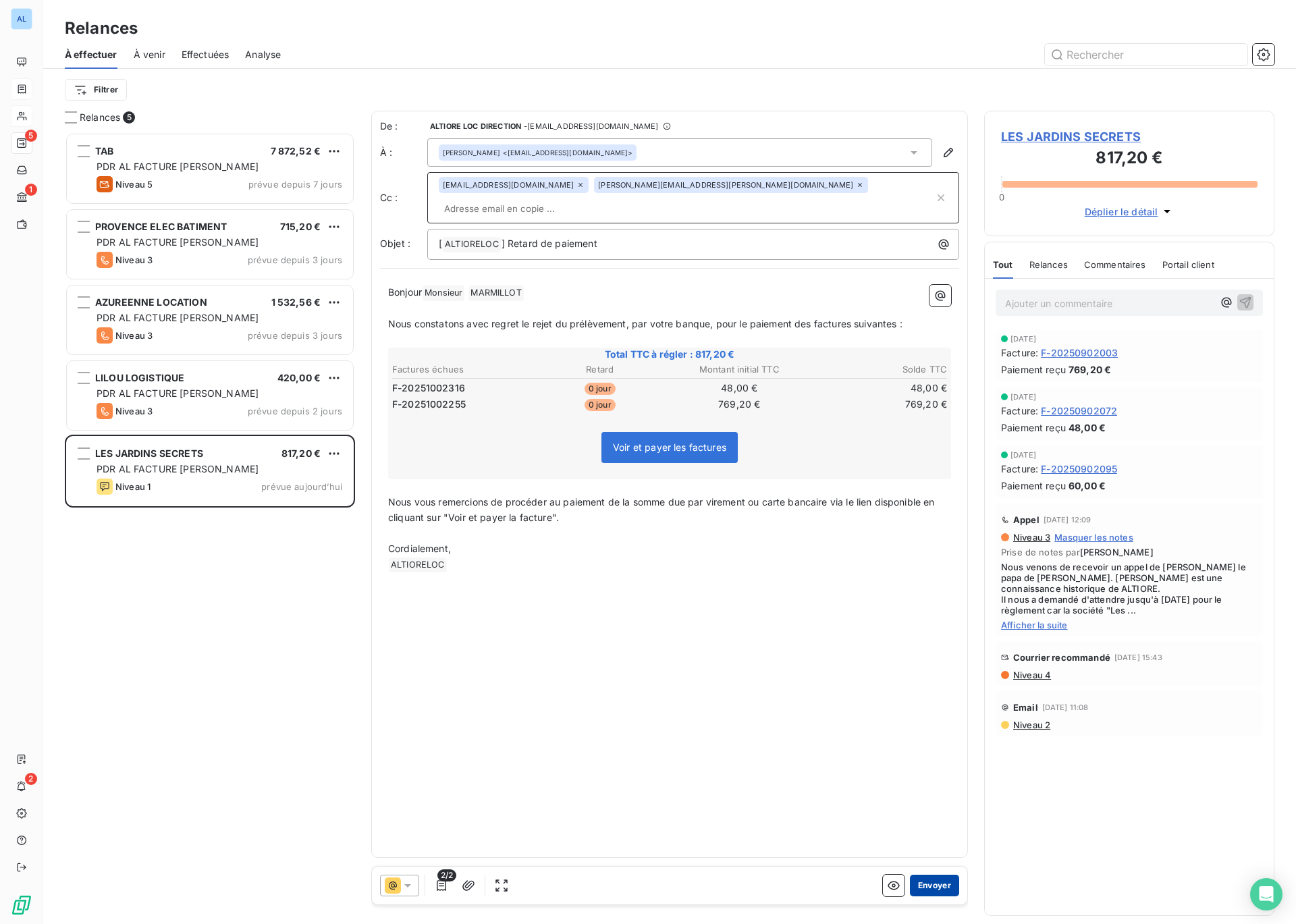
click at [937, 887] on button "Envoyer" at bounding box center [934, 885] width 49 height 22
